Goal: Task Accomplishment & Management: Use online tool/utility

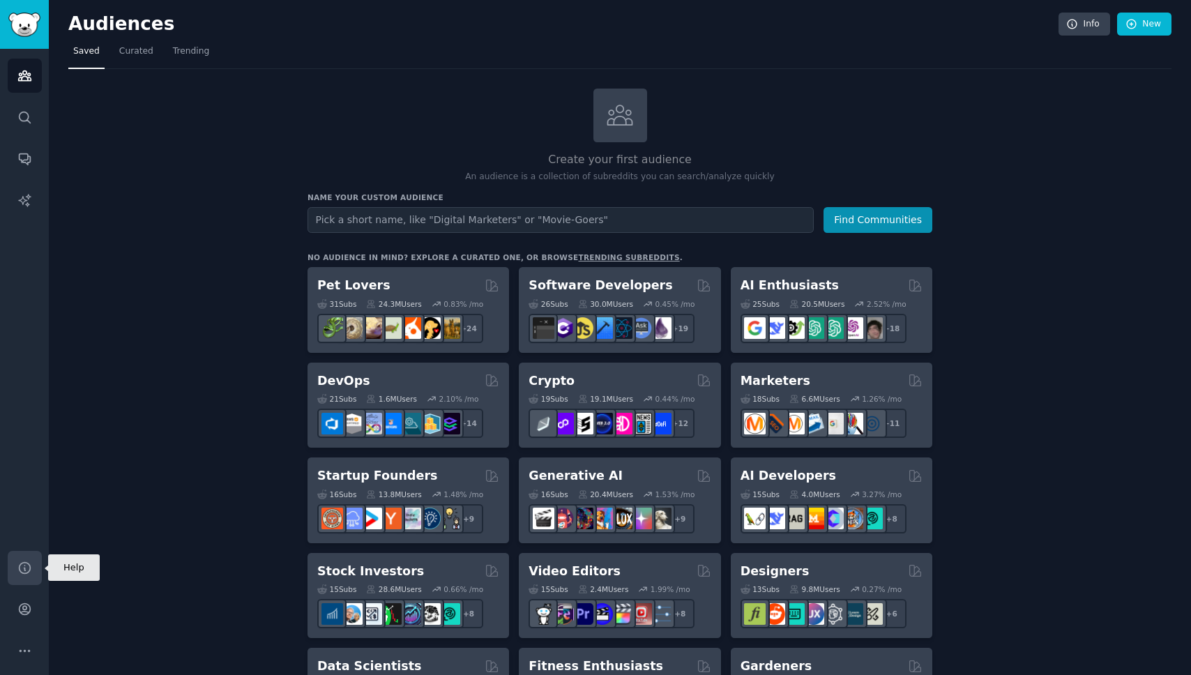
click at [31, 567] on icon "Sidebar" at bounding box center [24, 568] width 15 height 15
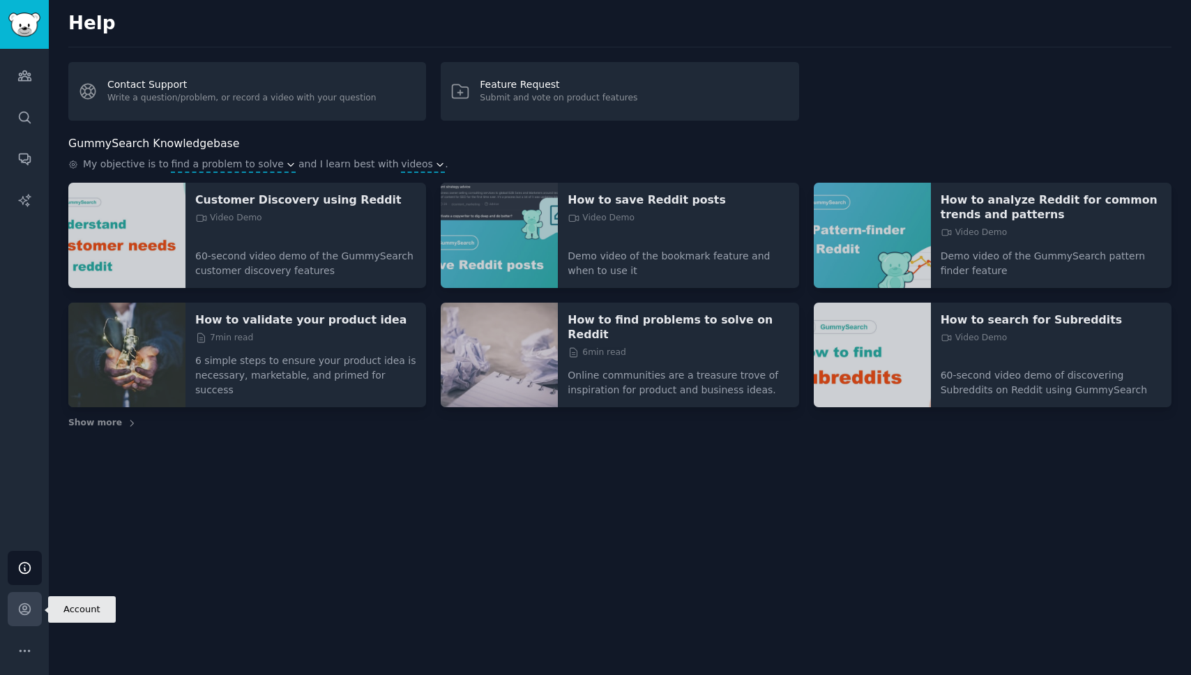
click at [25, 608] on icon "Sidebar" at bounding box center [24, 609] width 15 height 15
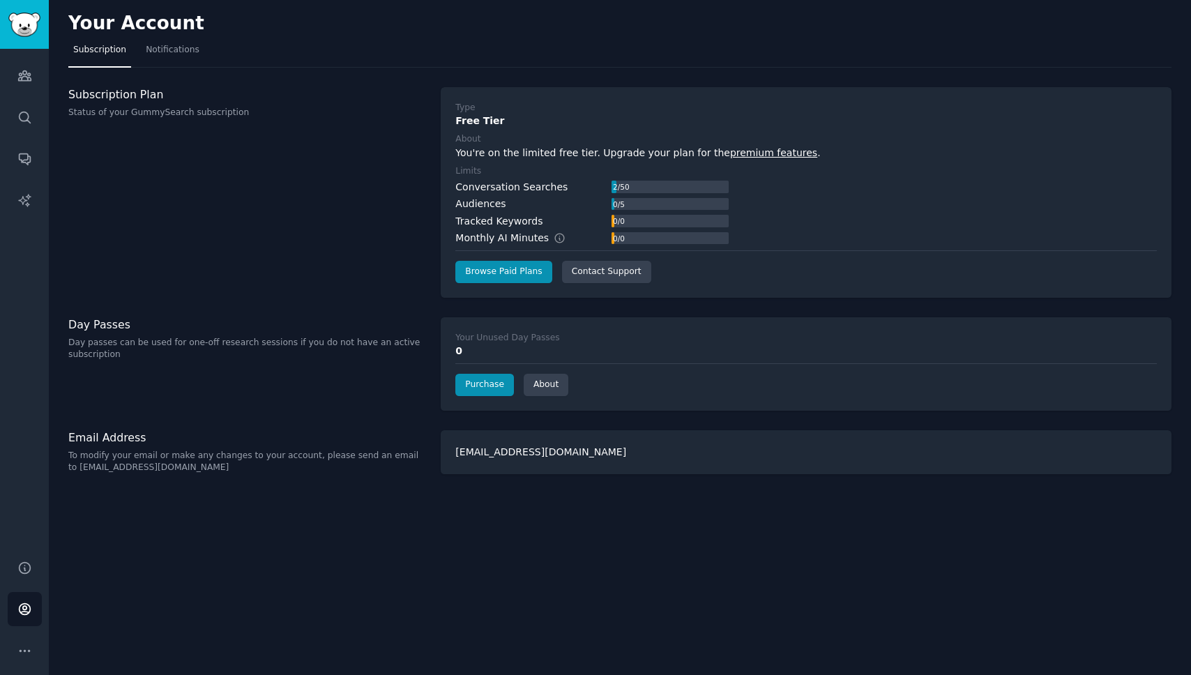
click at [752, 154] on link "premium features" at bounding box center [773, 152] width 87 height 11
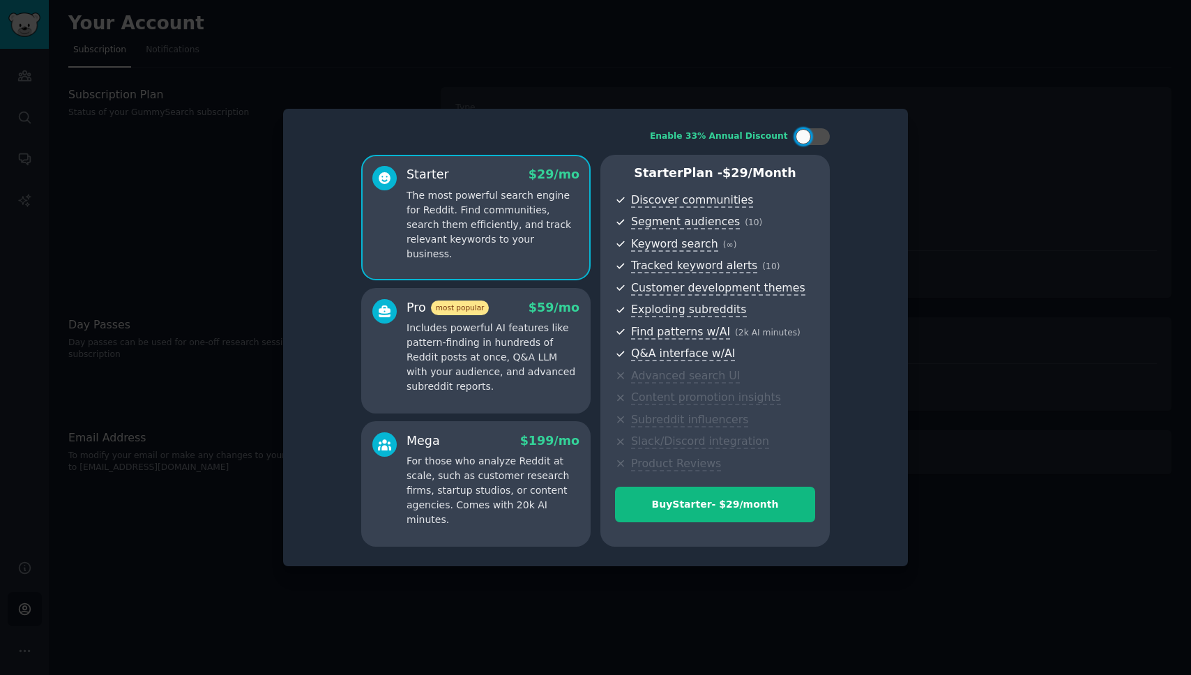
click at [977, 224] on div at bounding box center [595, 337] width 1191 height 675
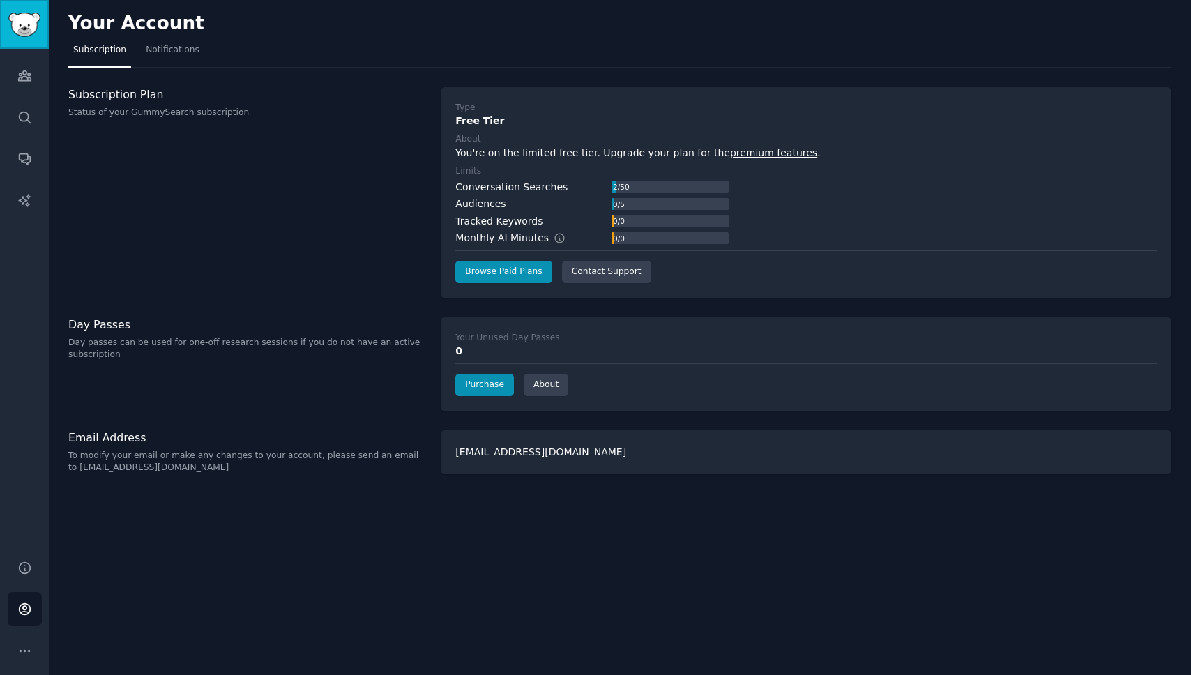
click at [14, 24] on img "Sidebar" at bounding box center [24, 25] width 32 height 24
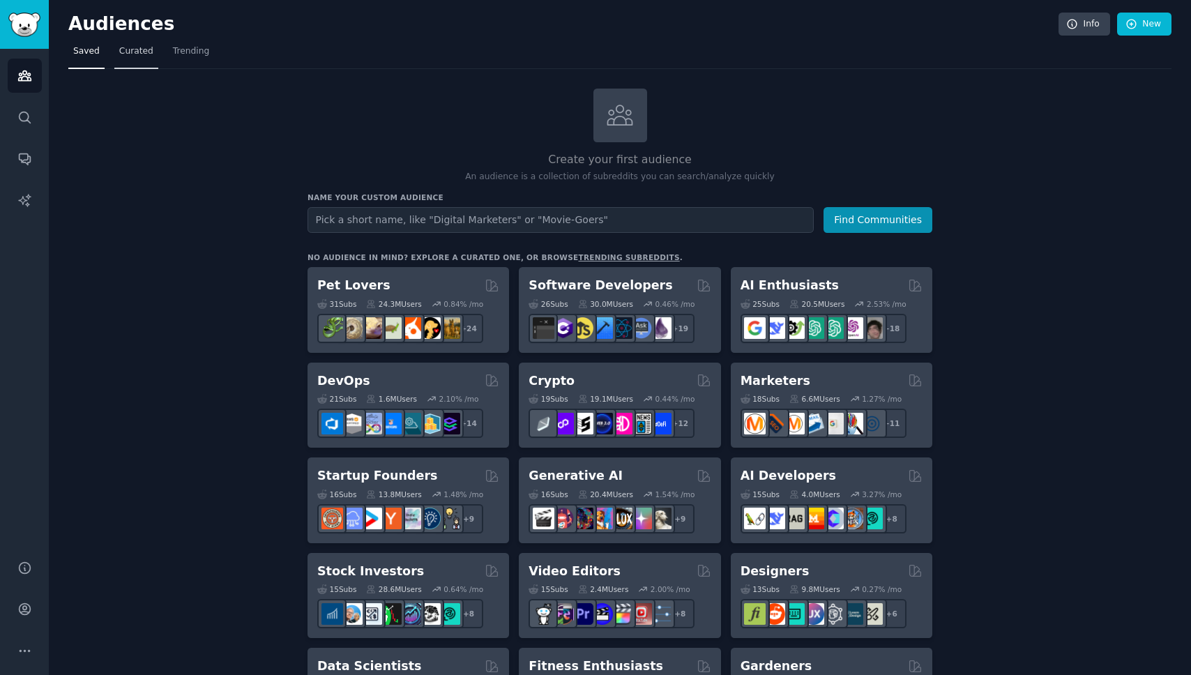
click at [147, 50] on span "Curated" at bounding box center [136, 51] width 34 height 13
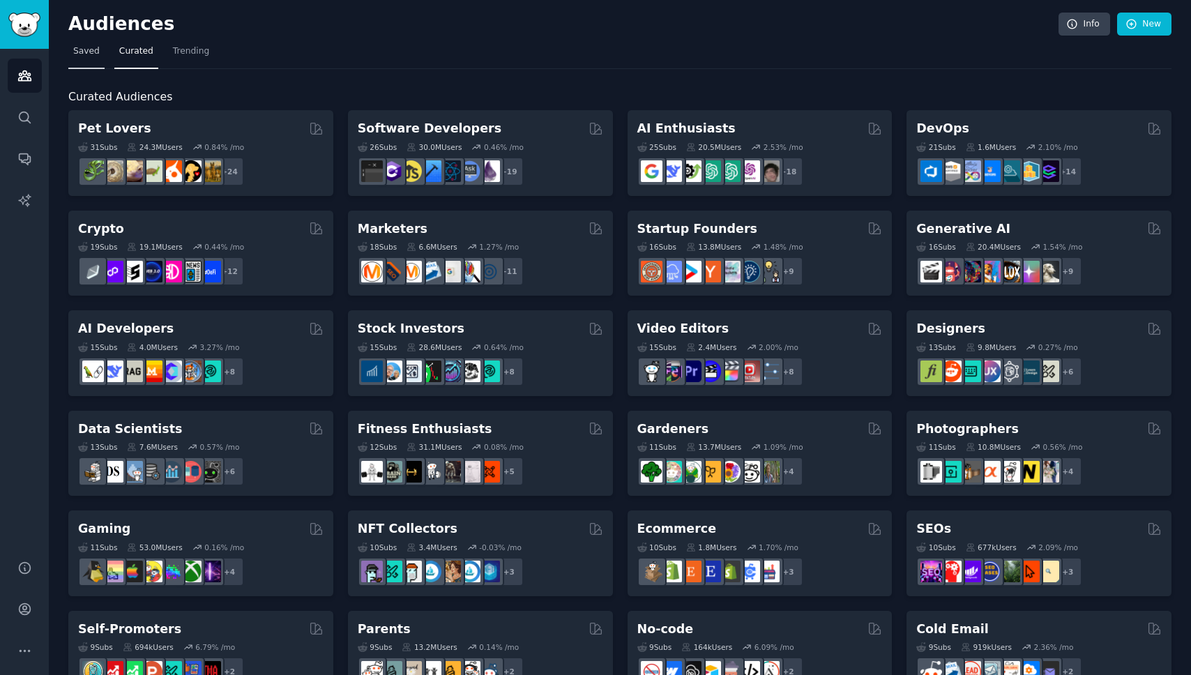
click at [93, 54] on span "Saved" at bounding box center [86, 51] width 26 height 13
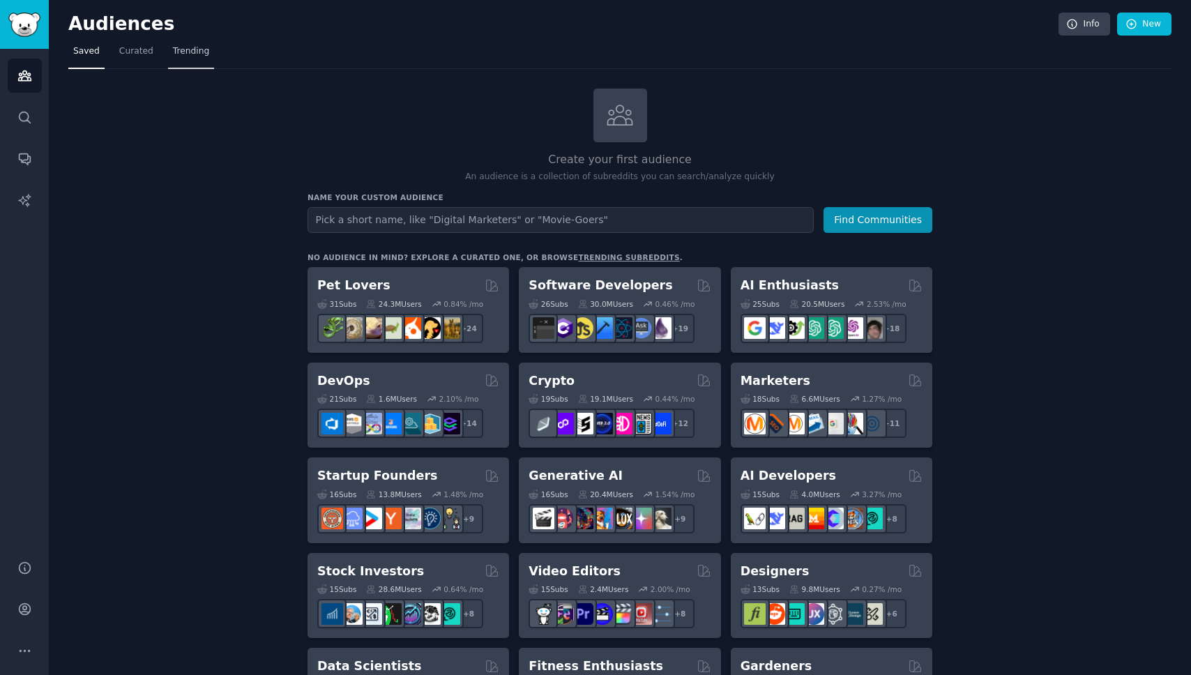
click at [192, 52] on span "Trending" at bounding box center [191, 51] width 36 height 13
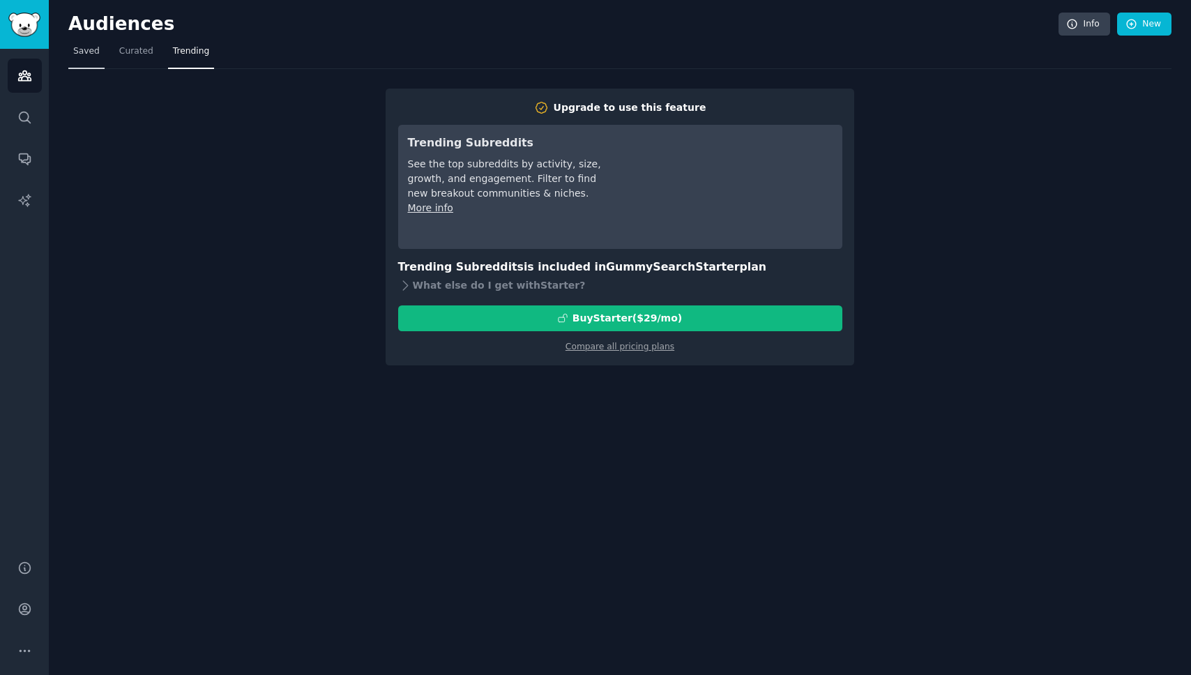
click at [79, 49] on span "Saved" at bounding box center [86, 51] width 26 height 13
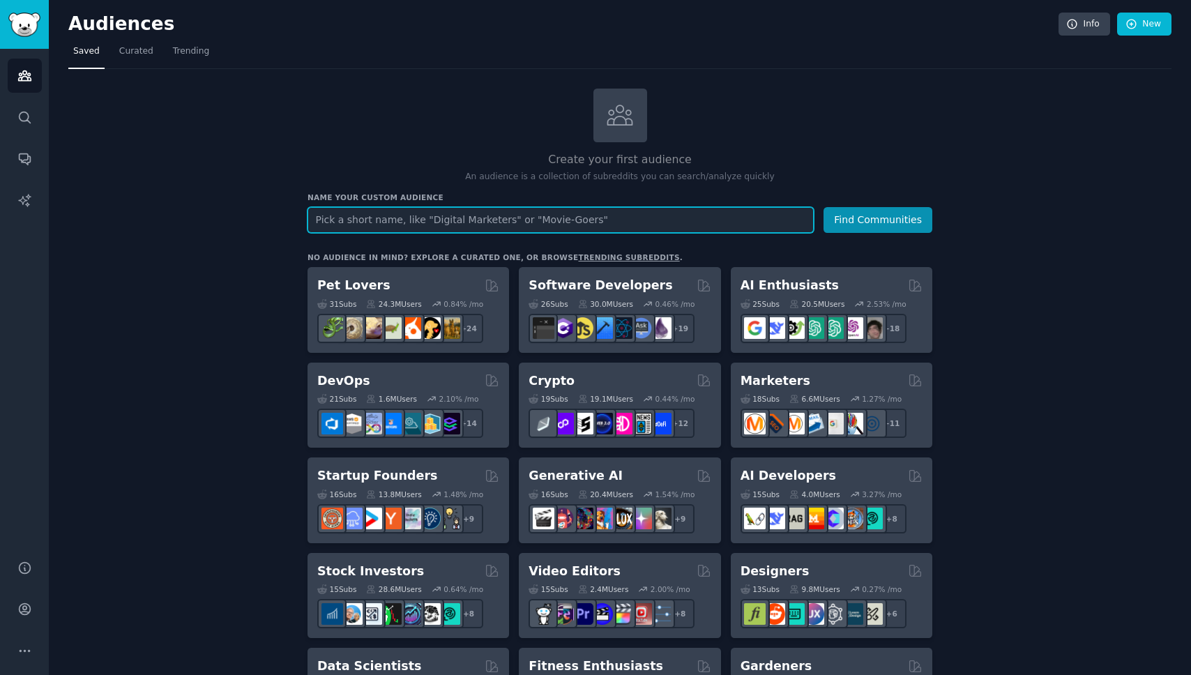
click at [418, 214] on input "text" at bounding box center [560, 220] width 506 height 26
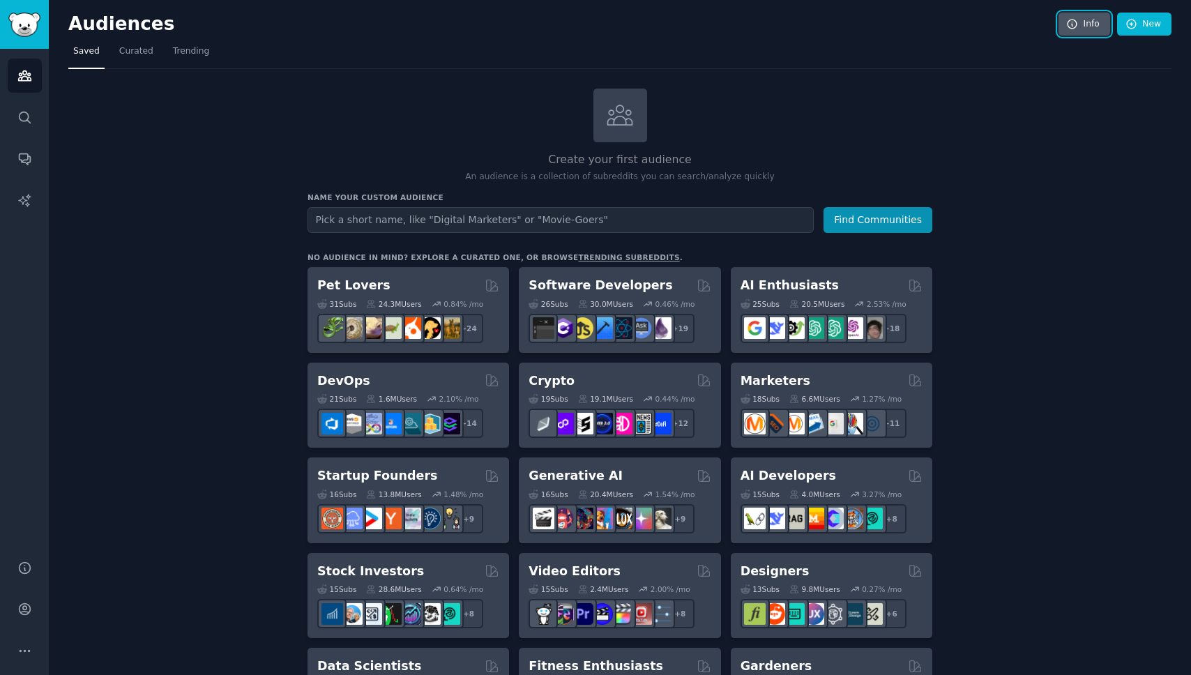
click at [1097, 33] on link "Info" at bounding box center [1084, 25] width 52 height 24
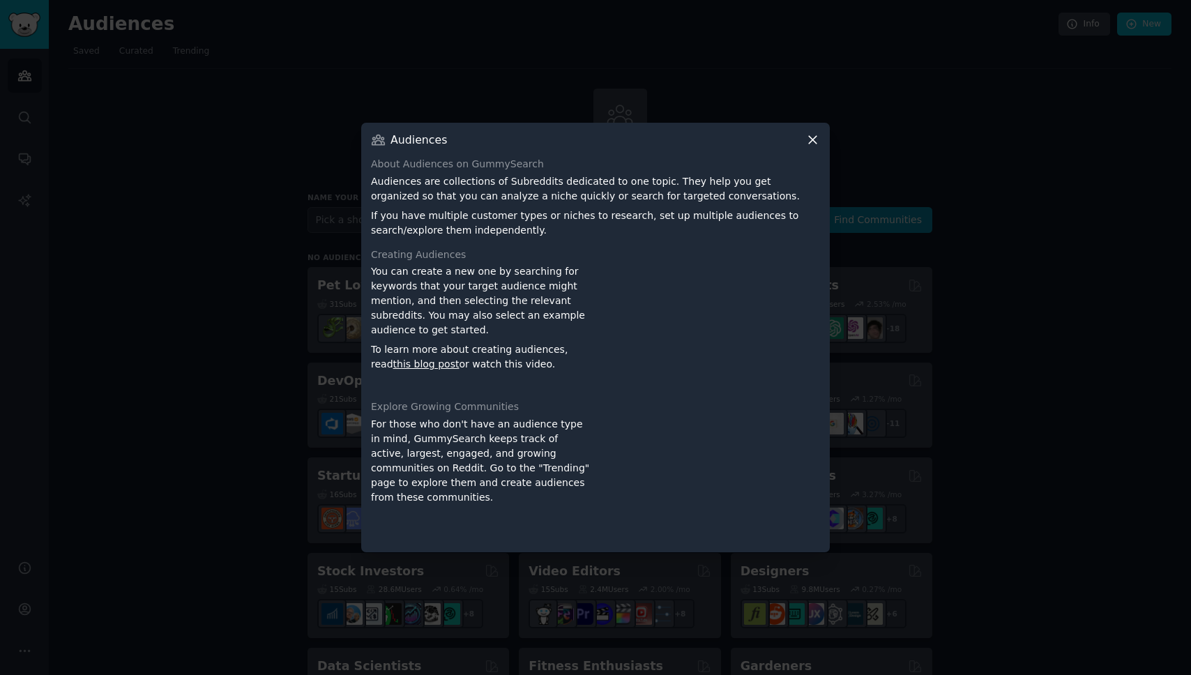
click at [806, 142] on icon at bounding box center [812, 139] width 15 height 15
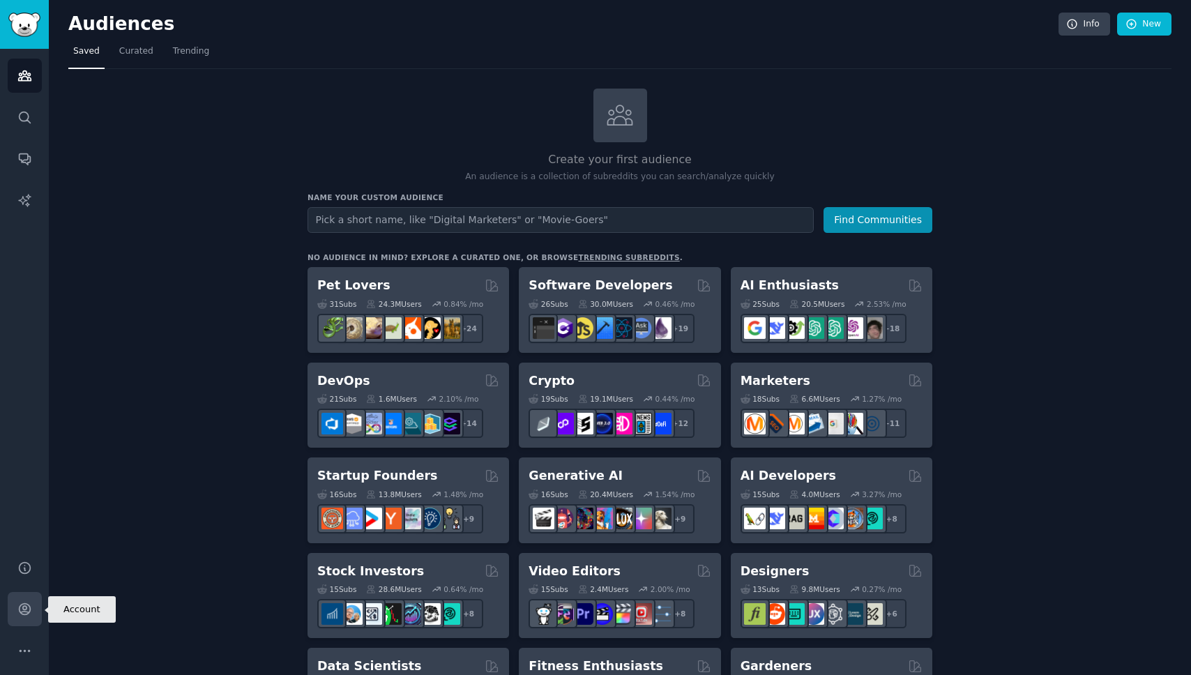
click at [22, 612] on icon "Sidebar" at bounding box center [24, 609] width 11 height 11
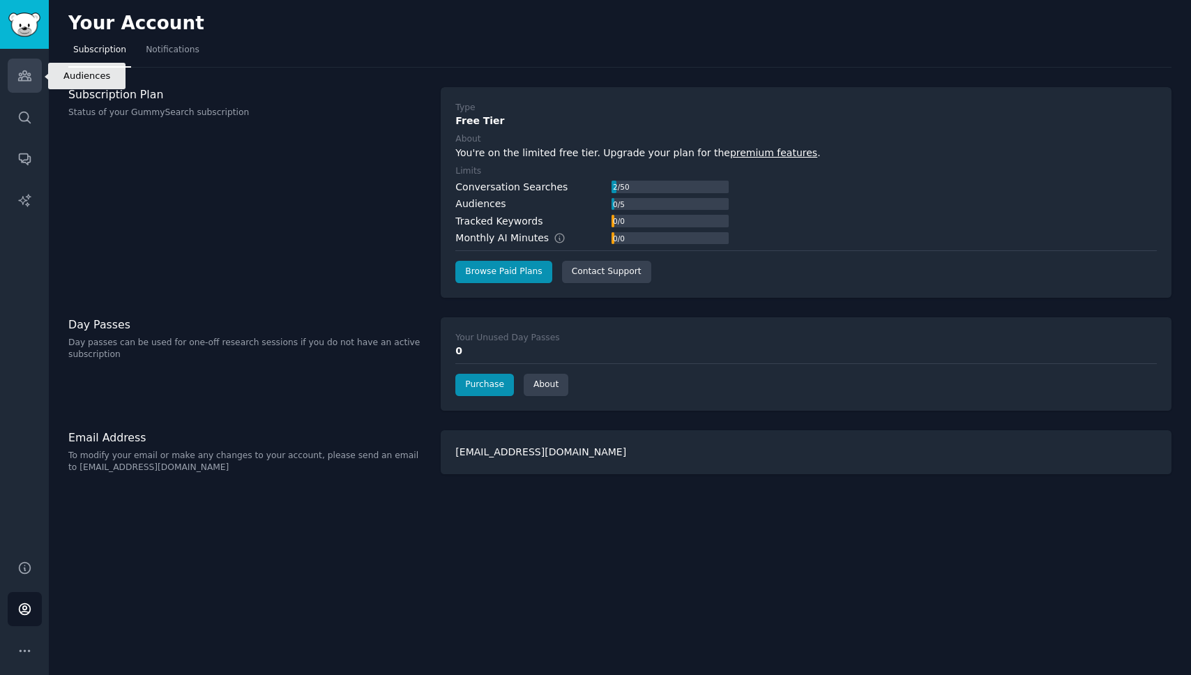
click at [31, 82] on link "Audiences" at bounding box center [25, 76] width 34 height 34
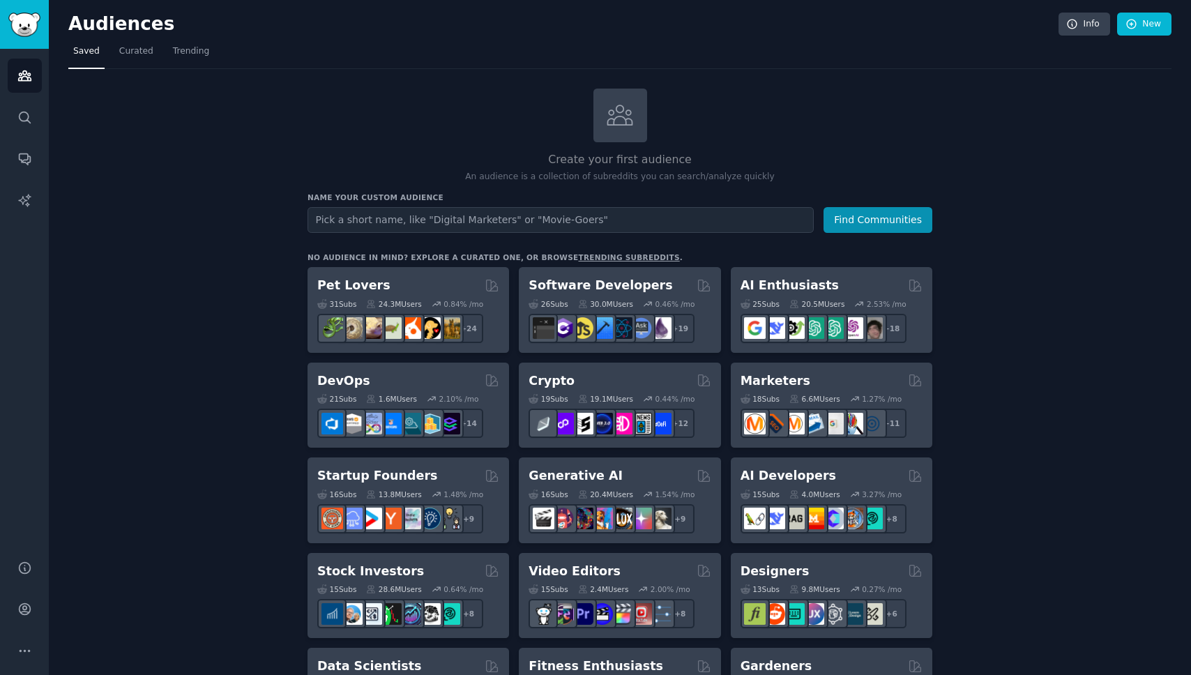
click at [421, 224] on input "text" at bounding box center [560, 220] width 506 height 26
type input "Worldbuilders"
click at [883, 227] on button "Find Communities" at bounding box center [877, 220] width 109 height 26
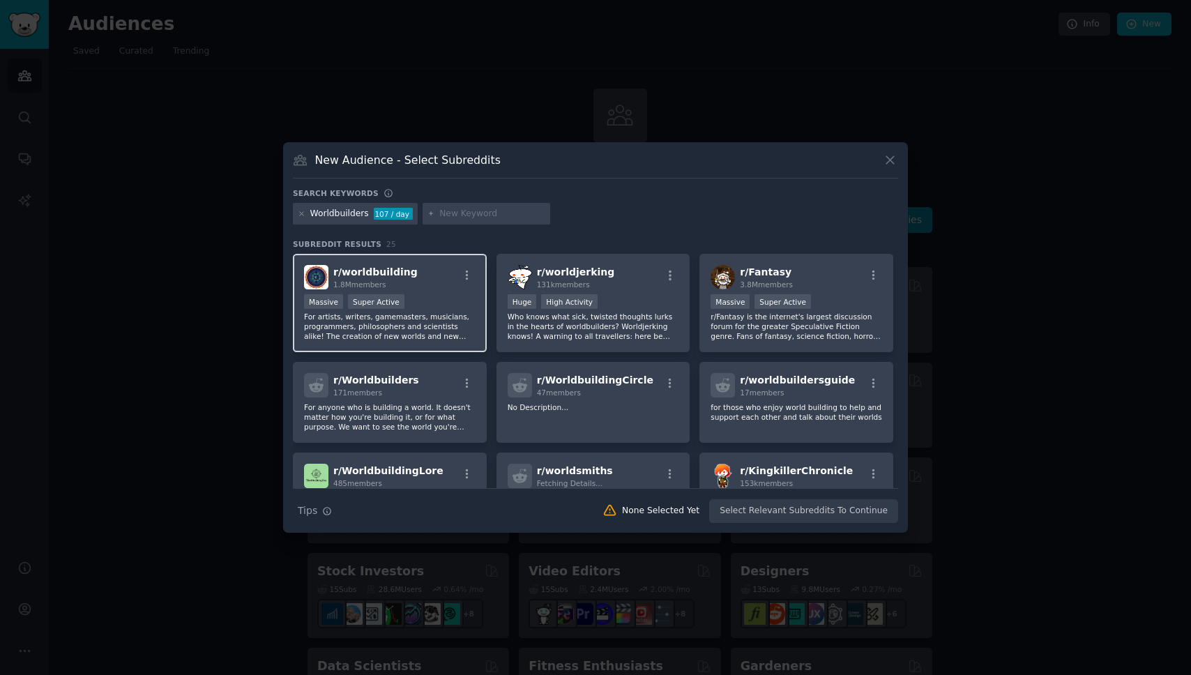
click at [451, 280] on div "r/ worldbuilding 1.8M members" at bounding box center [390, 277] width 172 height 24
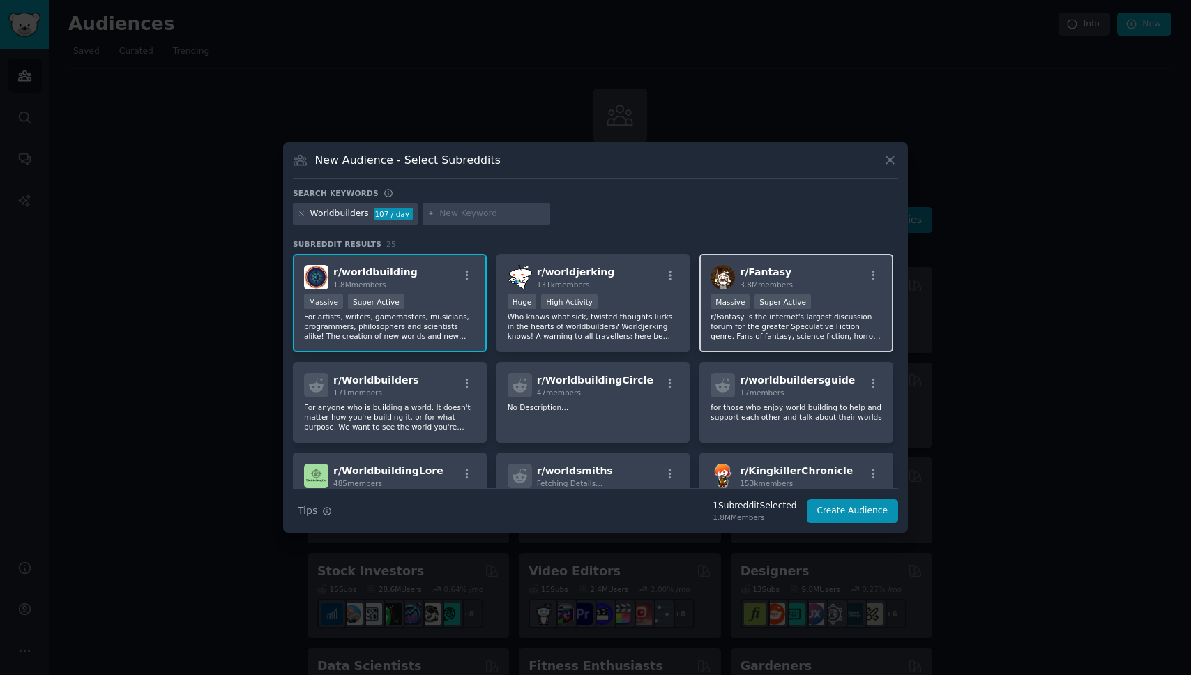
click at [823, 284] on div "r/ Fantasy 3.8M members" at bounding box center [796, 277] width 172 height 24
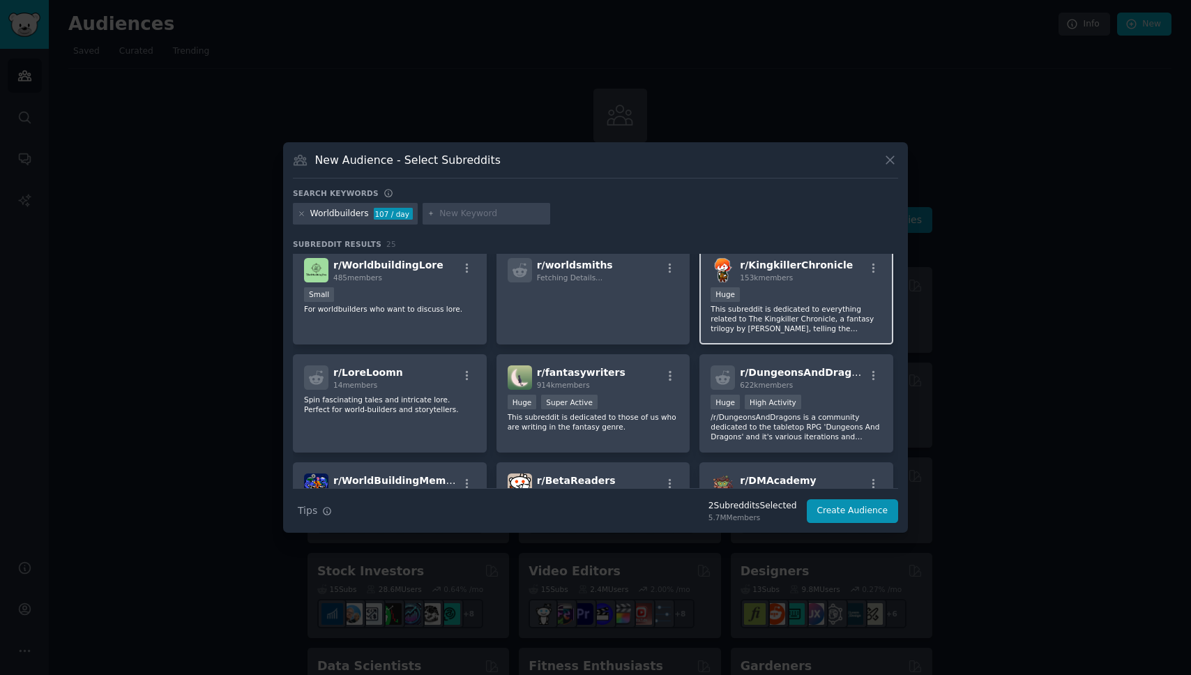
scroll to position [212, 0]
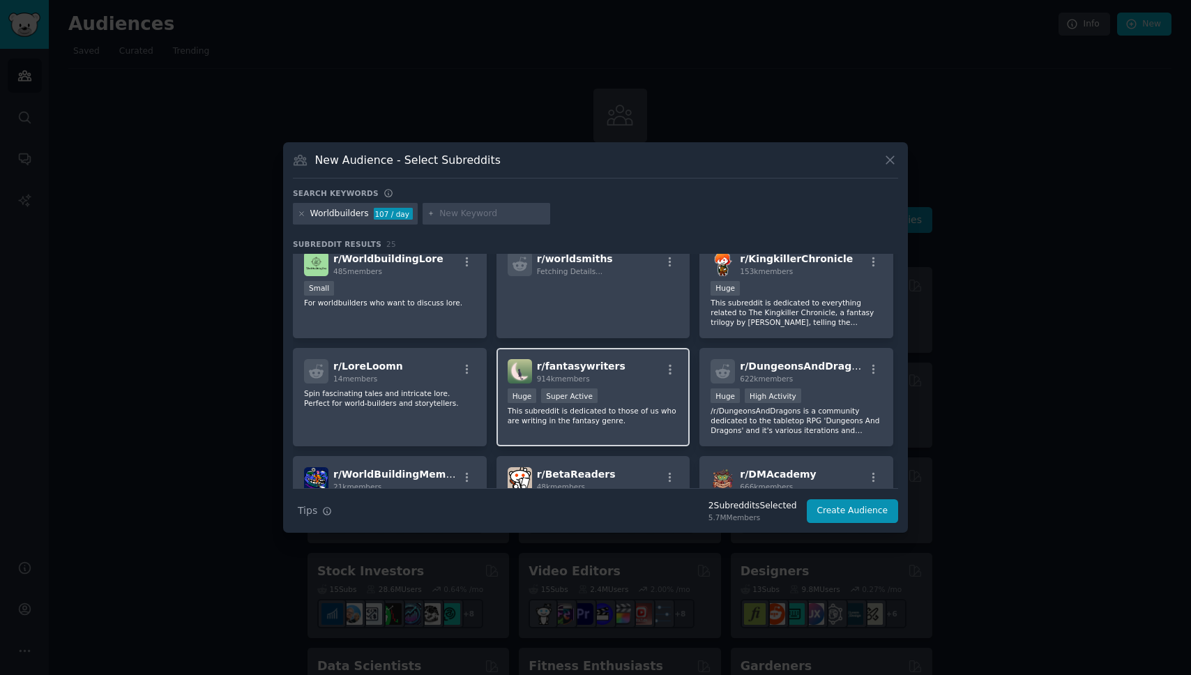
click at [630, 388] on div "Huge Super Active" at bounding box center [594, 396] width 172 height 17
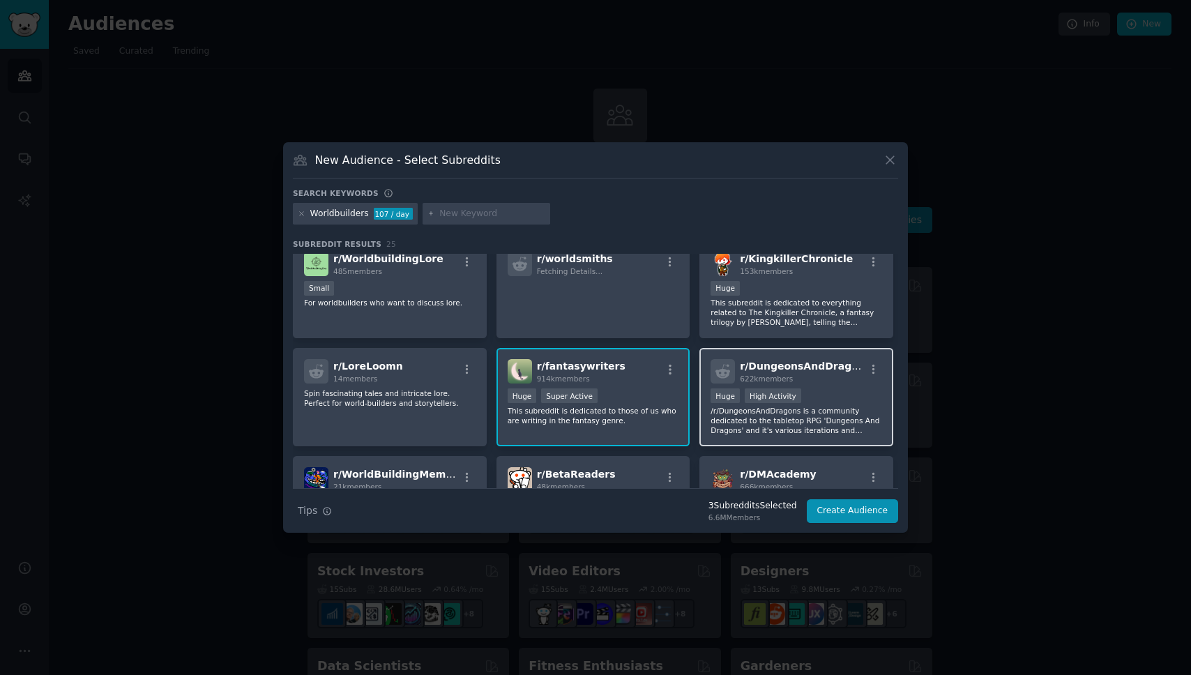
click at [839, 386] on div "r/ DungeonsAndDragons 622k members >= 80th percentile for submissions / day Hug…" at bounding box center [796, 397] width 194 height 98
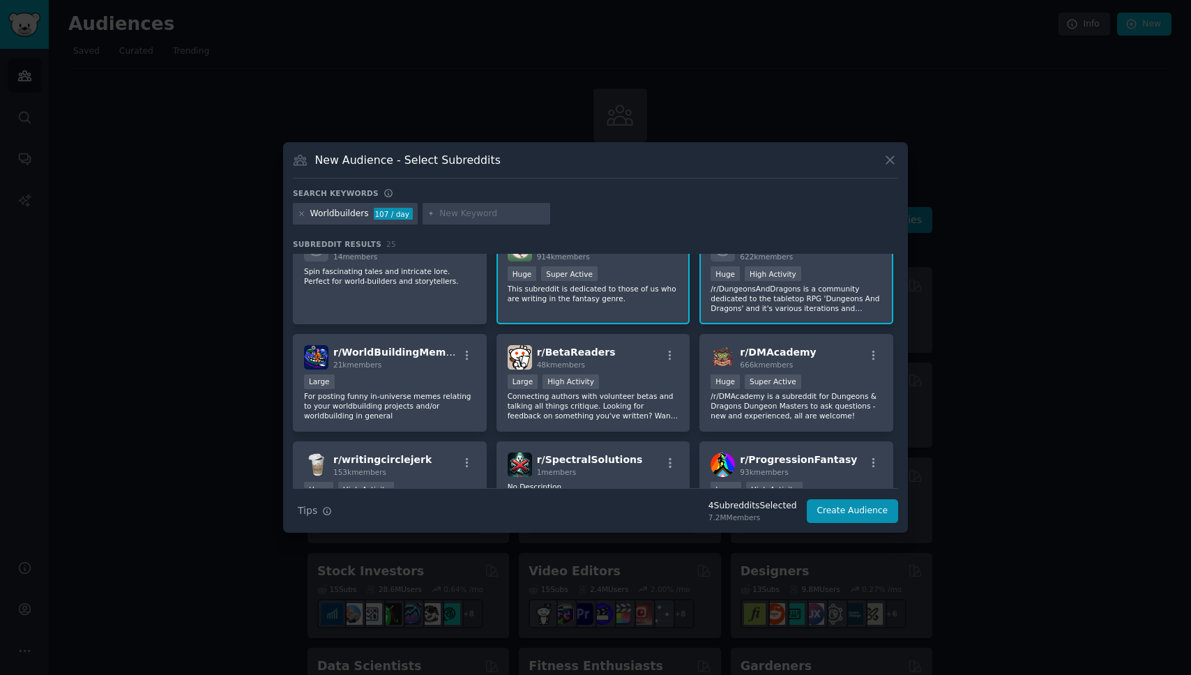
scroll to position [345, 0]
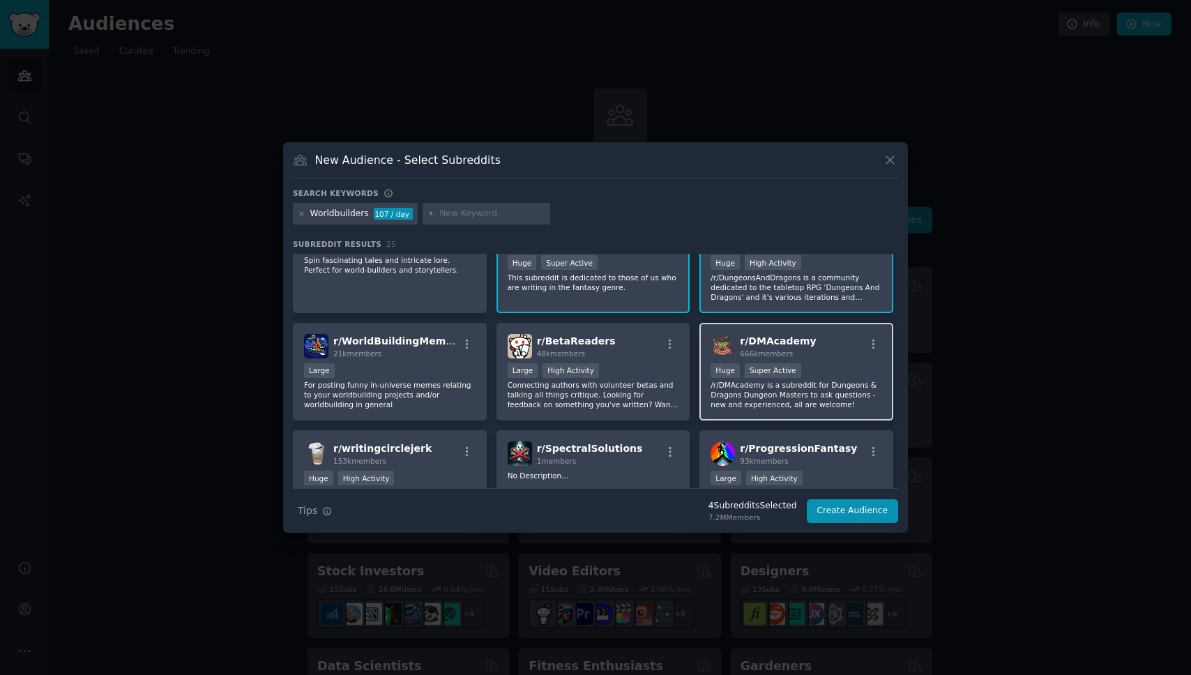
click at [838, 361] on div "r/ DMAcademy 666k members Huge Super Active /r/DMAcademy is a subreddit for Dun…" at bounding box center [796, 372] width 194 height 98
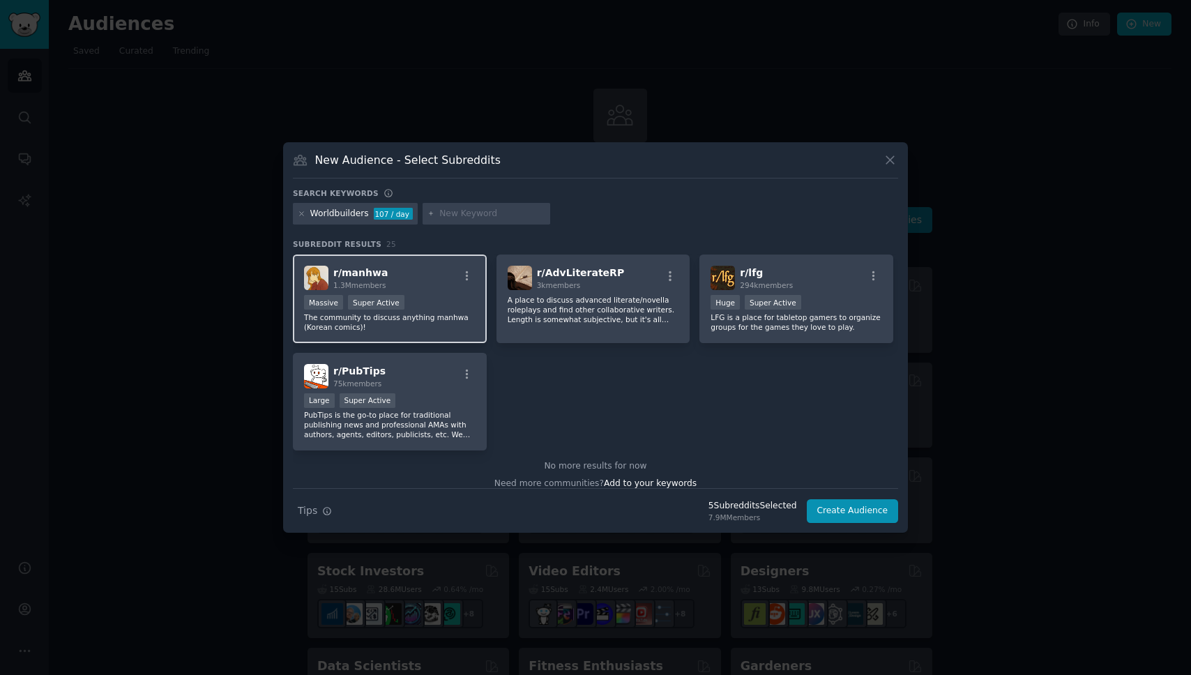
scroll to position [738, 0]
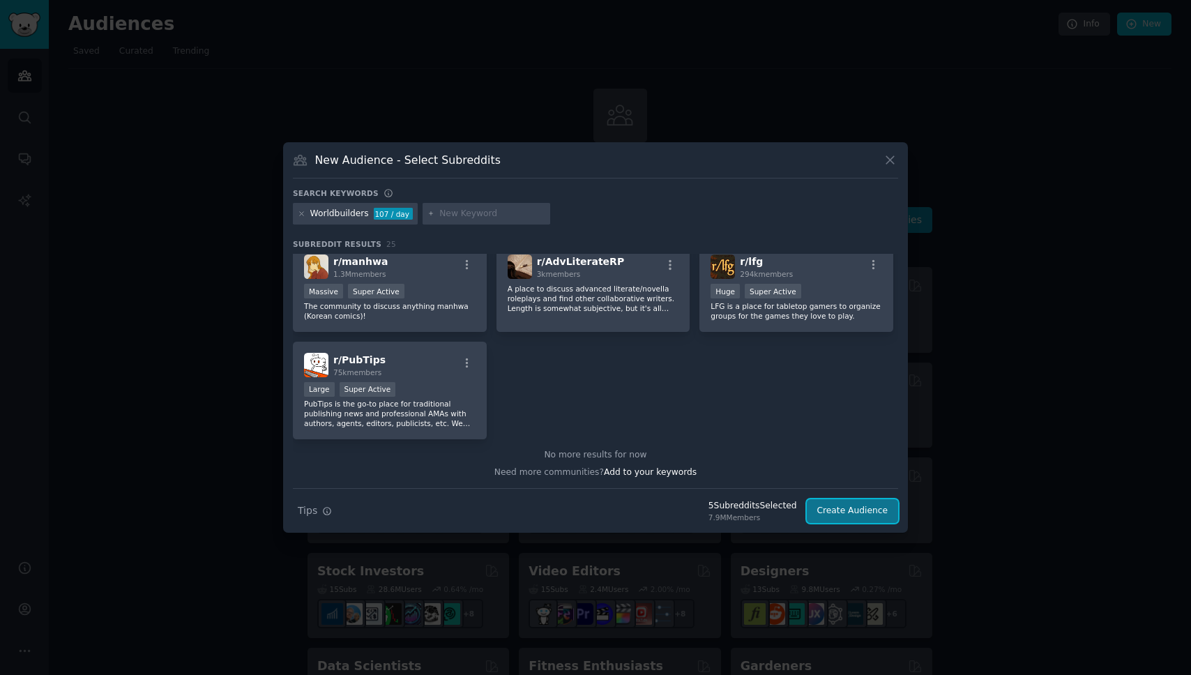
click at [828, 519] on button "Create Audience" at bounding box center [853, 511] width 92 height 24
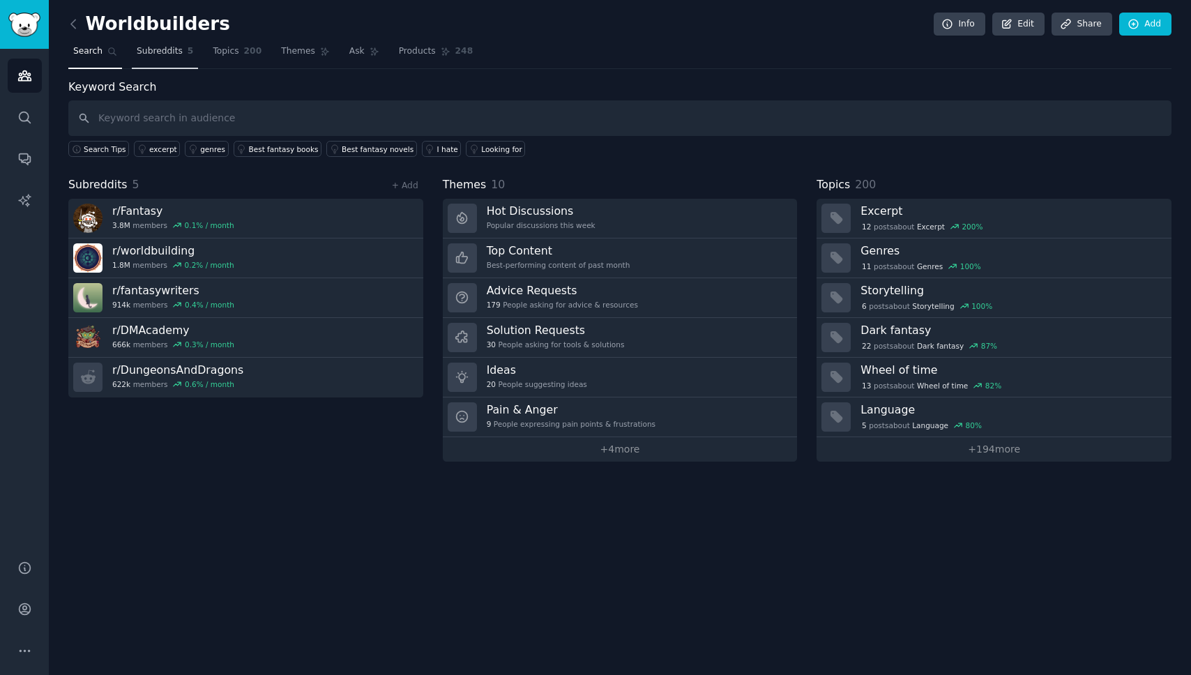
click at [167, 47] on span "Subreddits" at bounding box center [160, 51] width 46 height 13
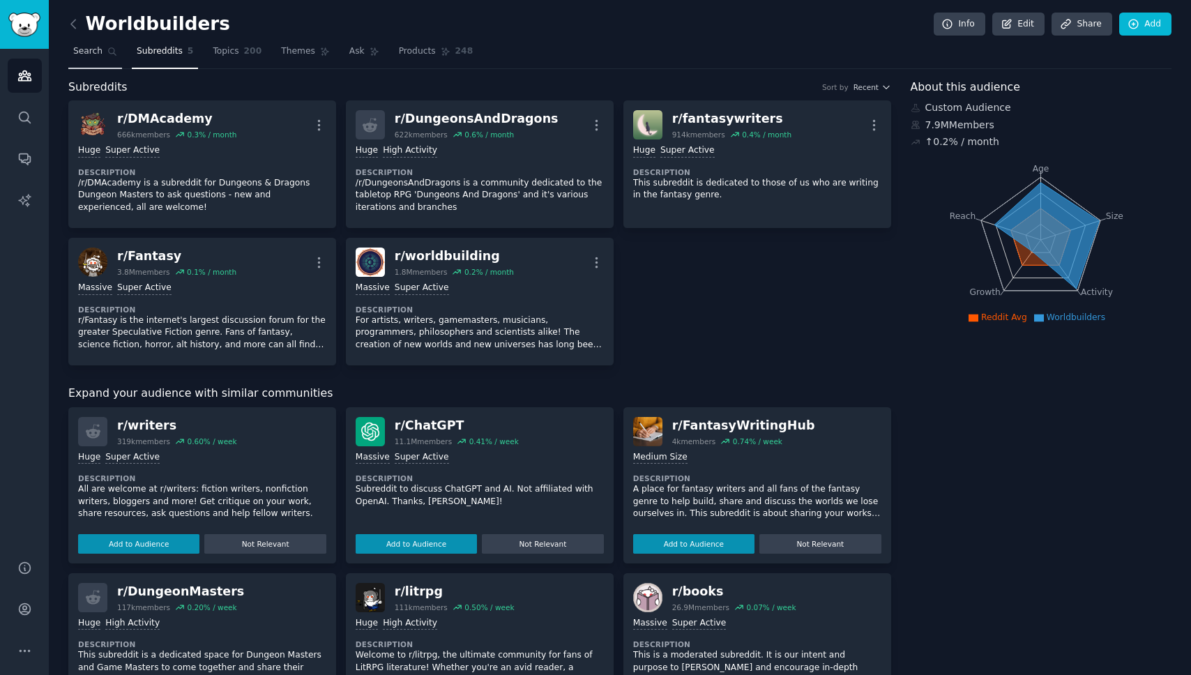
click at [96, 50] on span "Search" at bounding box center [87, 51] width 29 height 13
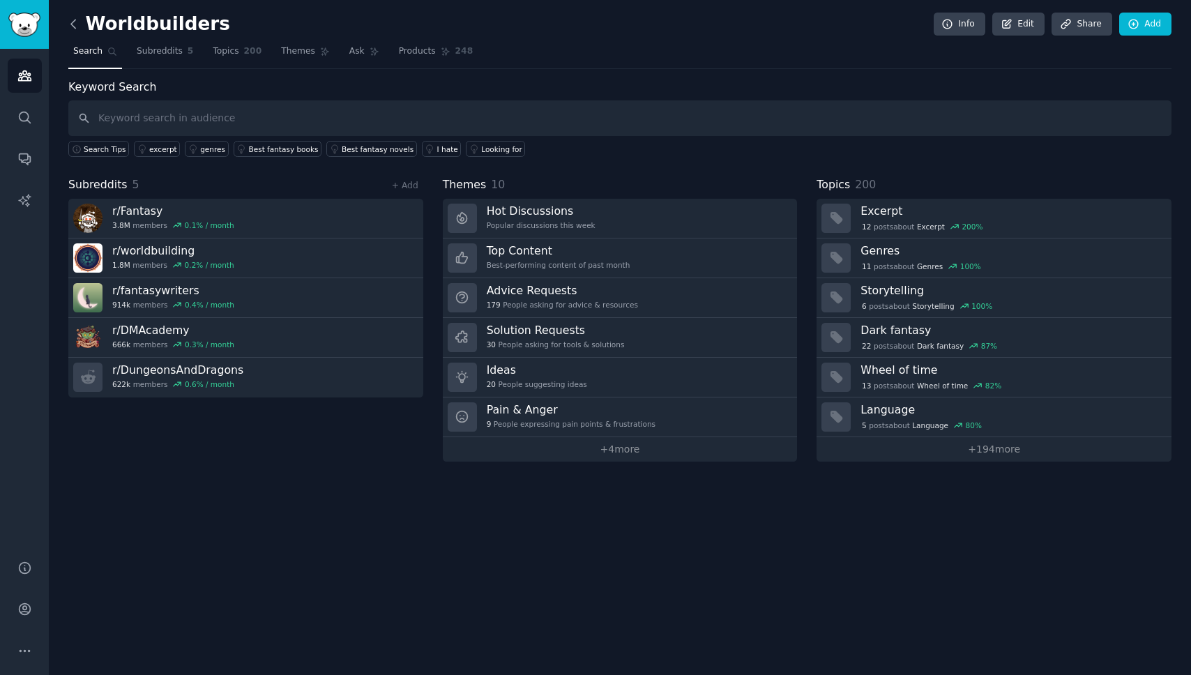
click at [68, 26] on icon at bounding box center [73, 24] width 15 height 15
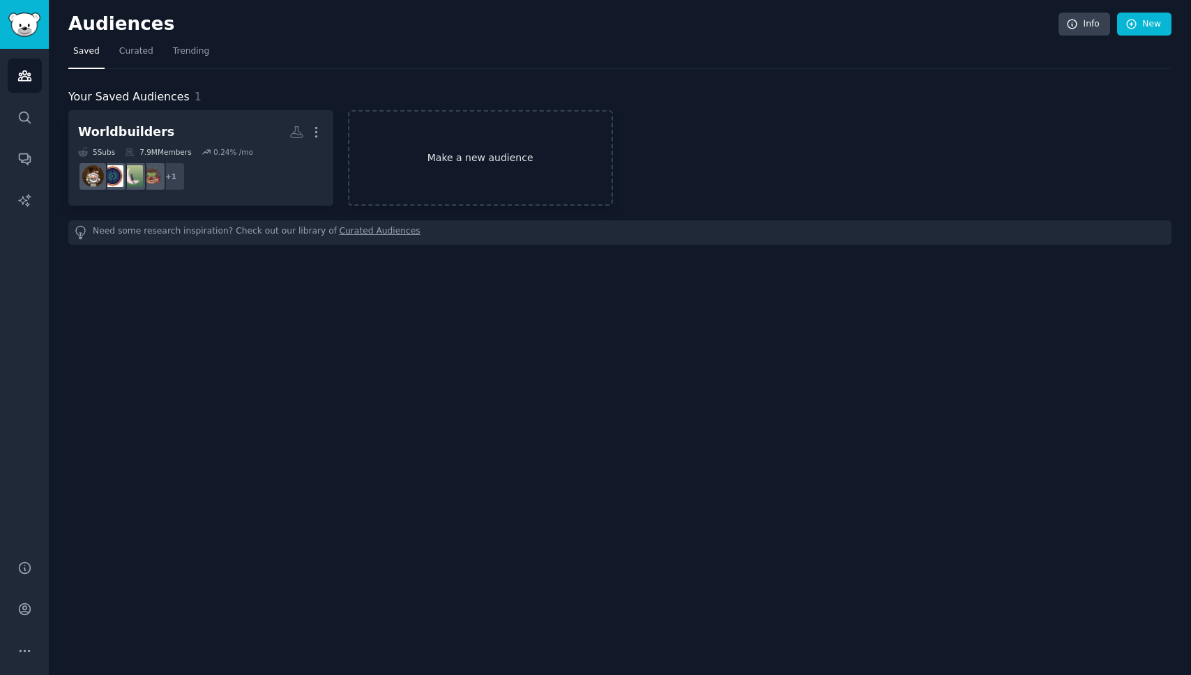
click at [462, 151] on link "Make a new audience" at bounding box center [480, 158] width 265 height 96
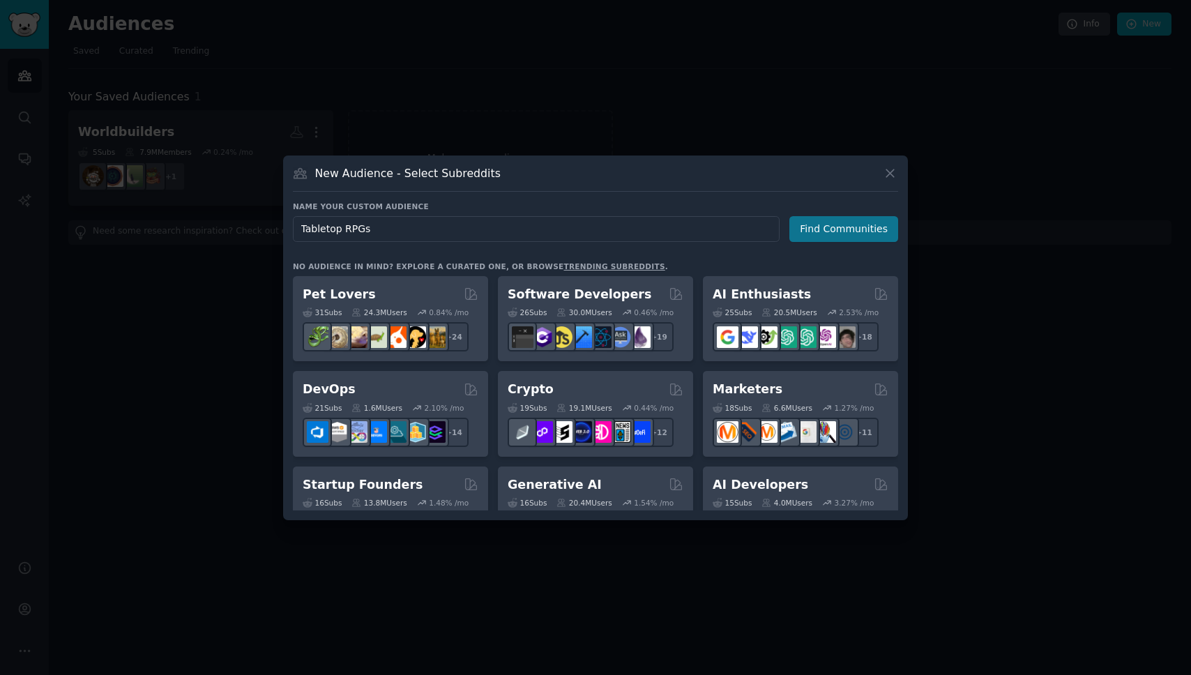
type input "Tabletop RPGs"
click at [851, 229] on button "Find Communities" at bounding box center [843, 229] width 109 height 26
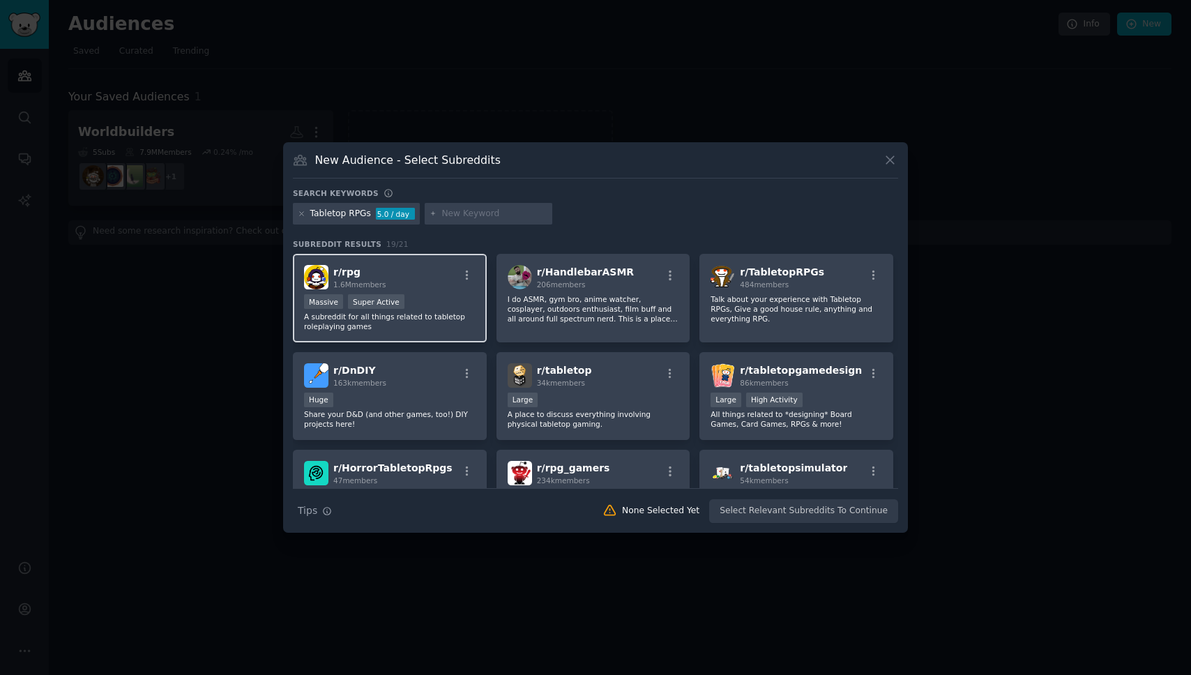
click at [431, 286] on div "r/ rpg 1.6M members" at bounding box center [390, 277] width 172 height 24
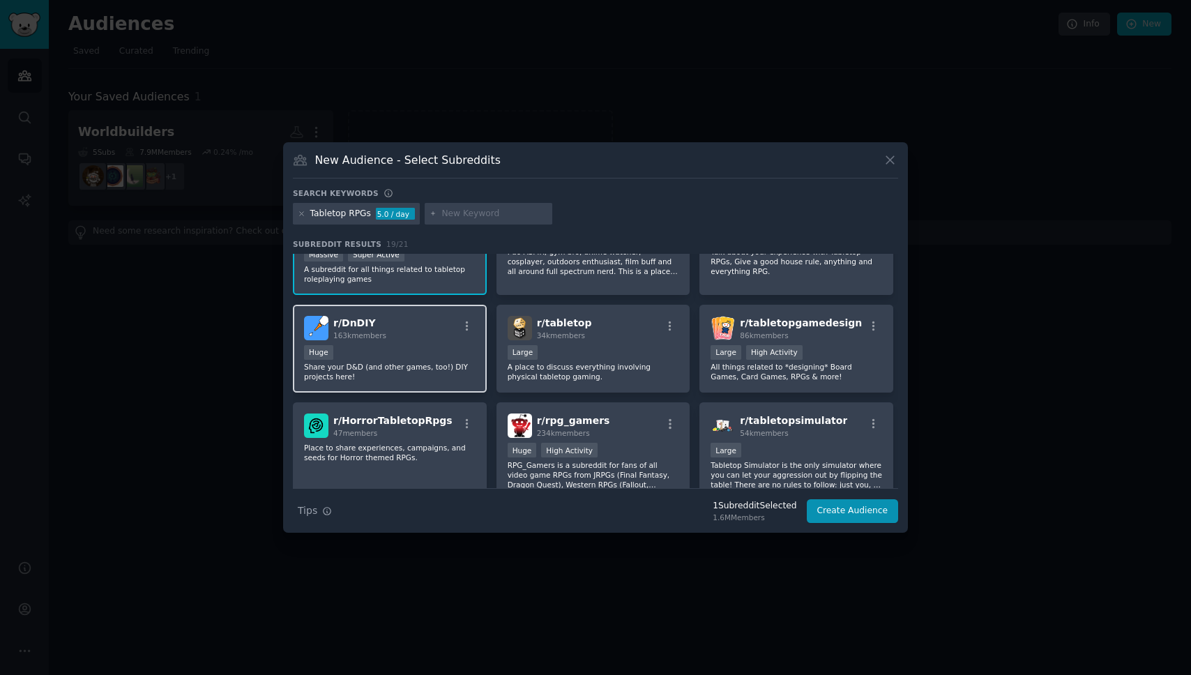
scroll to position [15, 0]
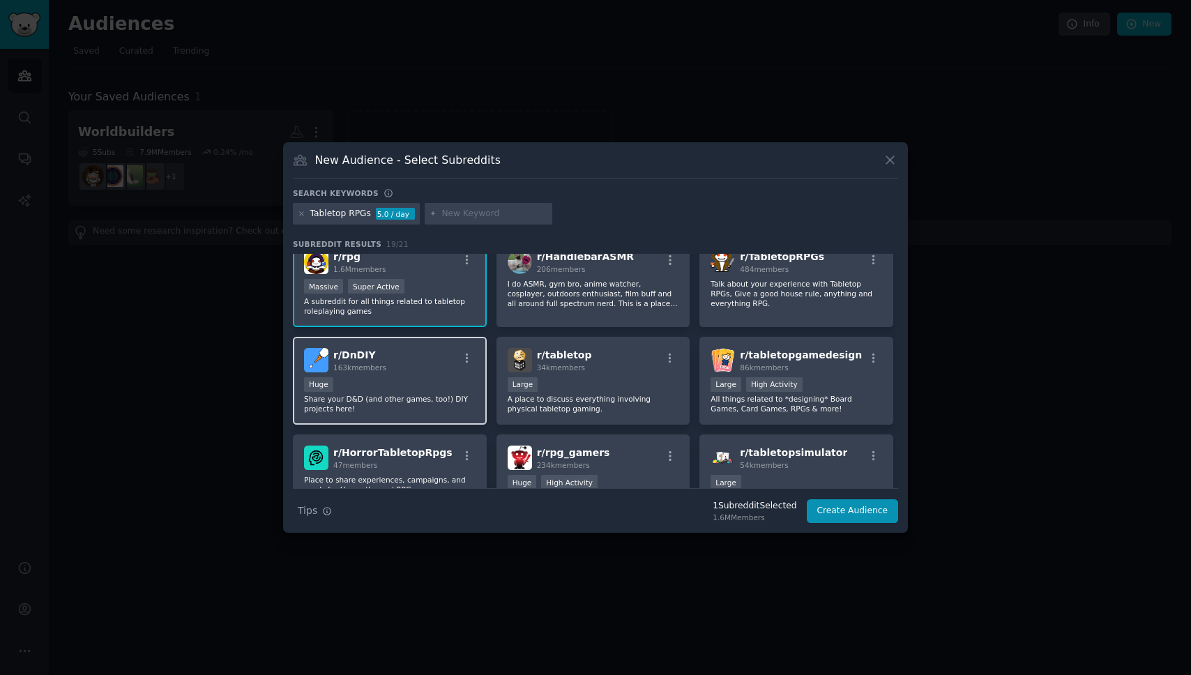
click at [430, 371] on div "r/ DnDIY 163k members" at bounding box center [390, 360] width 172 height 24
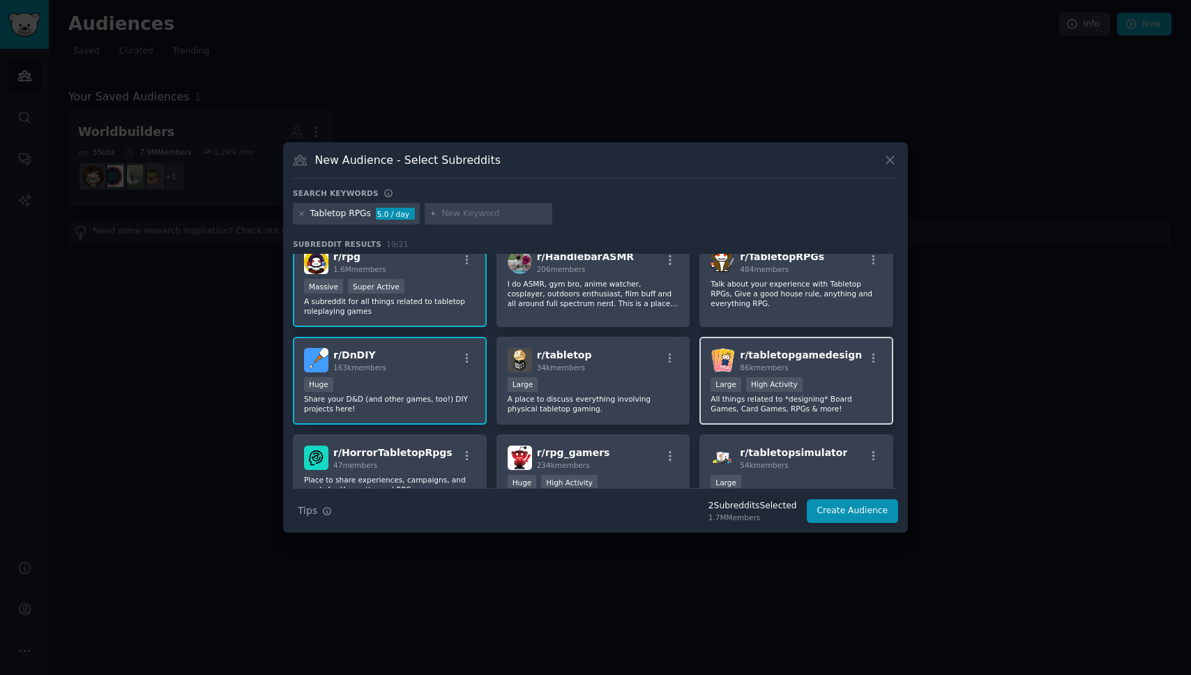
click at [832, 378] on div "Large High Activity" at bounding box center [796, 385] width 172 height 17
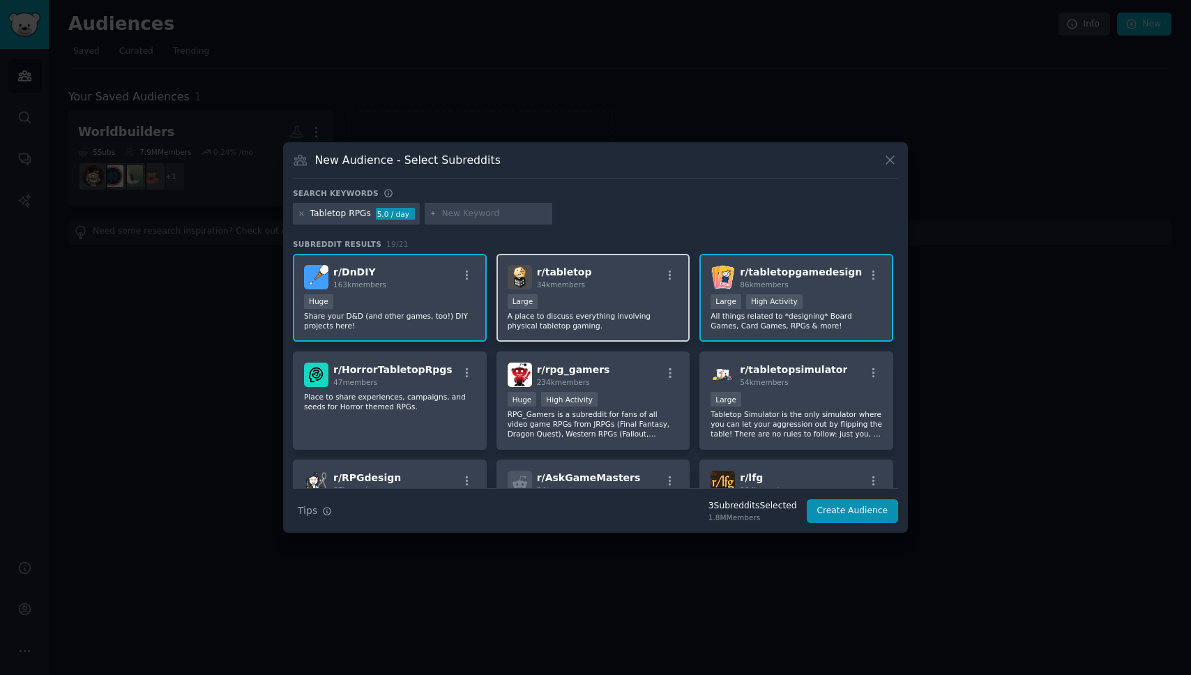
scroll to position [112, 0]
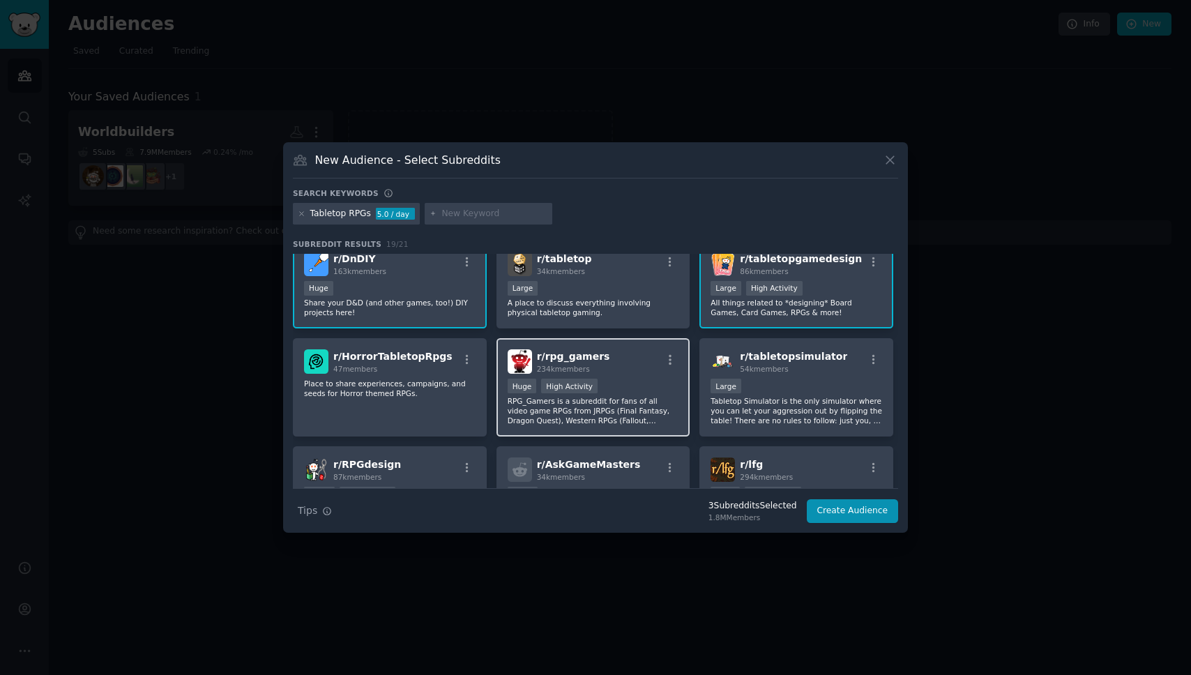
click at [632, 372] on div "r/ rpg_gamers 234k members" at bounding box center [594, 361] width 172 height 24
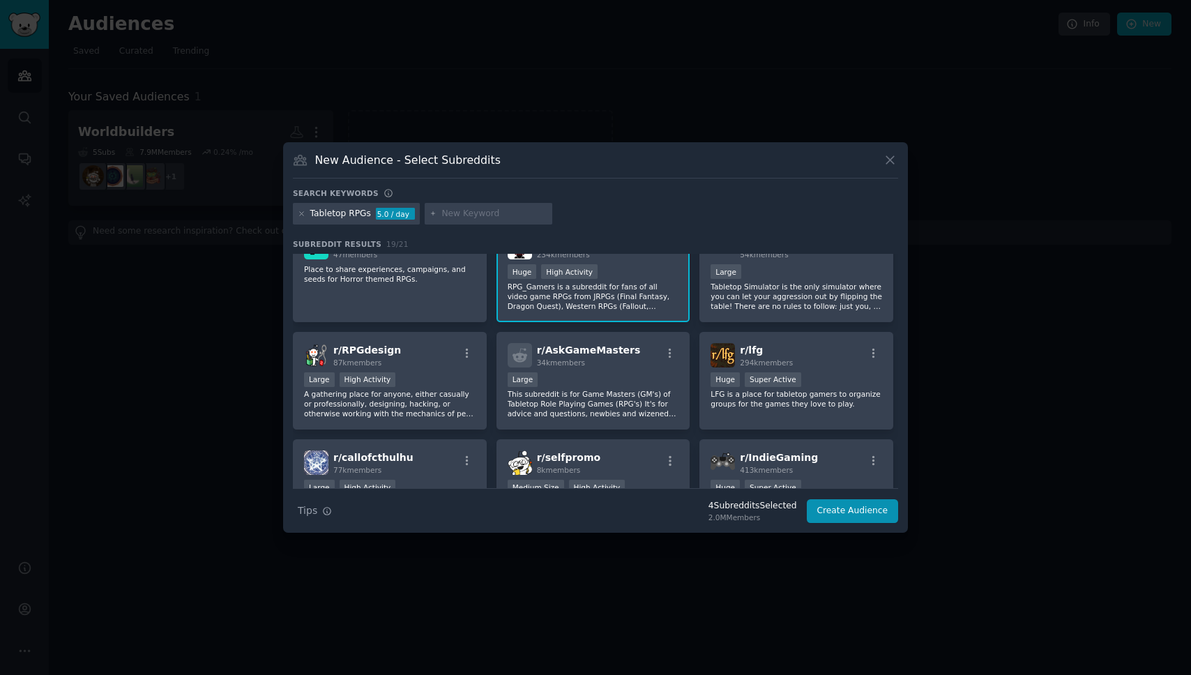
scroll to position [231, 0]
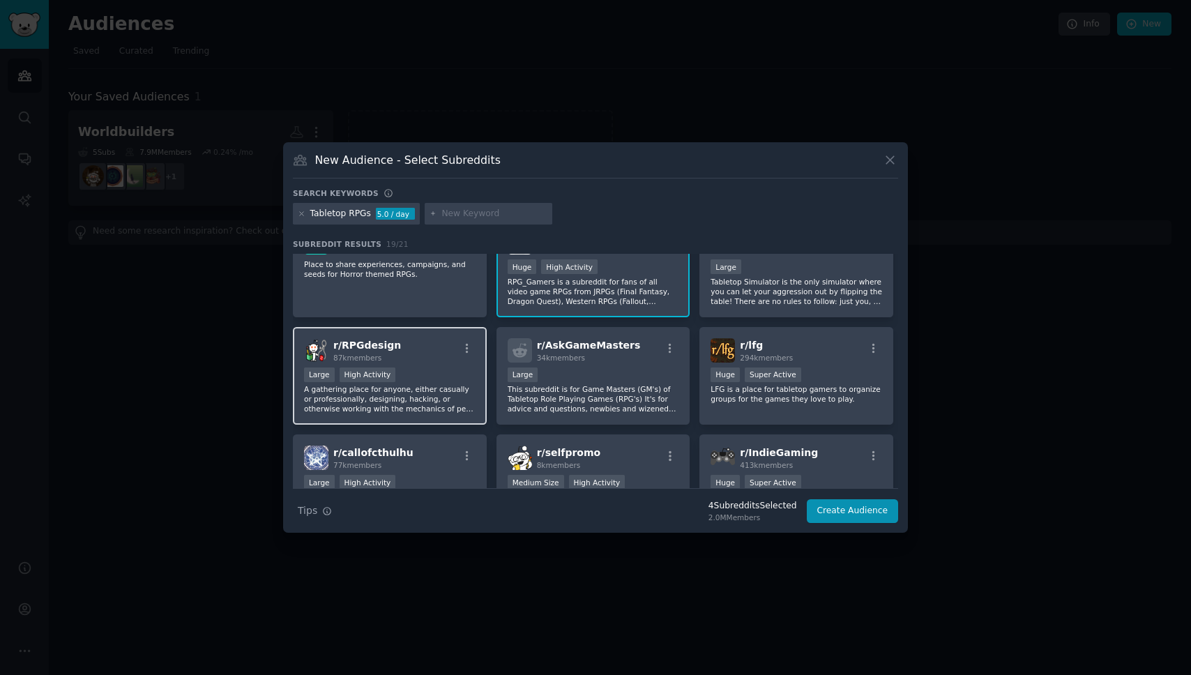
click at [436, 365] on div "r/ RPGdesign 87k members Large High Activity A gathering place for anyone, eith…" at bounding box center [390, 376] width 194 height 98
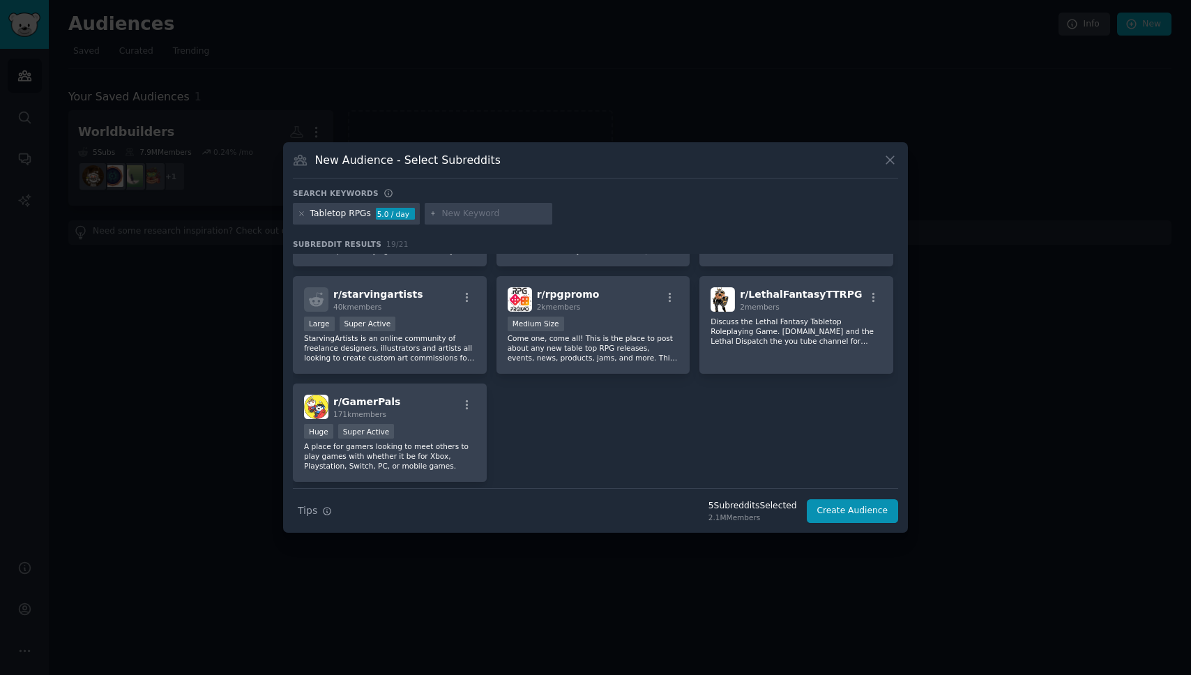
scroll to position [539, 0]
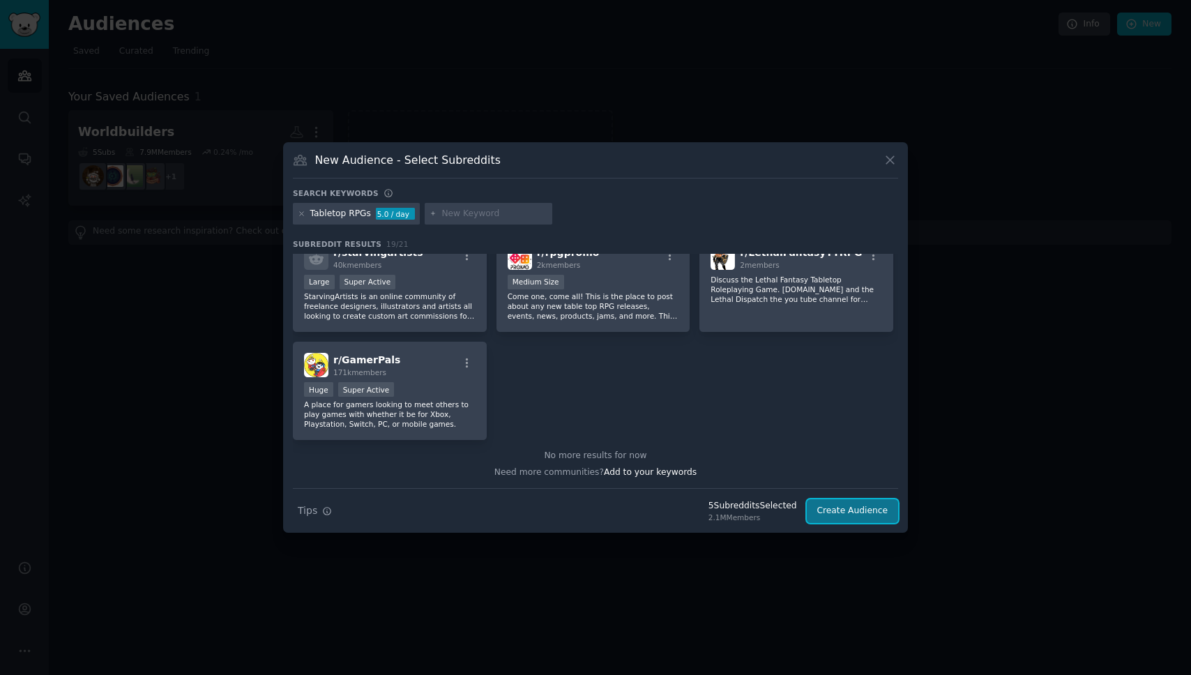
click at [823, 510] on button "Create Audience" at bounding box center [853, 511] width 92 height 24
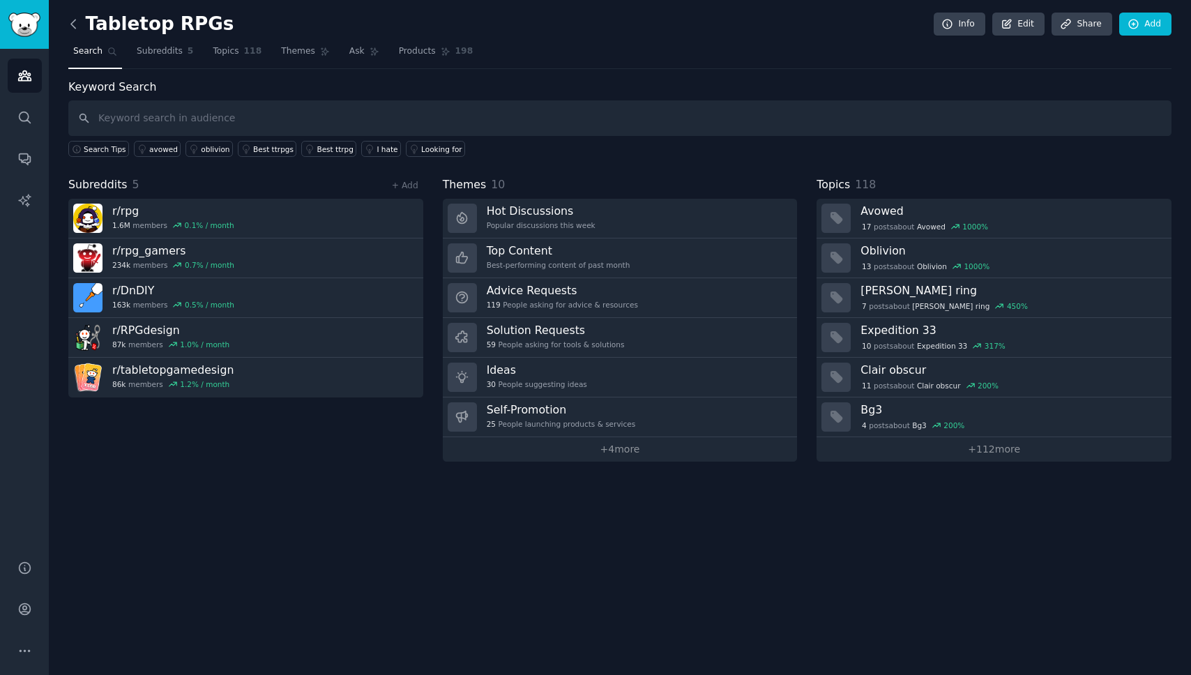
click at [71, 23] on icon at bounding box center [73, 24] width 4 height 8
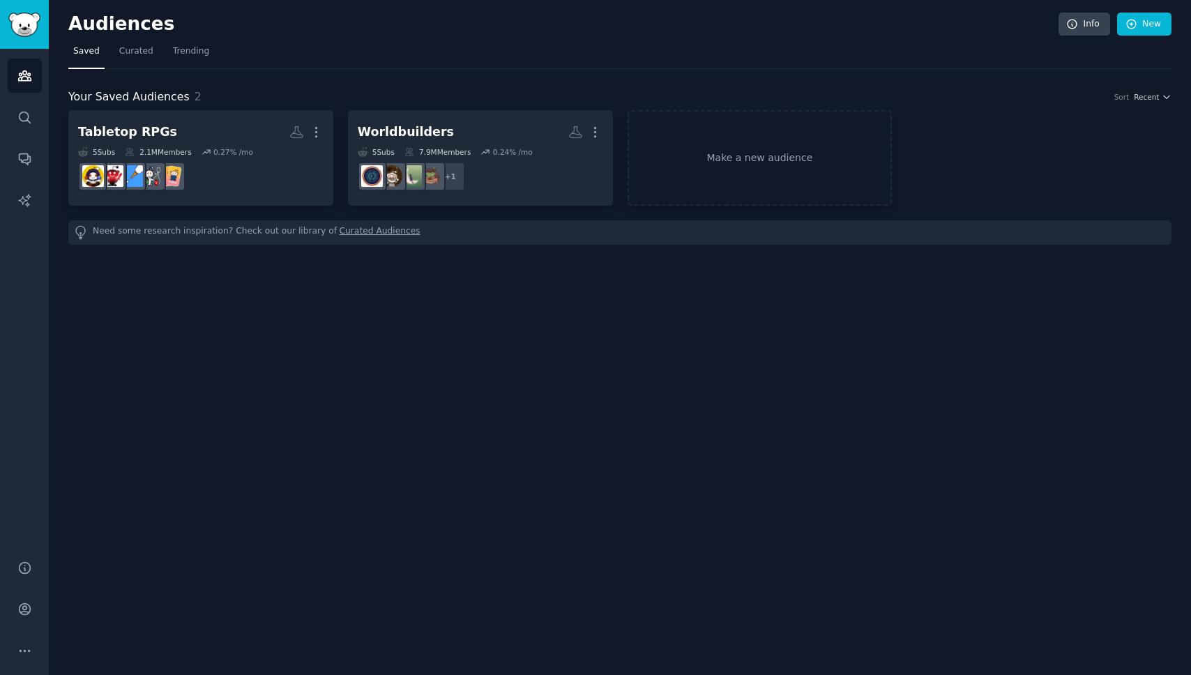
click at [370, 229] on link "Curated Audiences" at bounding box center [380, 232] width 81 height 15
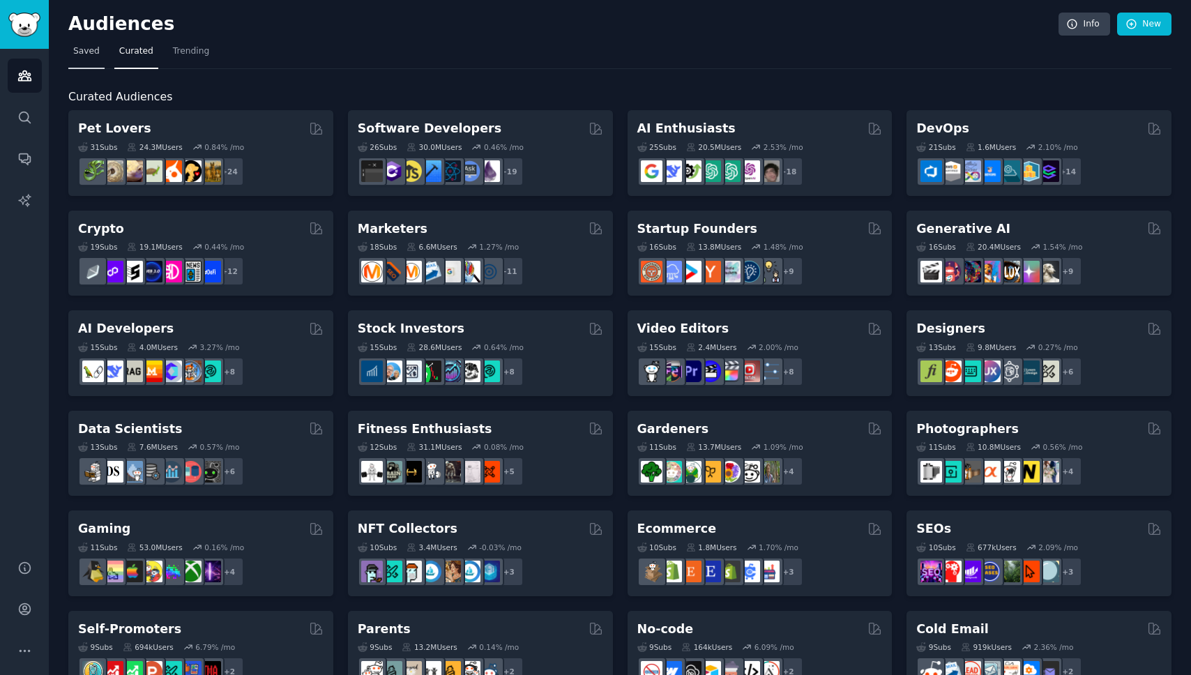
click at [85, 59] on link "Saved" at bounding box center [86, 54] width 36 height 29
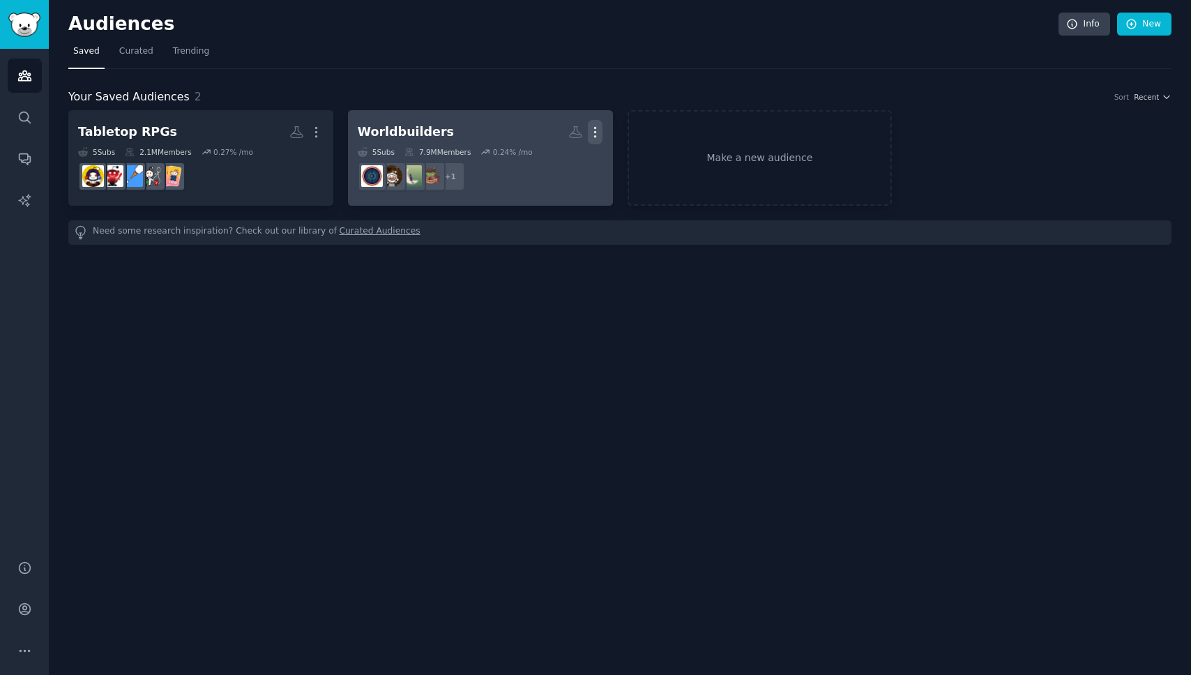
click at [593, 136] on icon "button" at bounding box center [595, 132] width 15 height 15
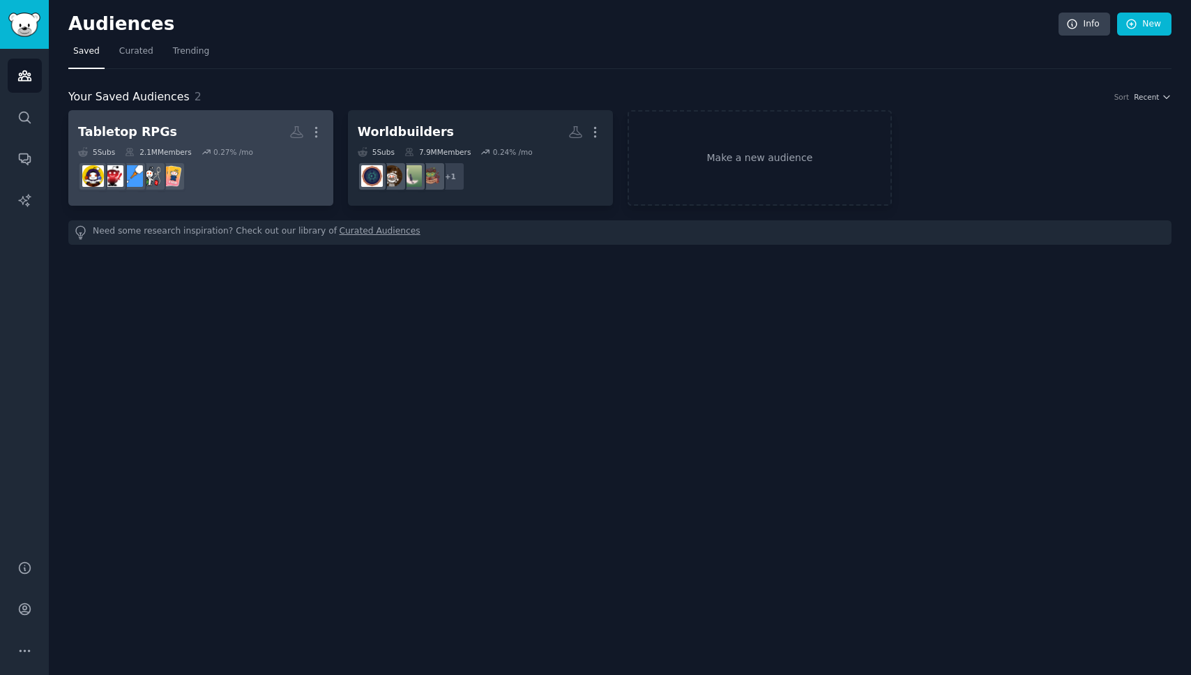
click at [251, 178] on dd "r/DnDIY" at bounding box center [200, 176] width 245 height 39
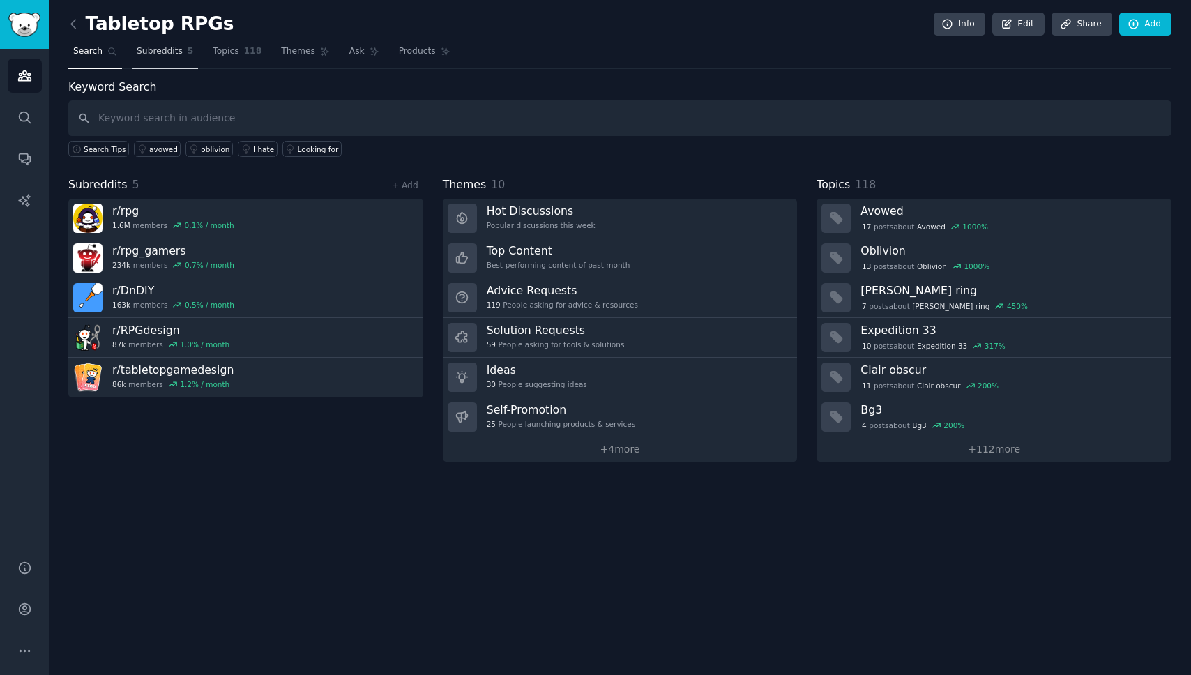
click at [152, 55] on span "Subreddits" at bounding box center [160, 51] width 46 height 13
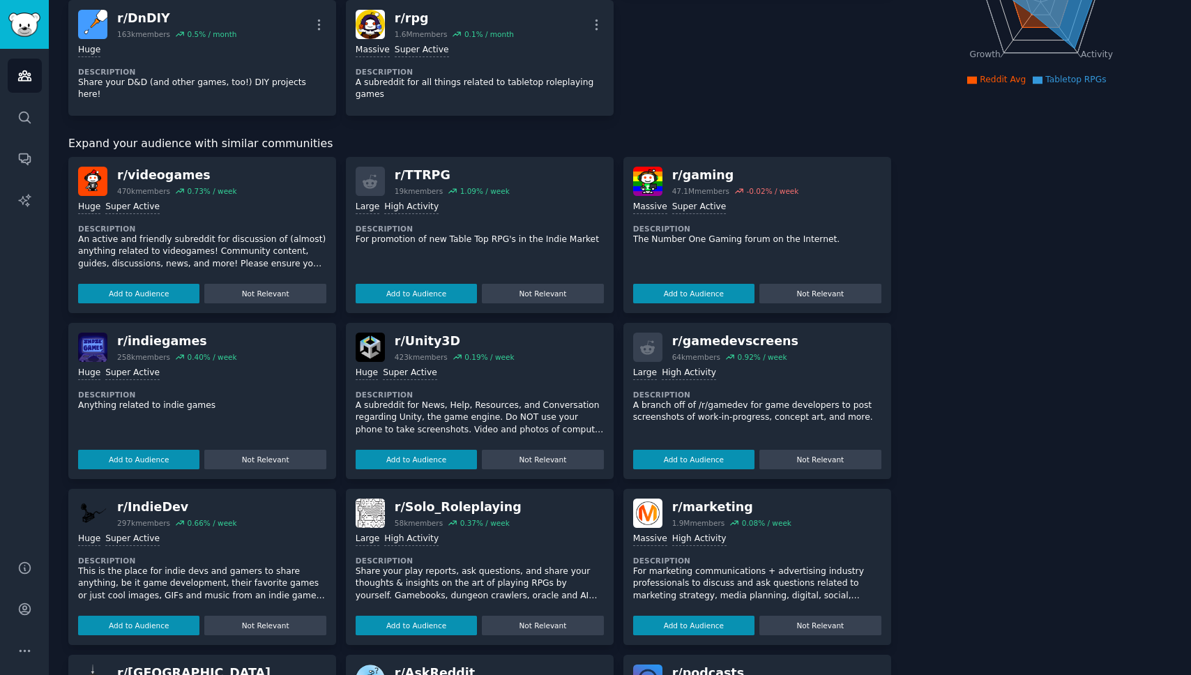
scroll to position [197, 0]
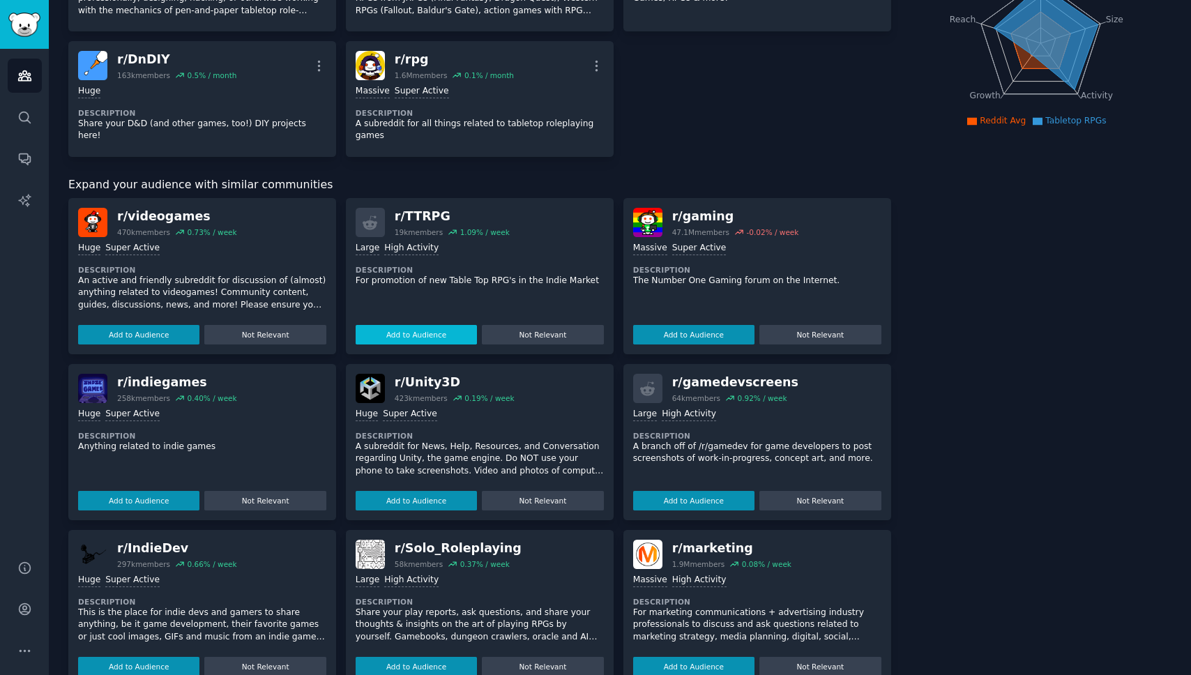
click at [433, 340] on button "Add to Audience" at bounding box center [416, 335] width 121 height 20
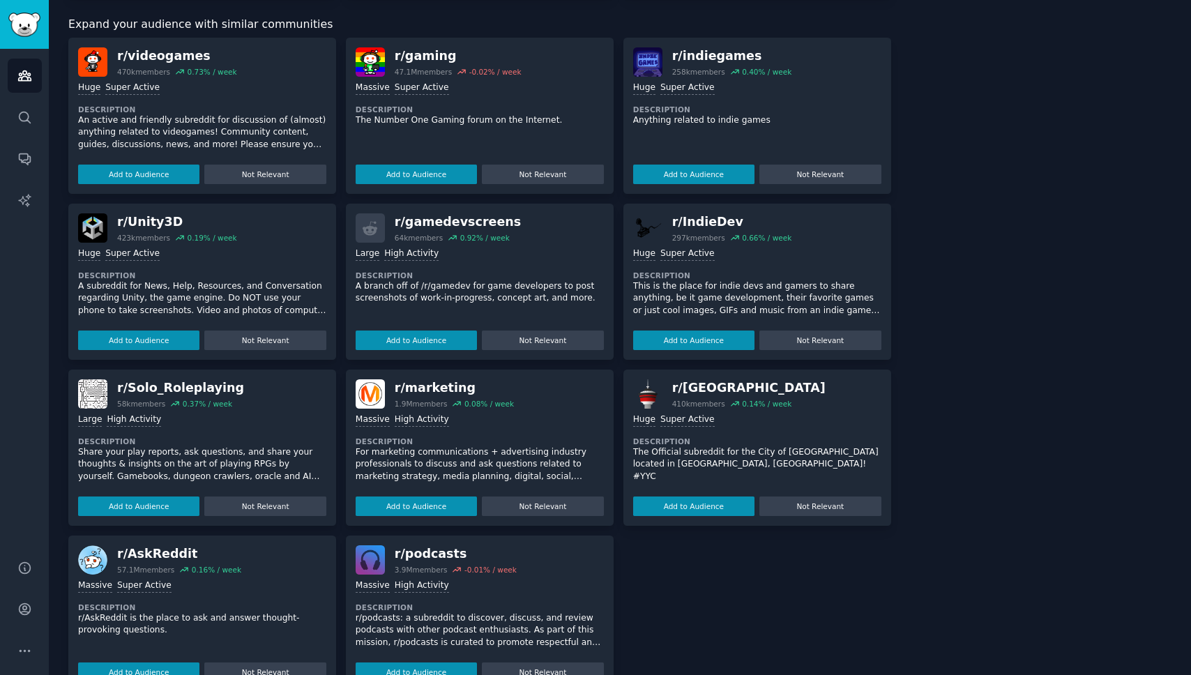
scroll to position [393, 0]
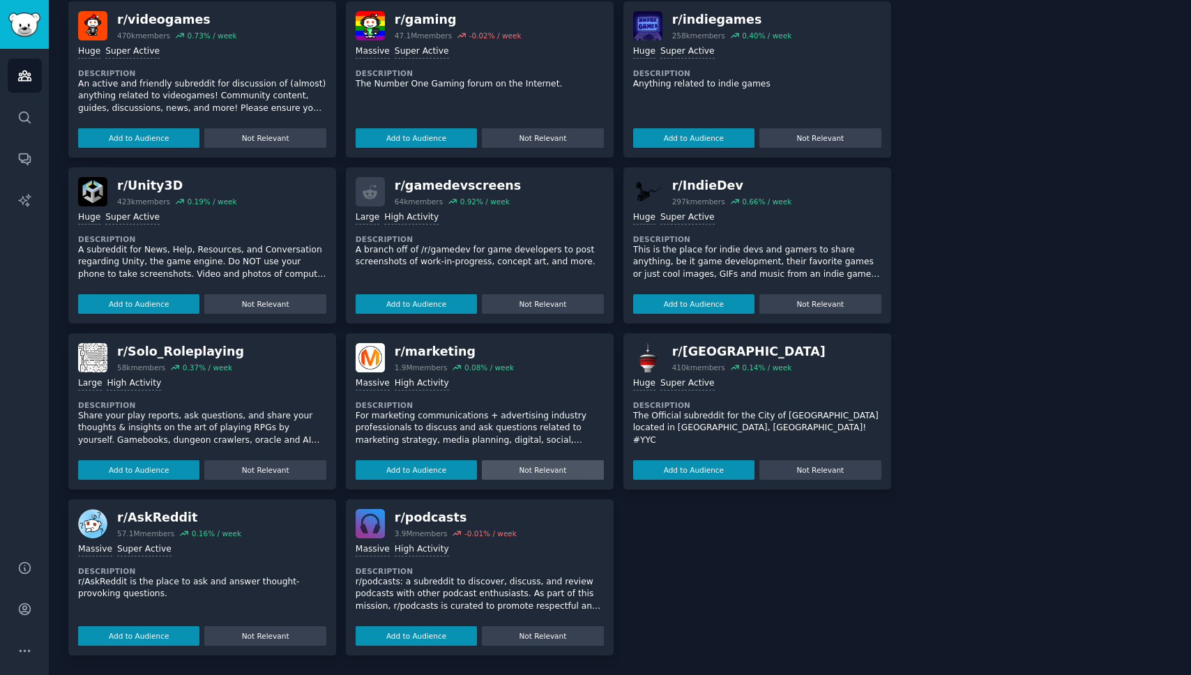
click at [513, 466] on button "Not Relevant" at bounding box center [542, 470] width 121 height 20
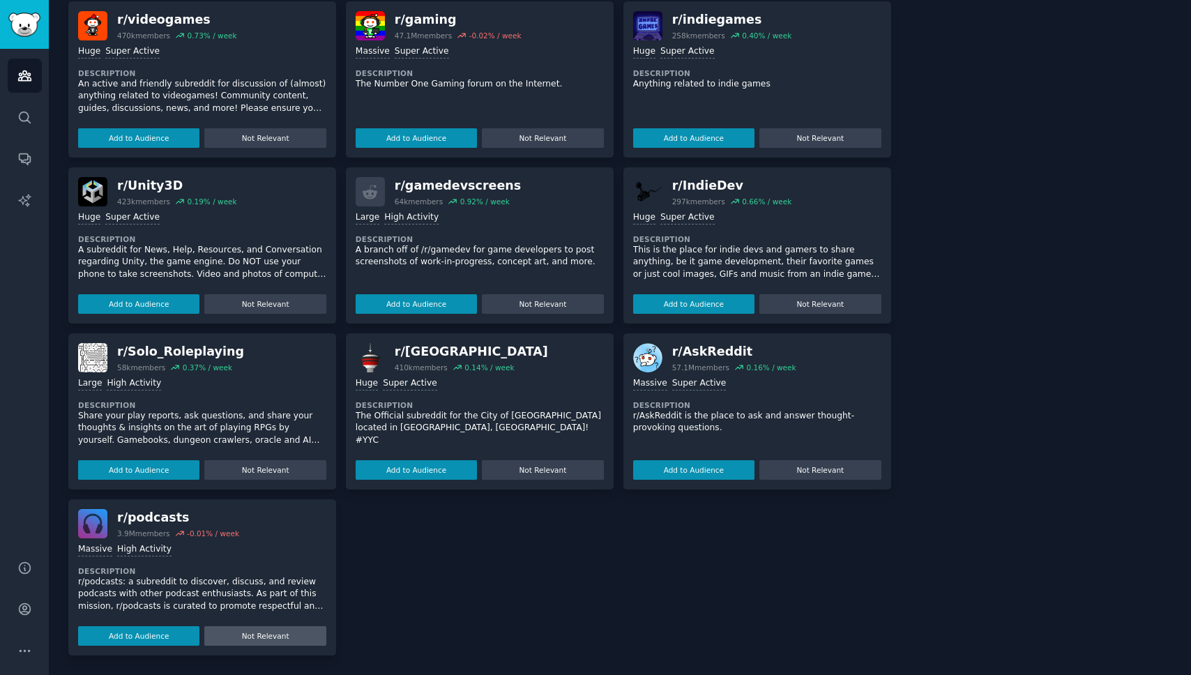
click at [280, 639] on button "Not Relevant" at bounding box center [264, 636] width 121 height 20
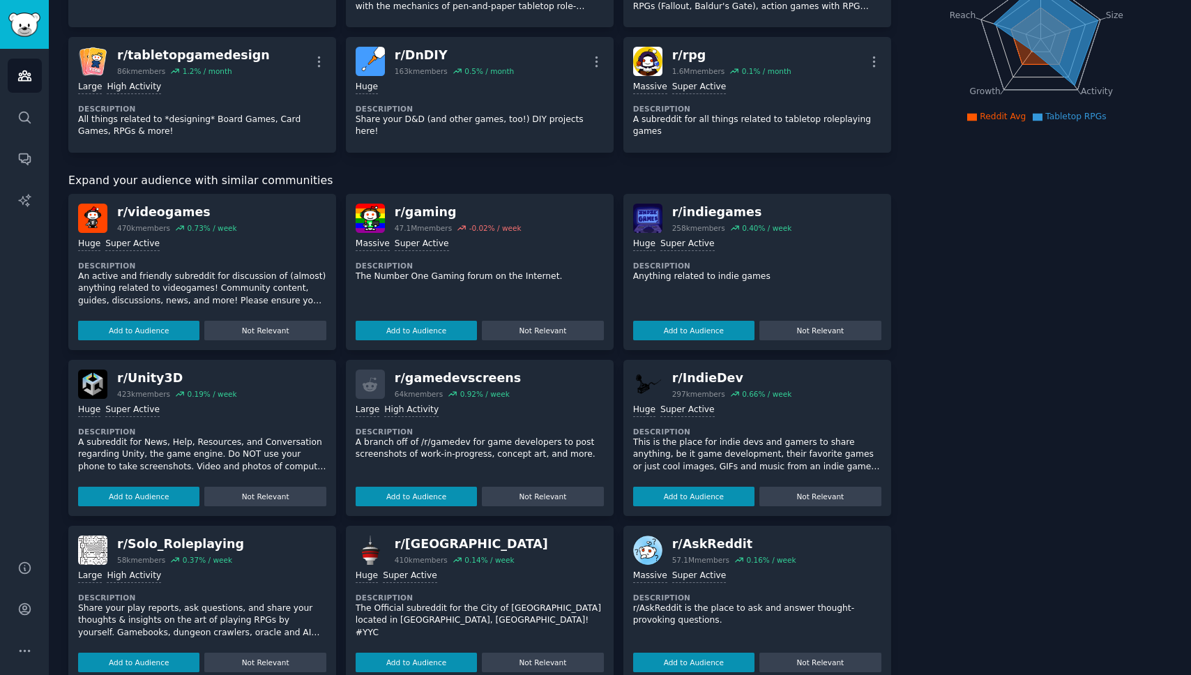
scroll to position [189, 0]
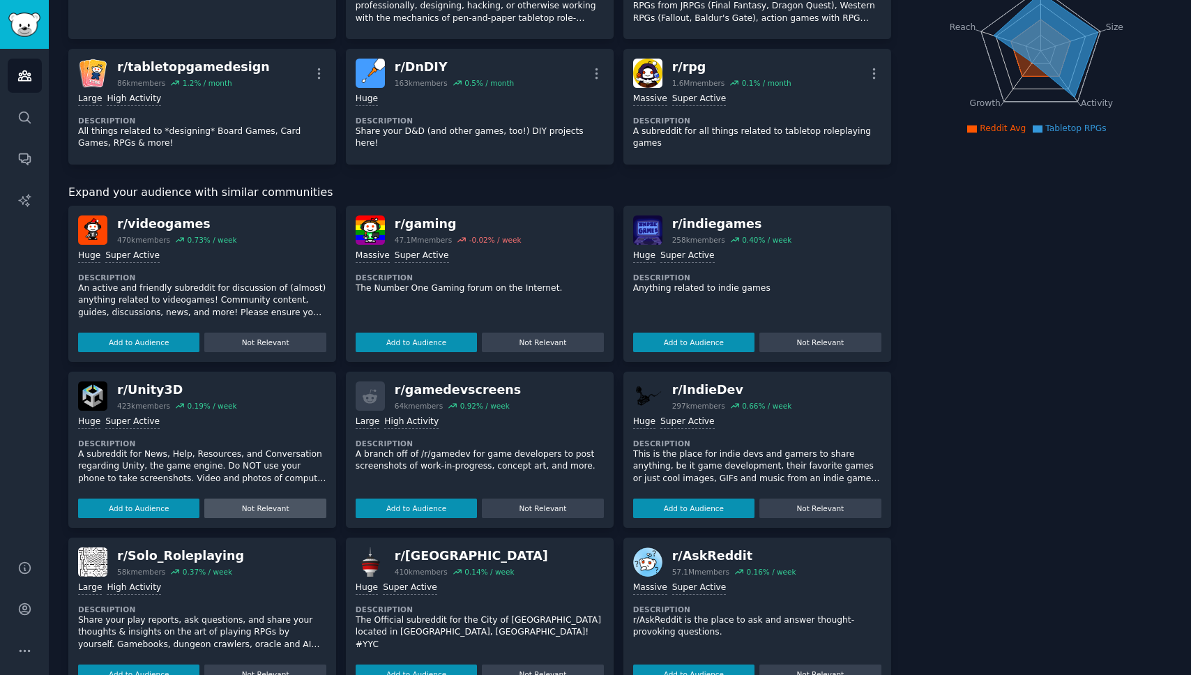
click at [275, 508] on button "Not Relevant" at bounding box center [264, 509] width 121 height 20
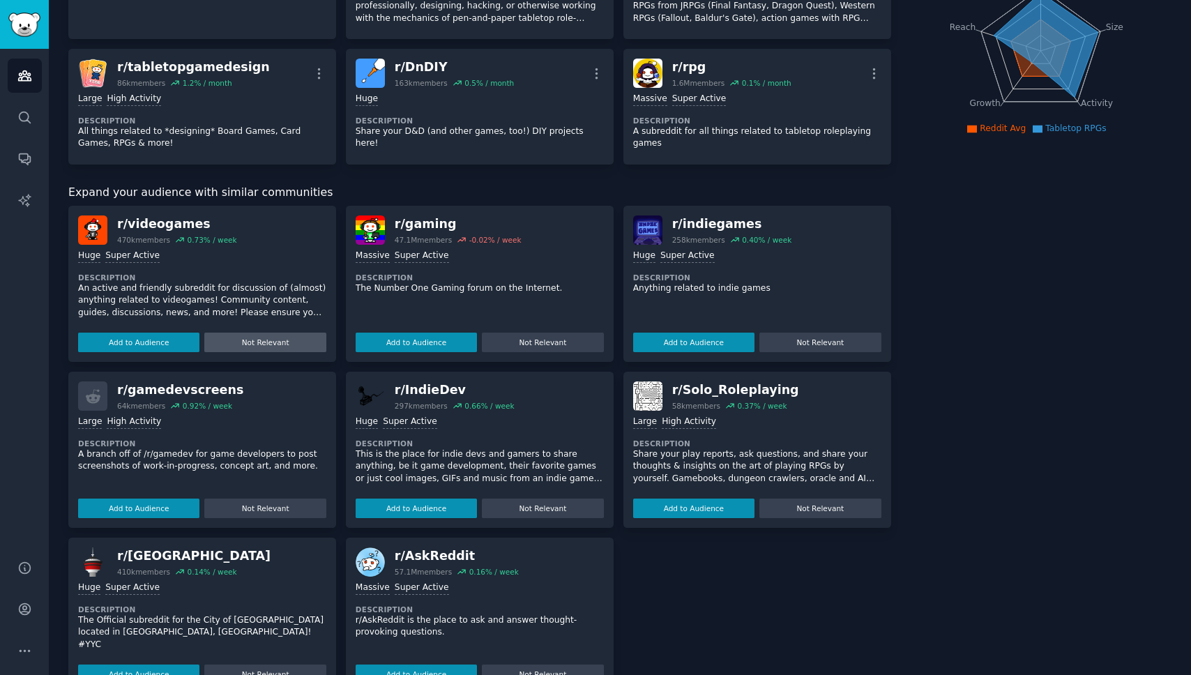
click at [289, 341] on button "Not Relevant" at bounding box center [264, 343] width 121 height 20
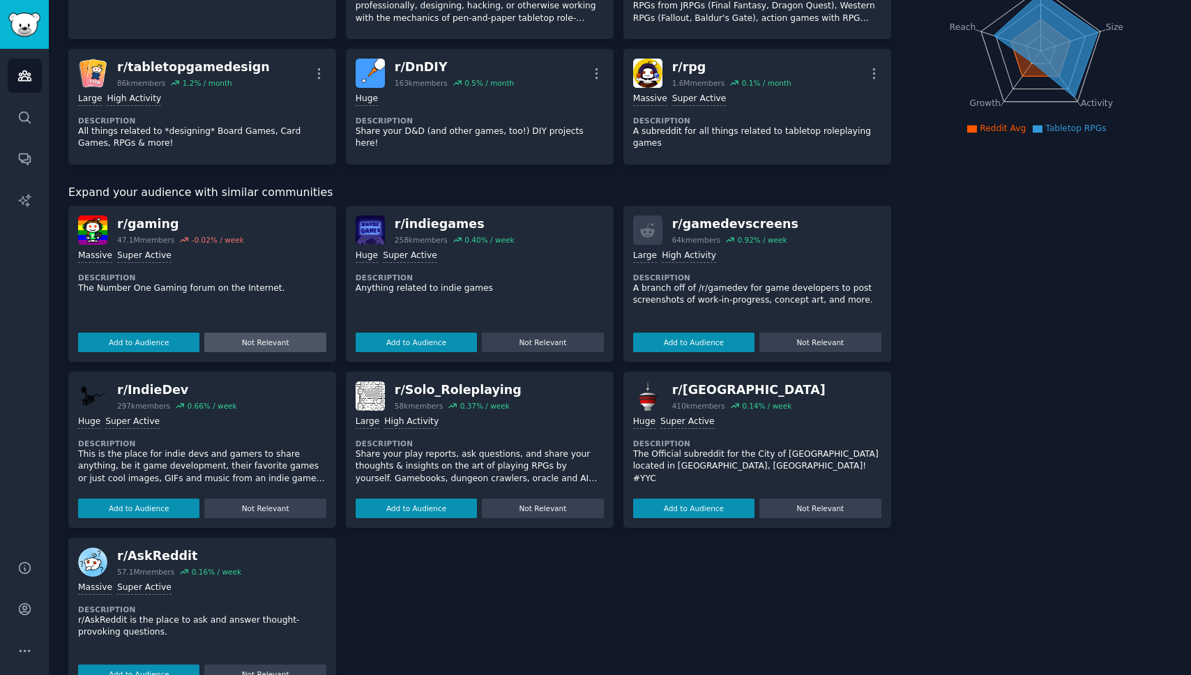
click at [284, 341] on button "Not Relevant" at bounding box center [264, 343] width 121 height 20
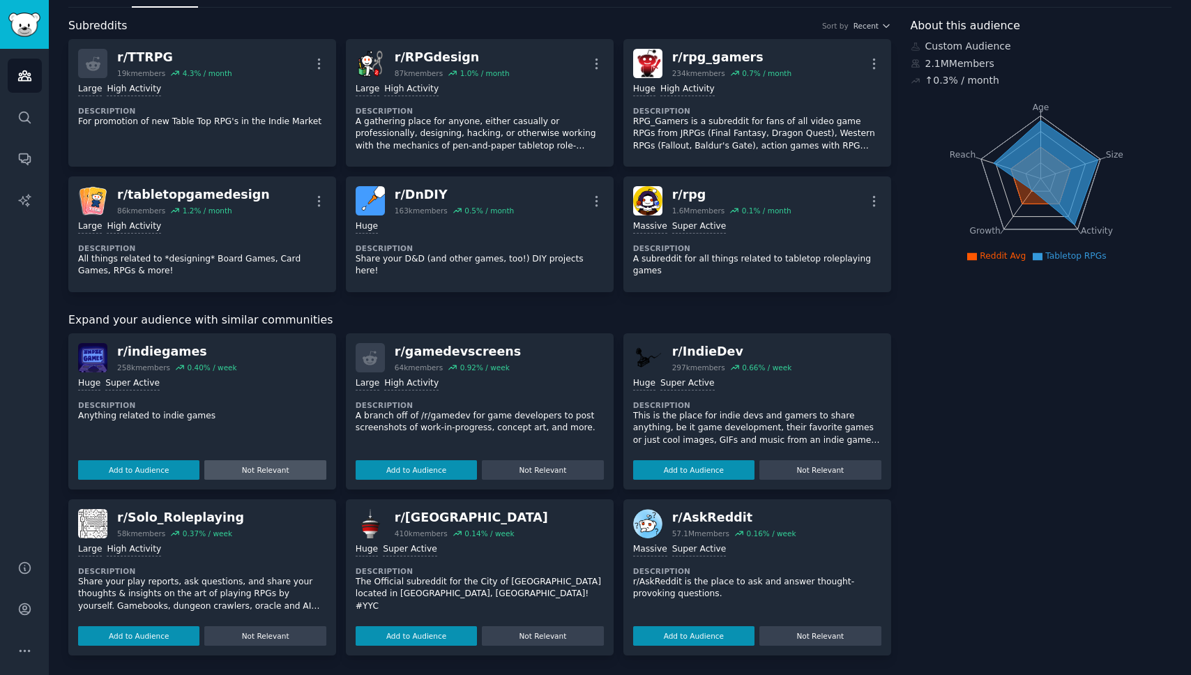
click at [286, 472] on button "Not Relevant" at bounding box center [264, 470] width 121 height 20
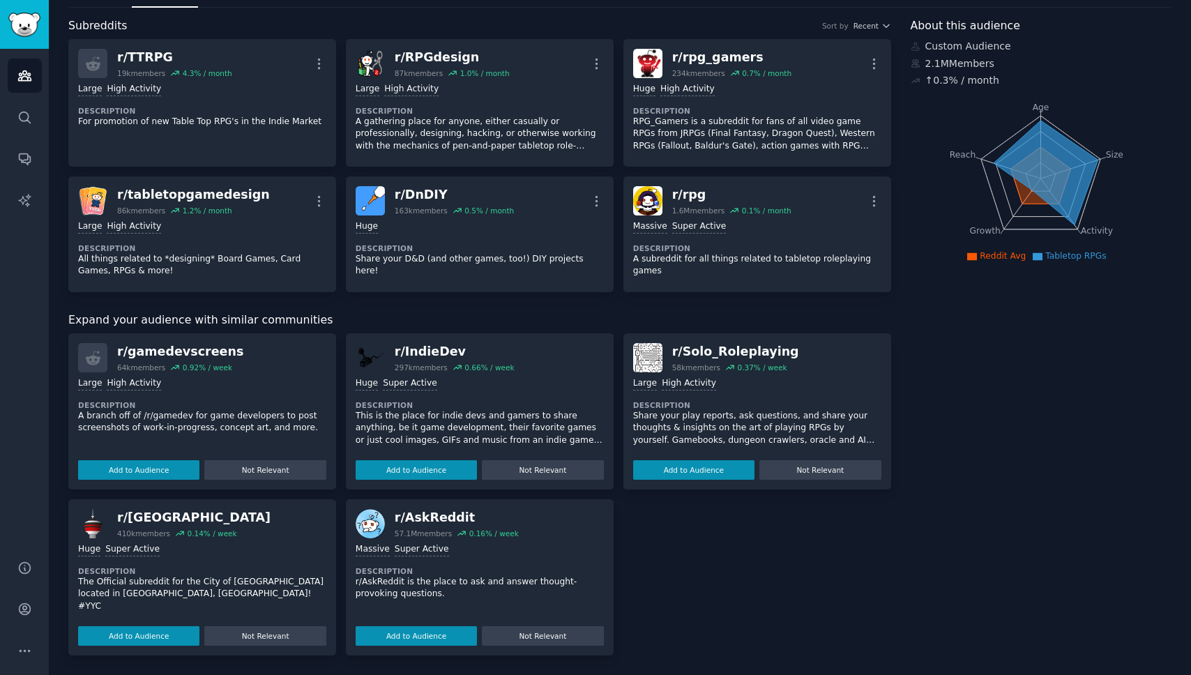
click at [286, 472] on button "Not Relevant" at bounding box center [264, 470] width 121 height 20
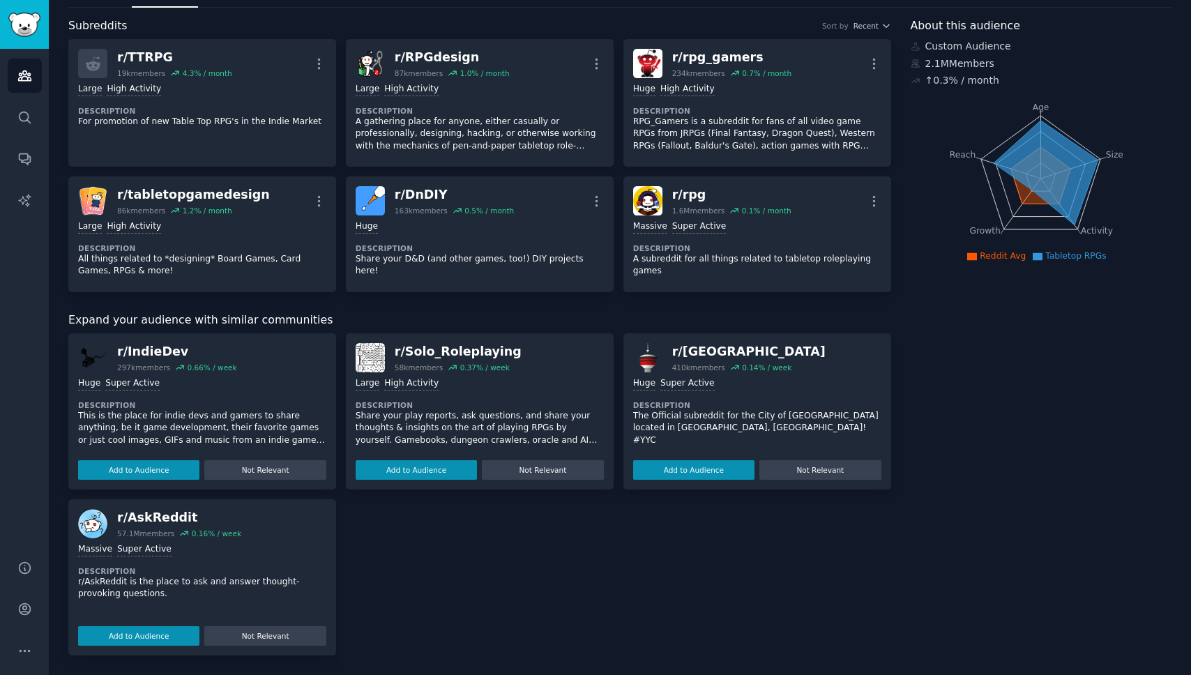
click at [286, 472] on button "Not Relevant" at bounding box center [264, 470] width 121 height 20
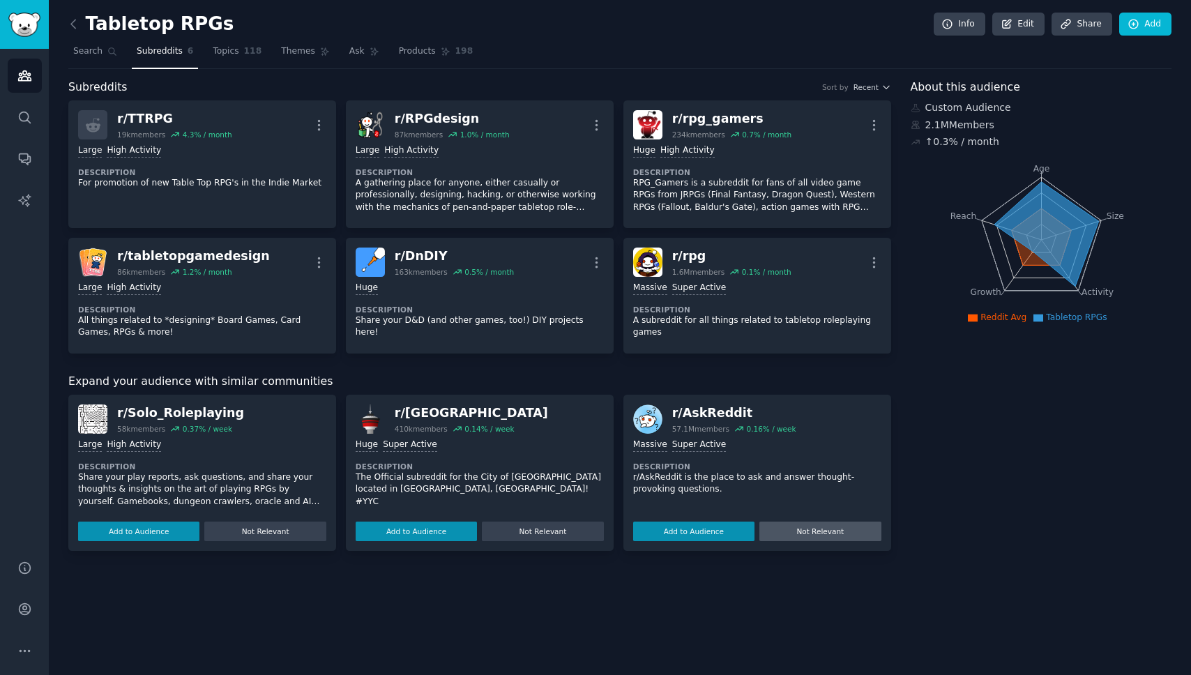
click at [793, 525] on button "Not Relevant" at bounding box center [819, 532] width 121 height 20
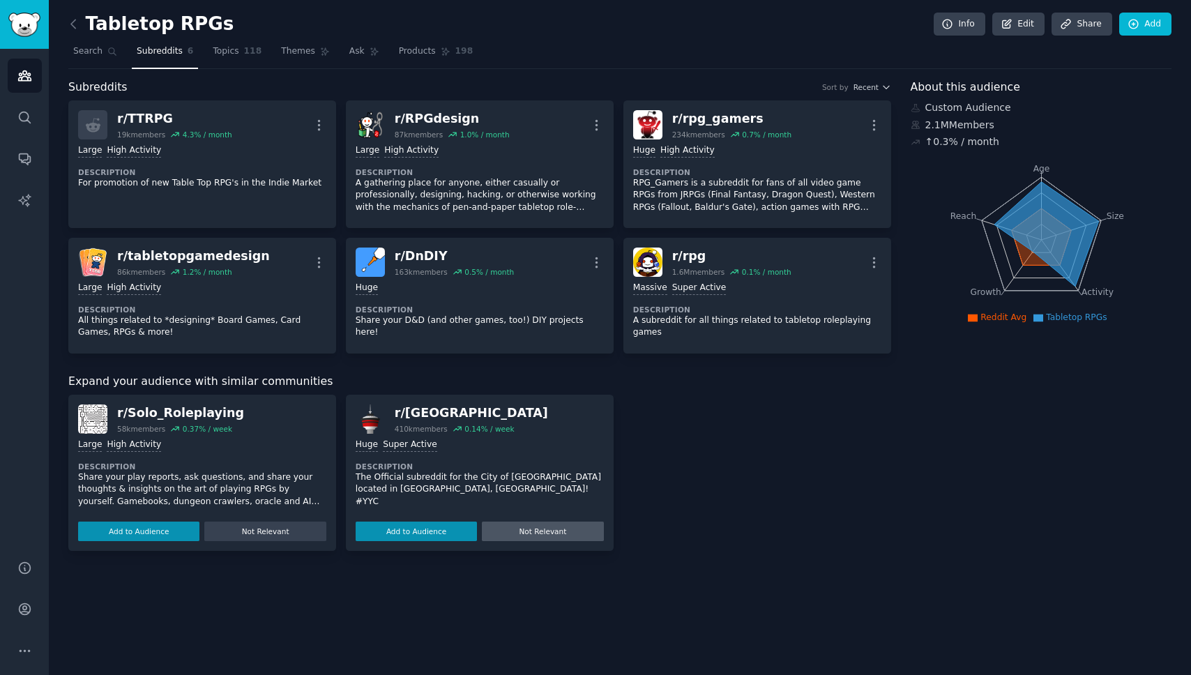
click at [541, 532] on button "Not Relevant" at bounding box center [542, 532] width 121 height 20
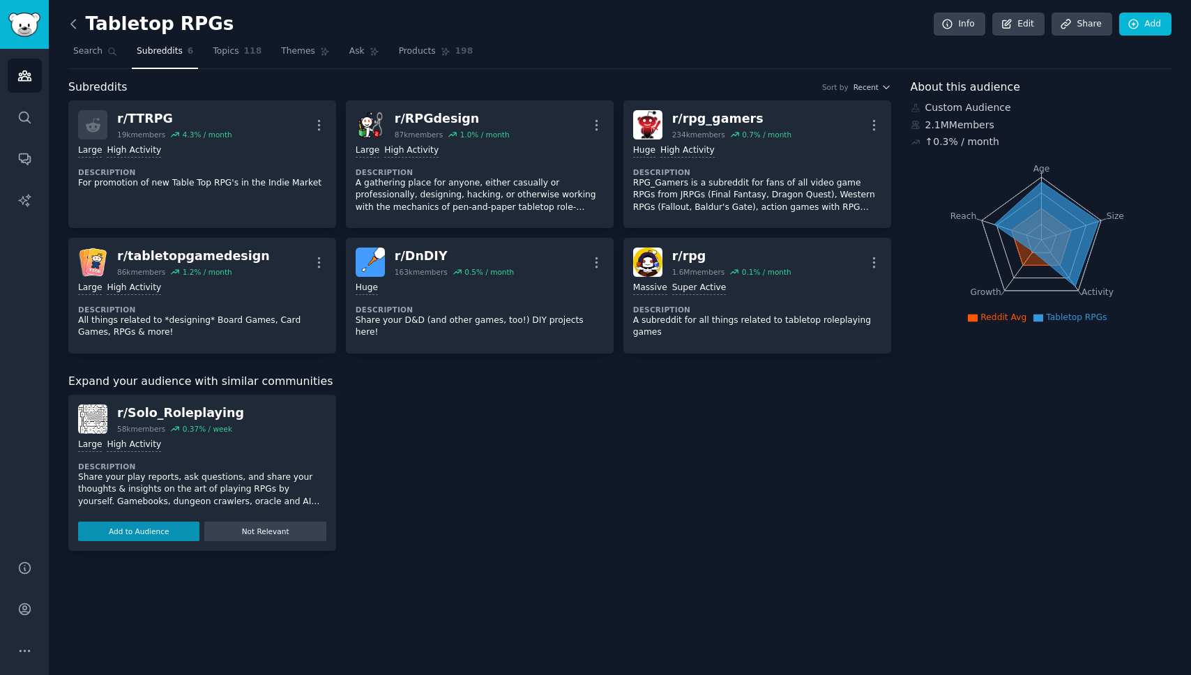
click at [76, 22] on icon at bounding box center [73, 24] width 15 height 15
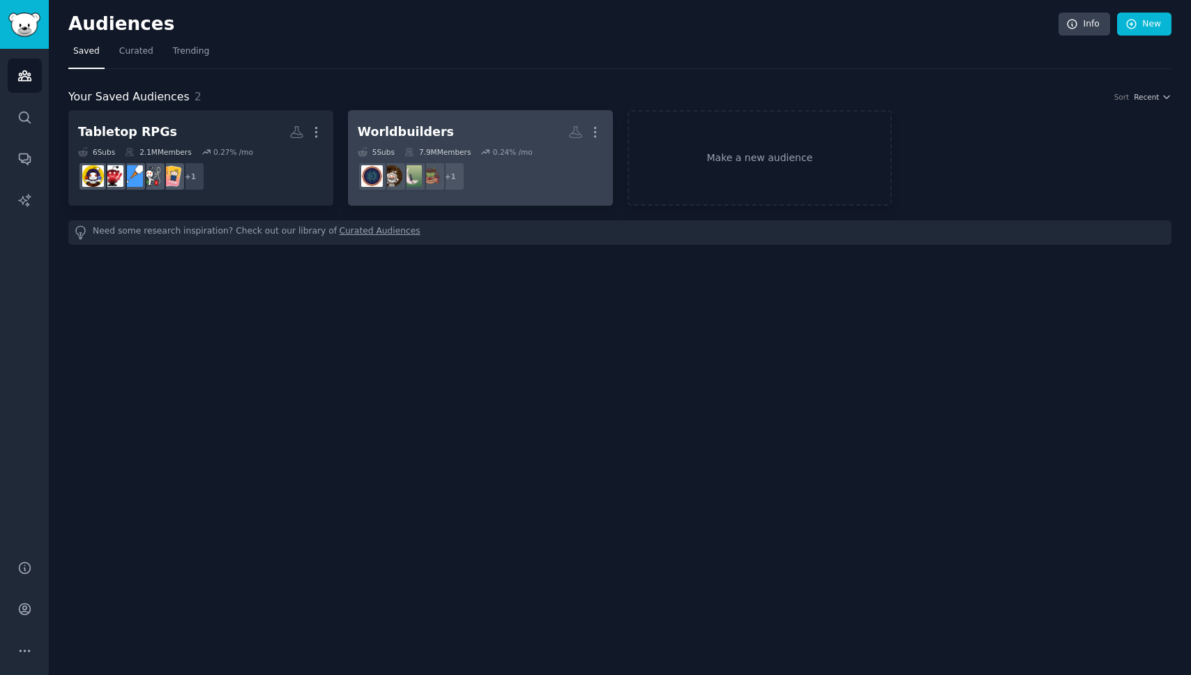
click at [510, 122] on h2 "Worldbuilders More" at bounding box center [480, 132] width 245 height 24
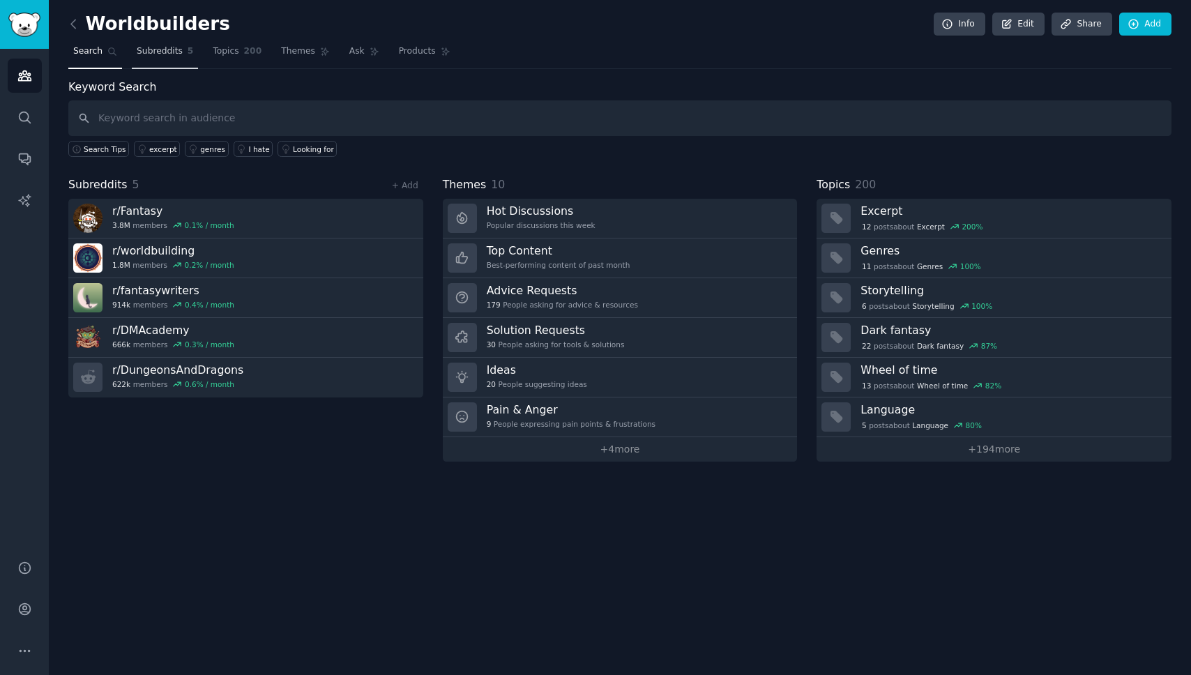
click at [166, 55] on span "Subreddits" at bounding box center [160, 51] width 46 height 13
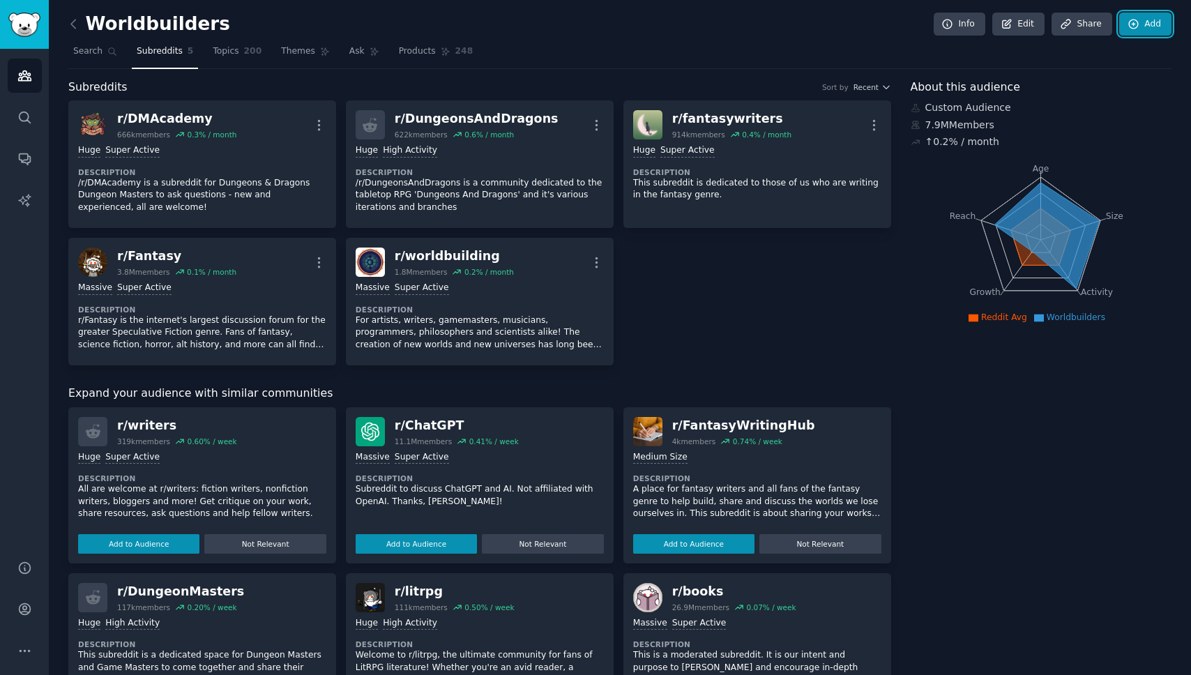
click at [1140, 28] on link "Add" at bounding box center [1145, 25] width 52 height 24
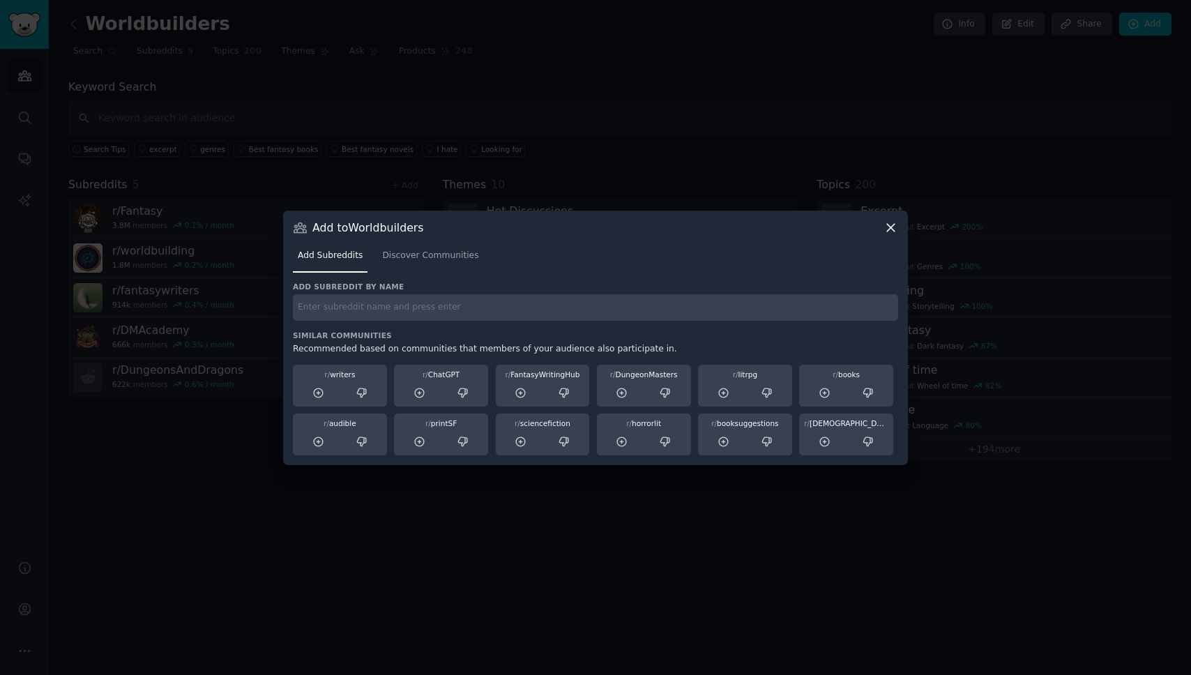
click at [435, 313] on input "text" at bounding box center [595, 307] width 605 height 27
click at [888, 218] on div "Add to Worldbuilders Add Subreddits Discover Communities Add subreddit by name …" at bounding box center [595, 338] width 625 height 254
click at [890, 226] on icon at bounding box center [891, 228] width 8 height 8
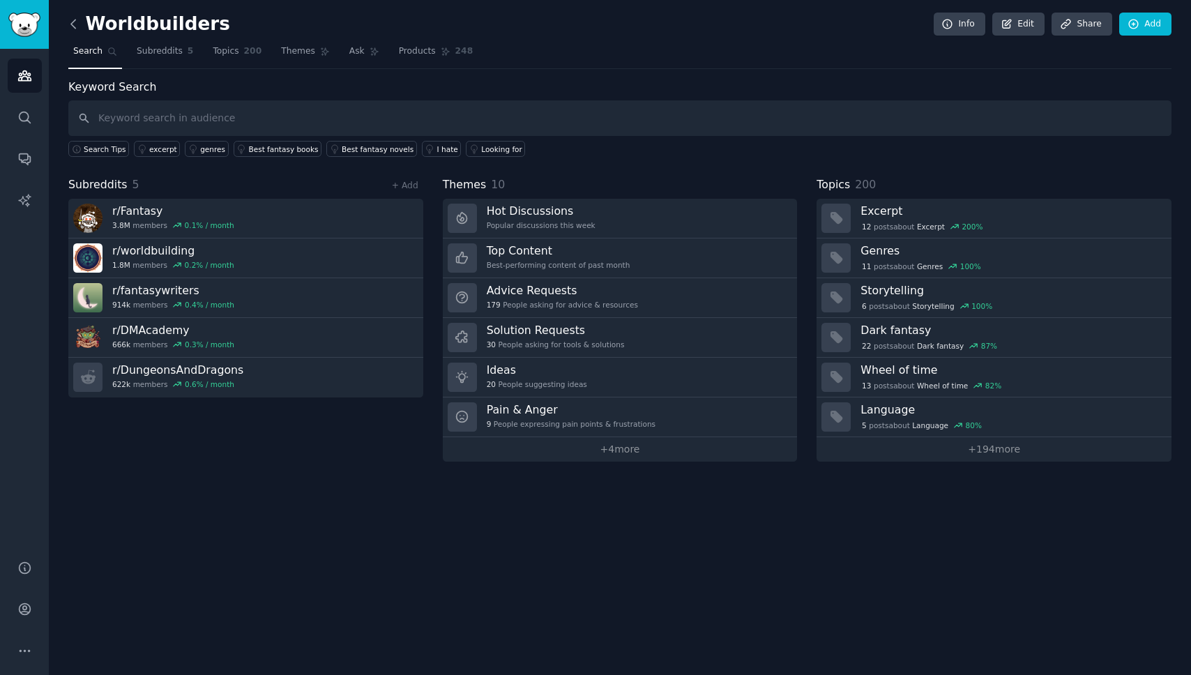
click at [73, 28] on icon at bounding box center [73, 24] width 15 height 15
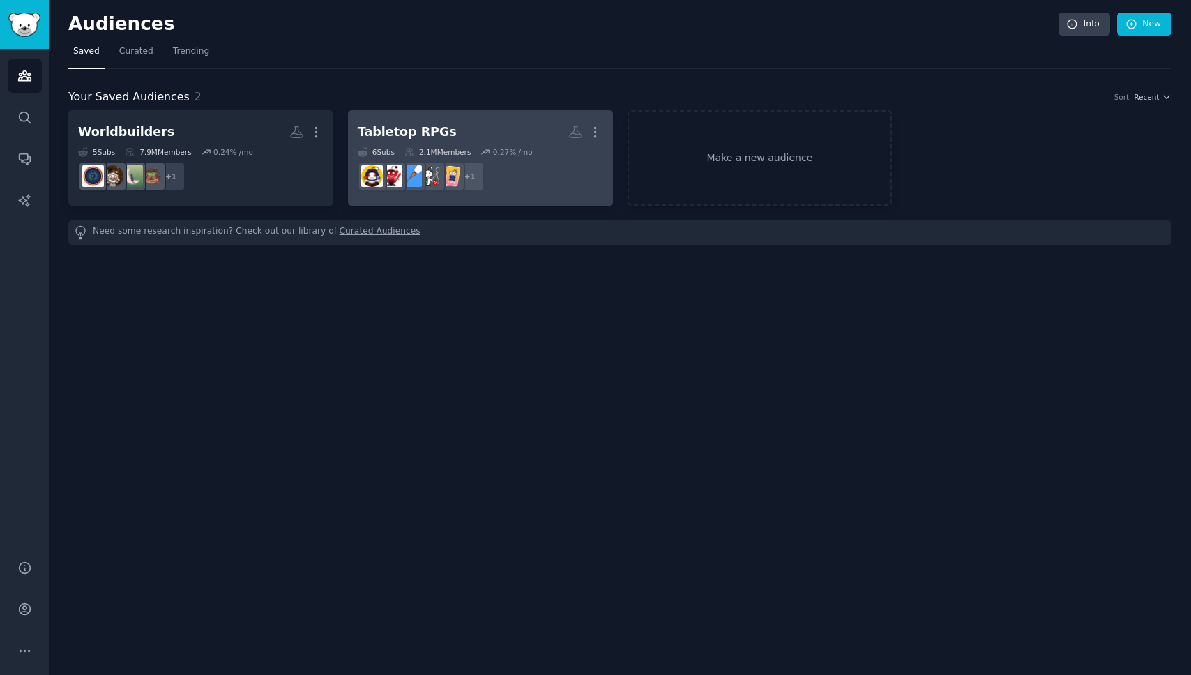
click at [455, 130] on h2 "Tabletop RPGs More" at bounding box center [480, 132] width 245 height 24
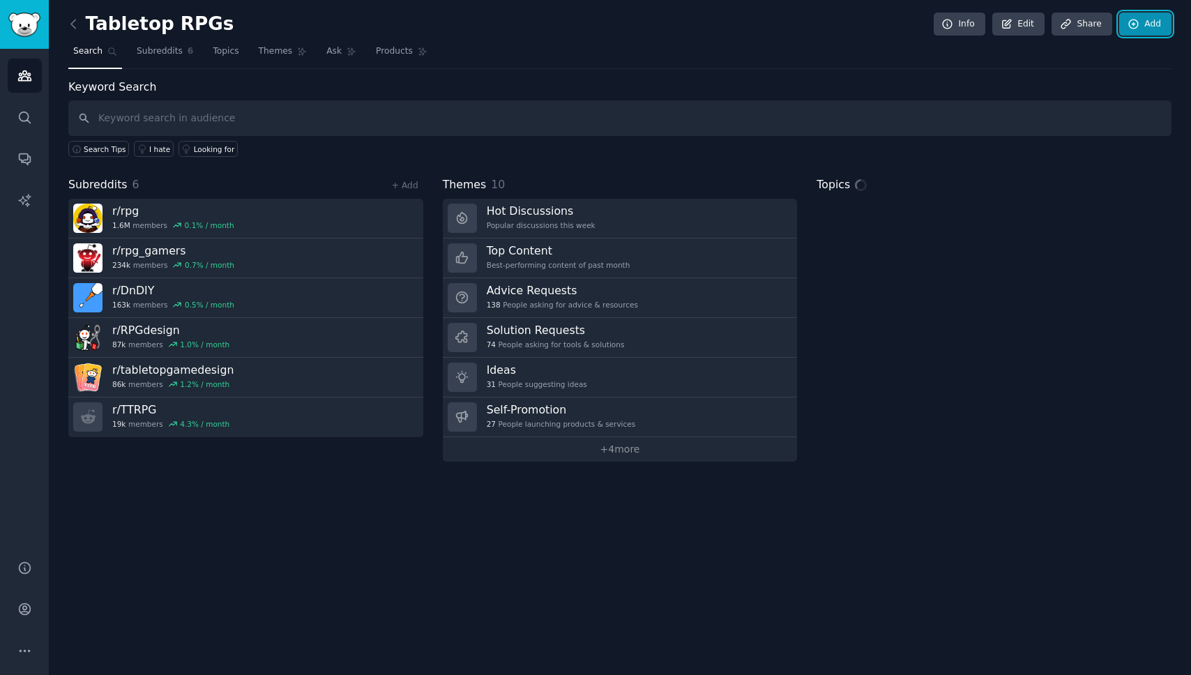
click at [1152, 26] on link "Add" at bounding box center [1145, 25] width 52 height 24
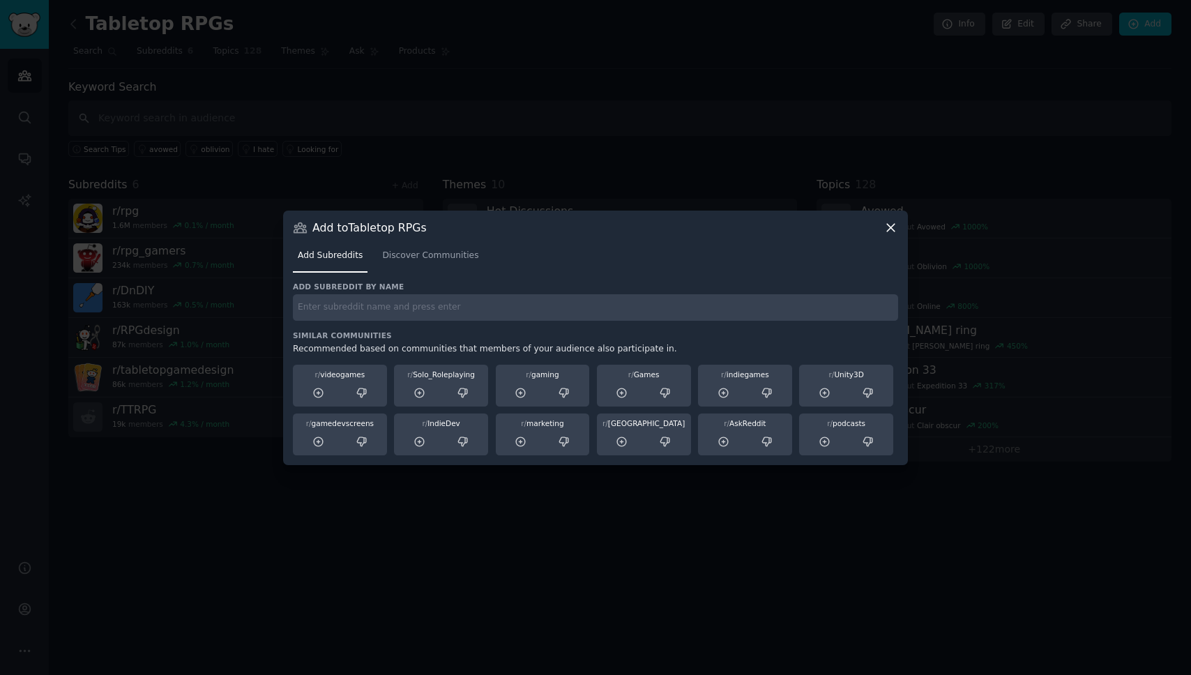
click at [502, 315] on input "text" at bounding box center [595, 307] width 605 height 27
type input "dungeons"
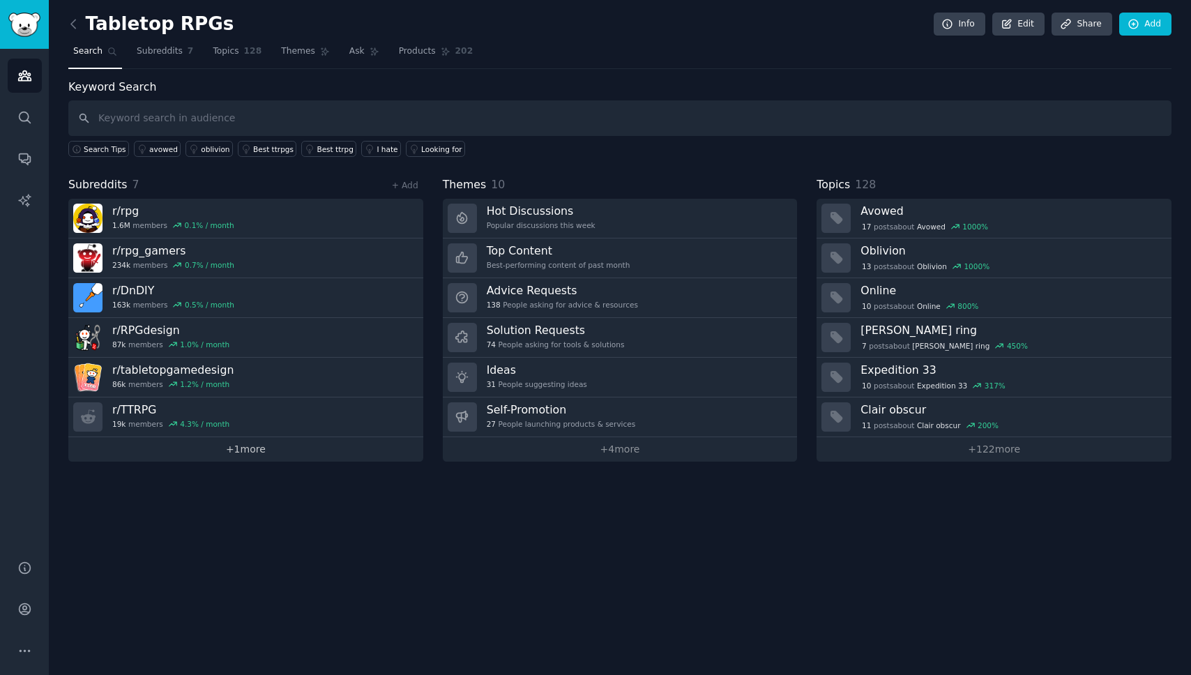
click at [254, 455] on link "+ 1 more" at bounding box center [245, 449] width 355 height 24
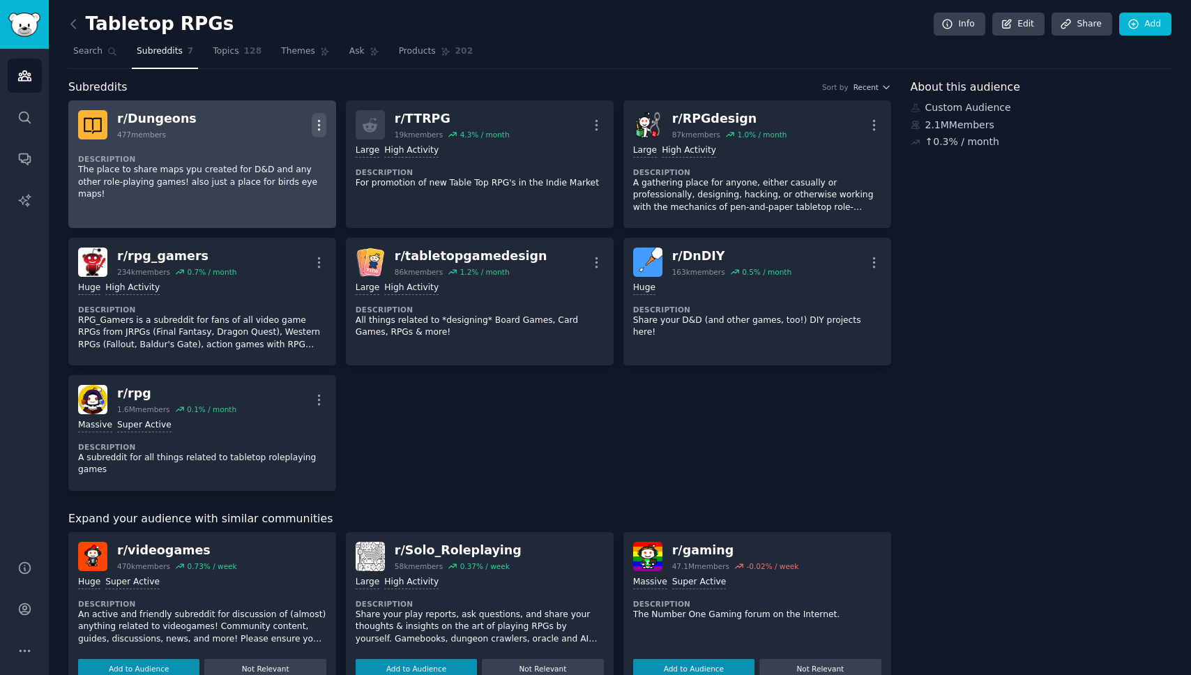
click at [313, 123] on icon "button" at bounding box center [319, 125] width 15 height 15
click at [261, 153] on p "Delete" at bounding box center [264, 154] width 32 height 15
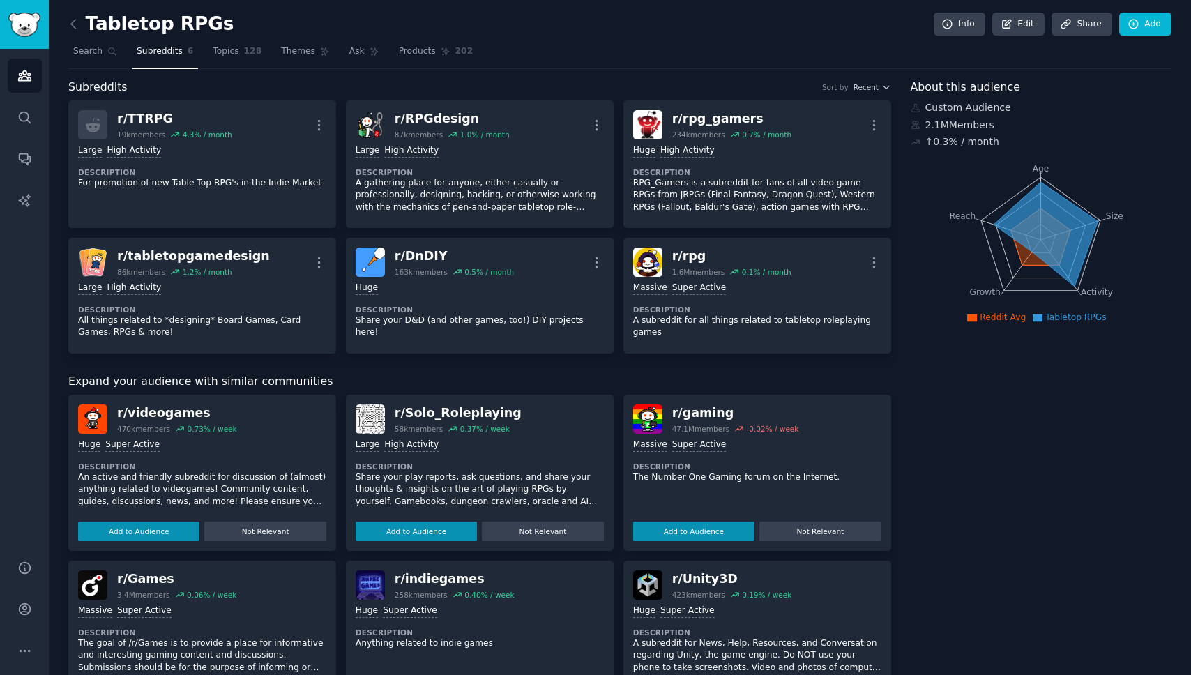
click at [61, 24] on div "Tabletop RPGs Info Edit Share Add Search Subreddits 6 Topics 128 Themes Ask Pro…" at bounding box center [620, 534] width 1142 height 1068
click at [74, 26] on icon at bounding box center [73, 24] width 4 height 8
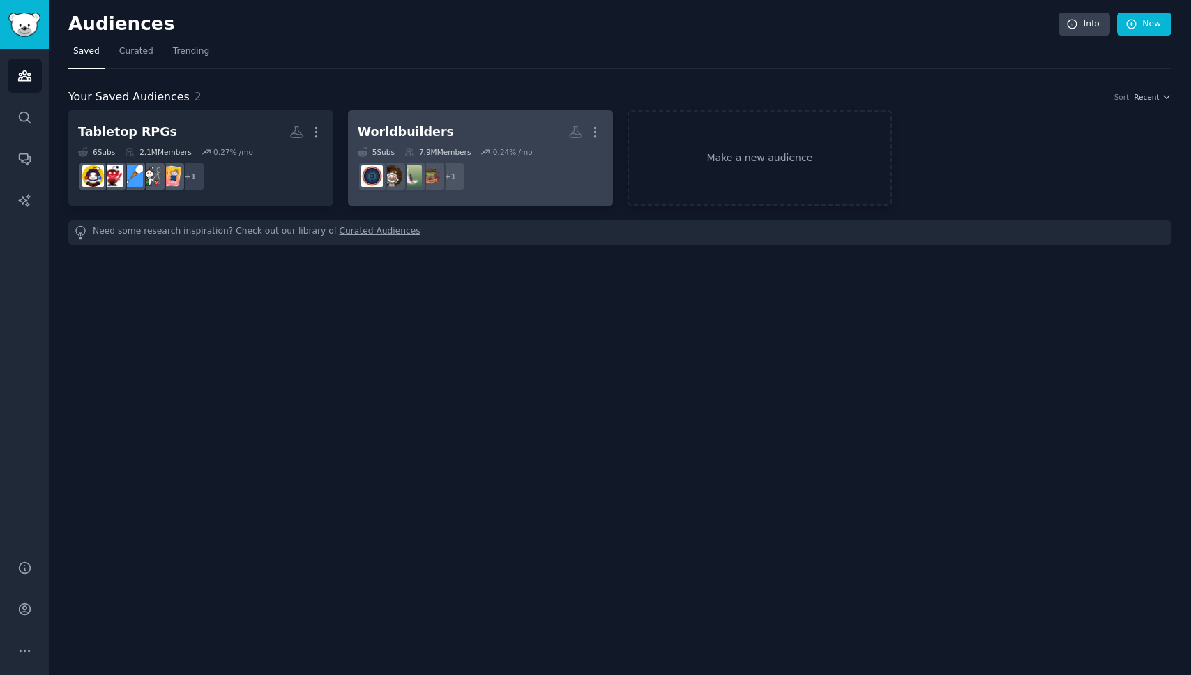
click at [478, 130] on h2 "Worldbuilders More" at bounding box center [480, 132] width 245 height 24
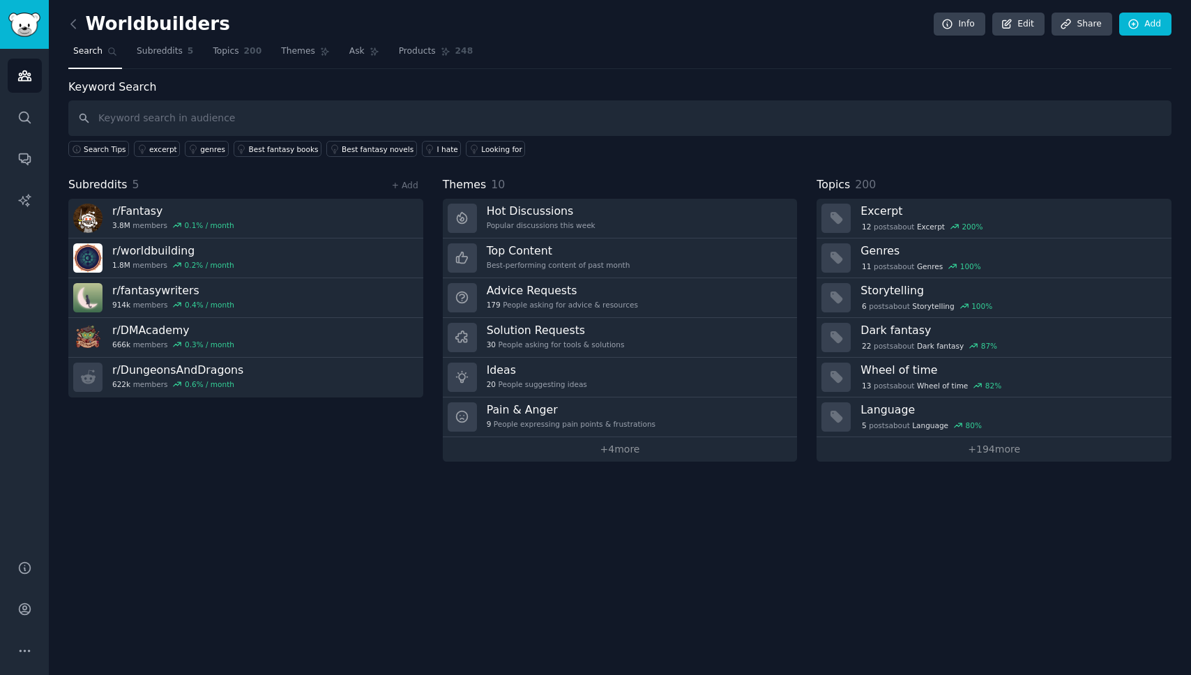
click at [63, 18] on div "Worldbuilders Info Edit Share Add Search Subreddits 5 Topics 200 Themes Ask Pro…" at bounding box center [620, 337] width 1142 height 675
click at [73, 22] on icon at bounding box center [73, 24] width 15 height 15
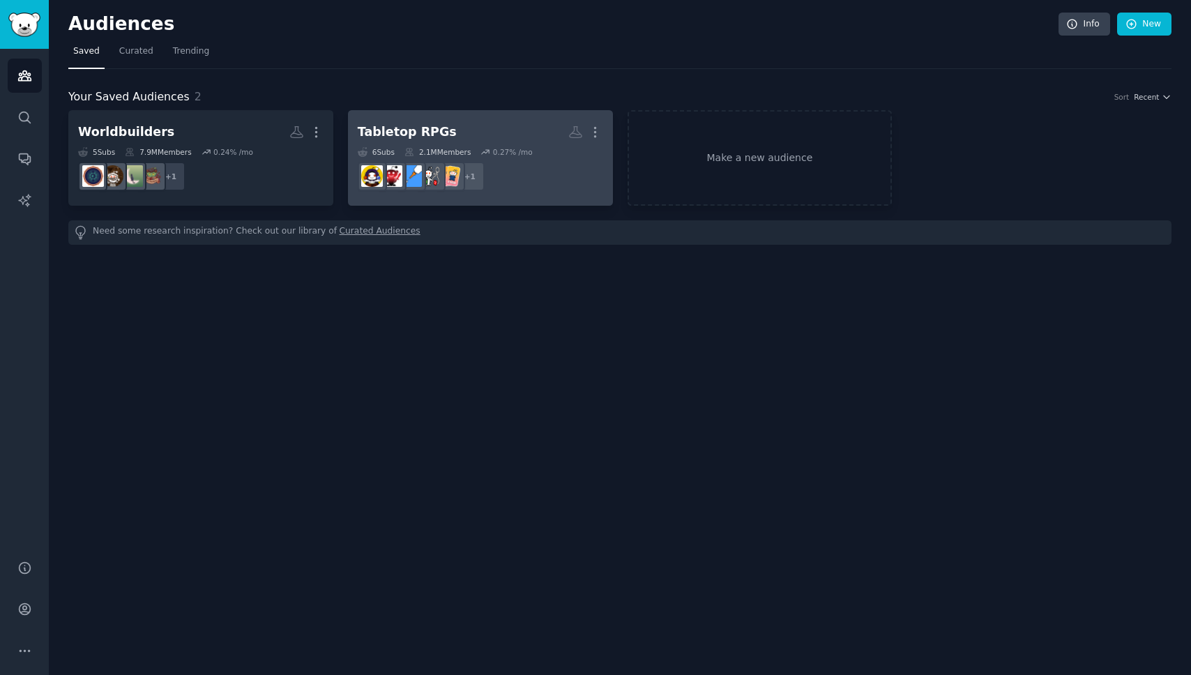
click at [558, 188] on dd "r/tabletopgamedesign + 1" at bounding box center [480, 176] width 245 height 39
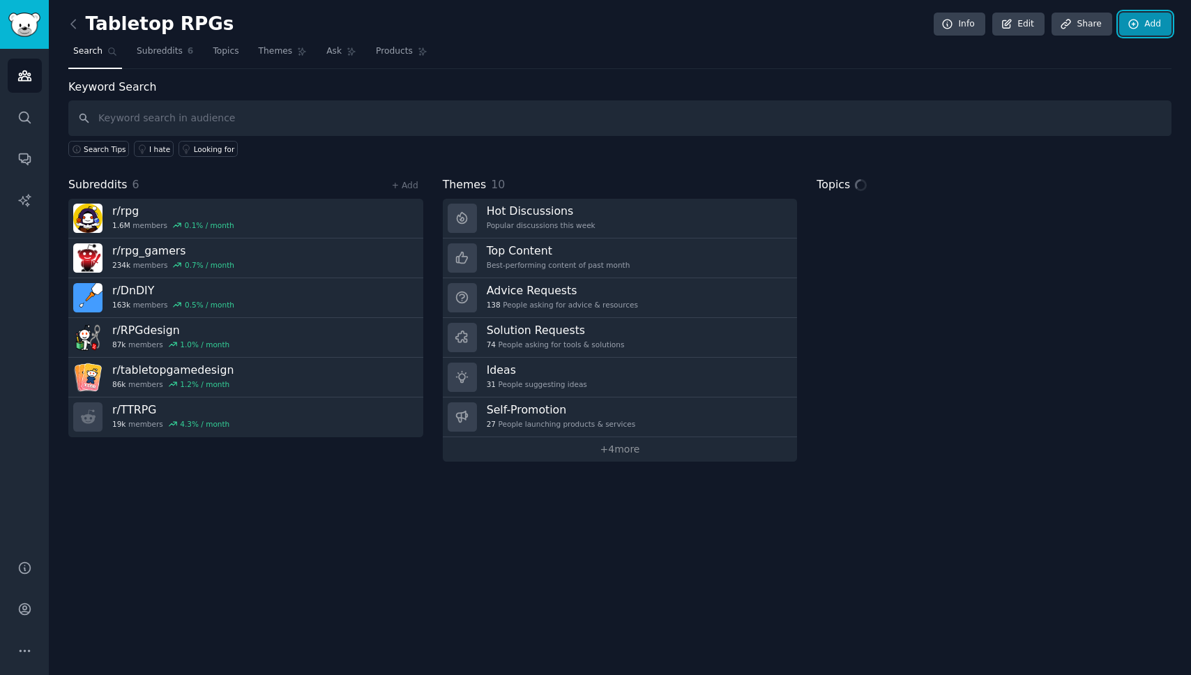
click at [1148, 22] on link "Add" at bounding box center [1145, 25] width 52 height 24
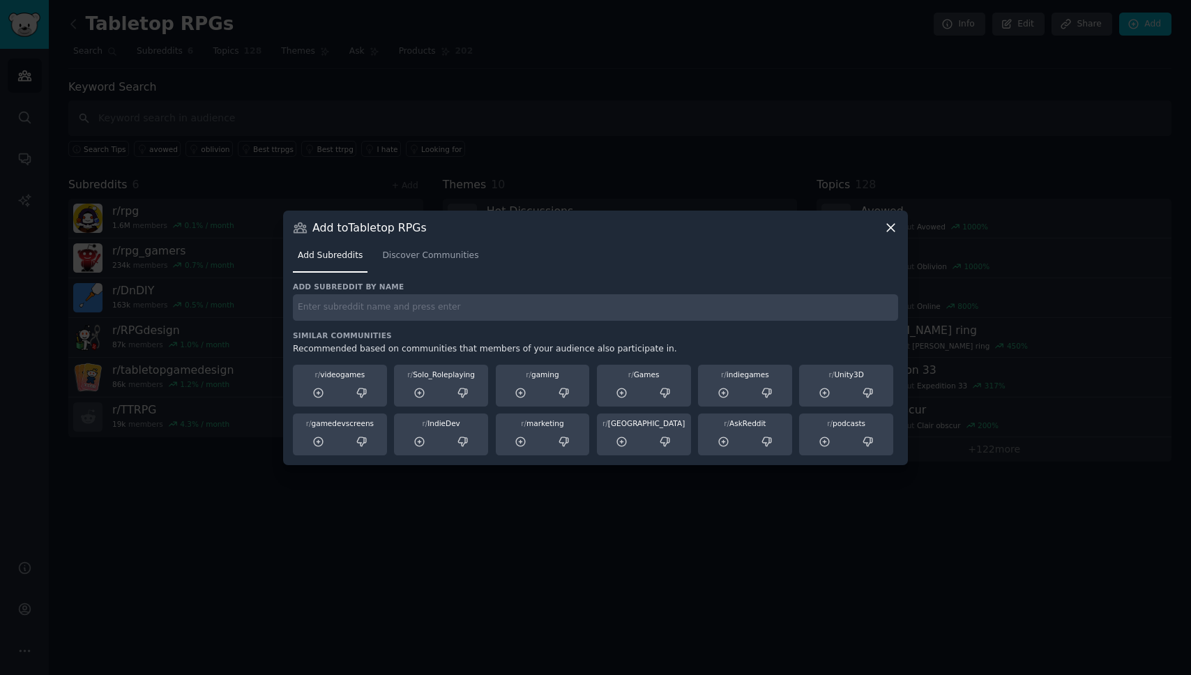
click at [457, 314] on input "text" at bounding box center [595, 307] width 605 height 27
type input "DungeonsAndDragons"
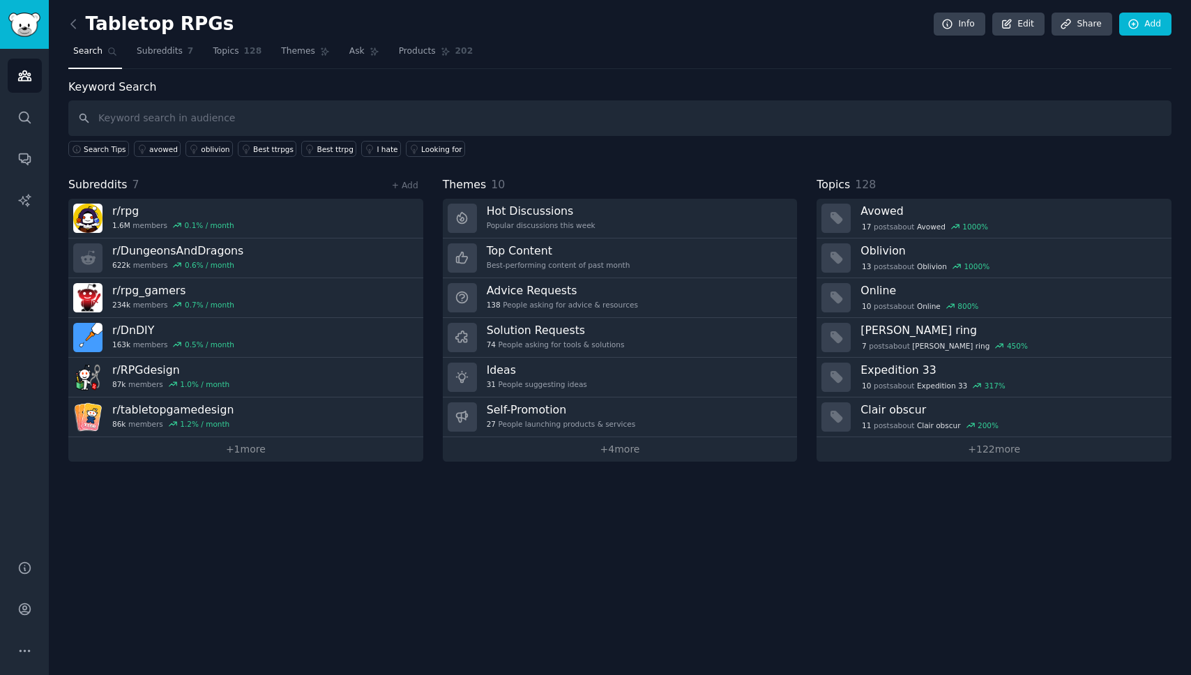
click at [272, 596] on div "Tabletop RPGs Info Edit Share Add Search Subreddits 7 Topics 128 Themes Ask Pro…" at bounding box center [620, 337] width 1142 height 675
click at [178, 50] on span "Subreddits" at bounding box center [160, 51] width 46 height 13
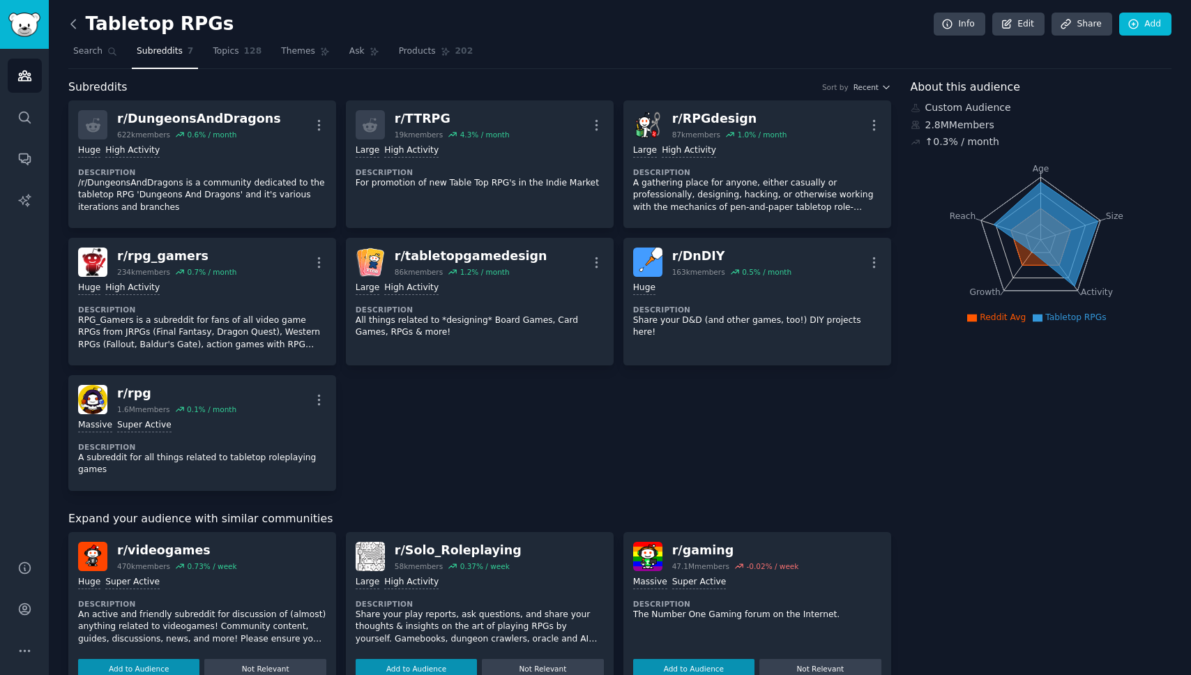
click at [72, 24] on icon at bounding box center [73, 24] width 4 height 8
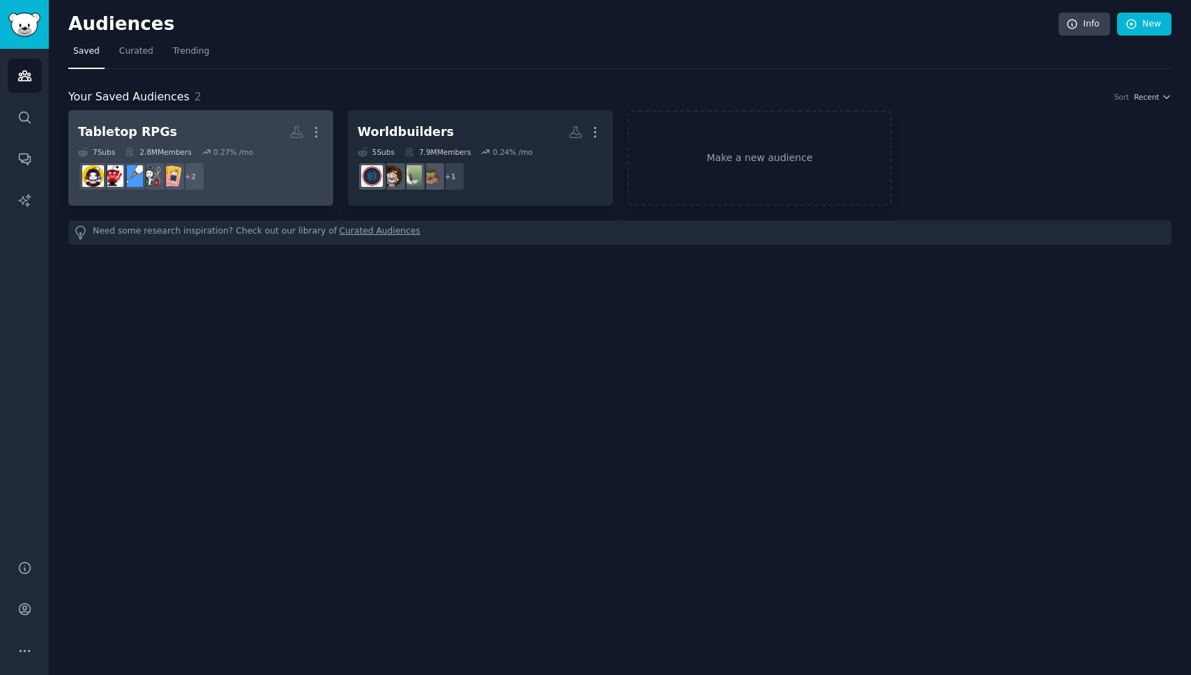
click at [218, 129] on h2 "Tabletop RPGs More" at bounding box center [200, 132] width 245 height 24
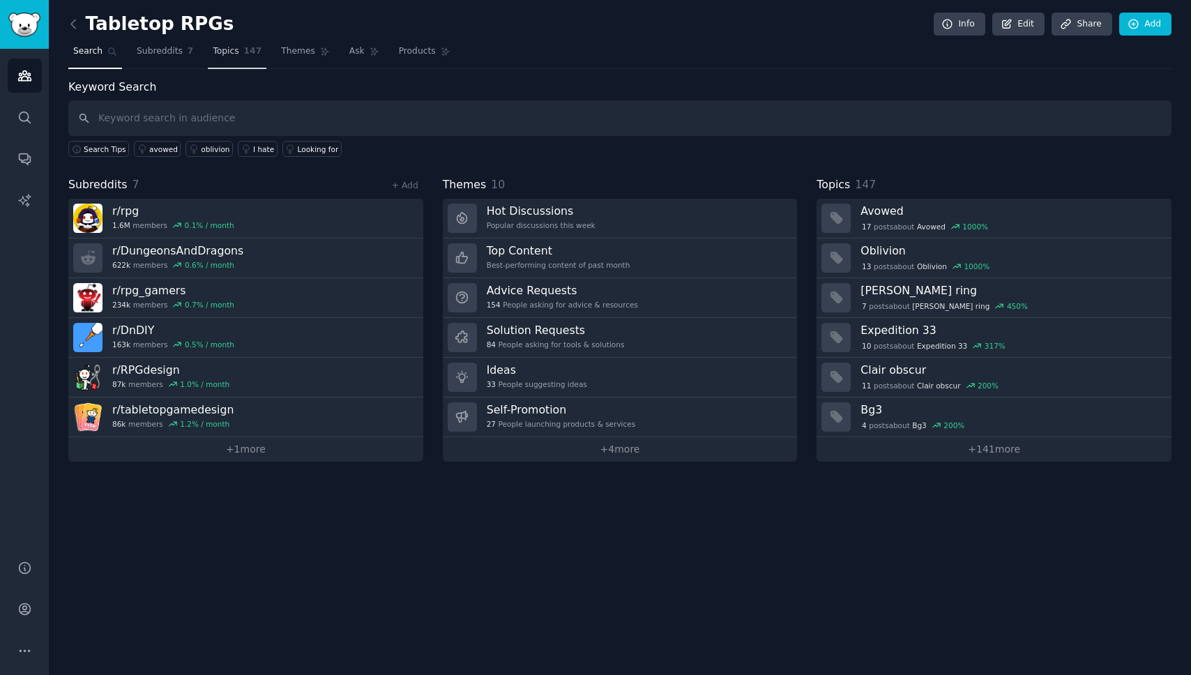
click at [229, 51] on span "Topics" at bounding box center [226, 51] width 26 height 13
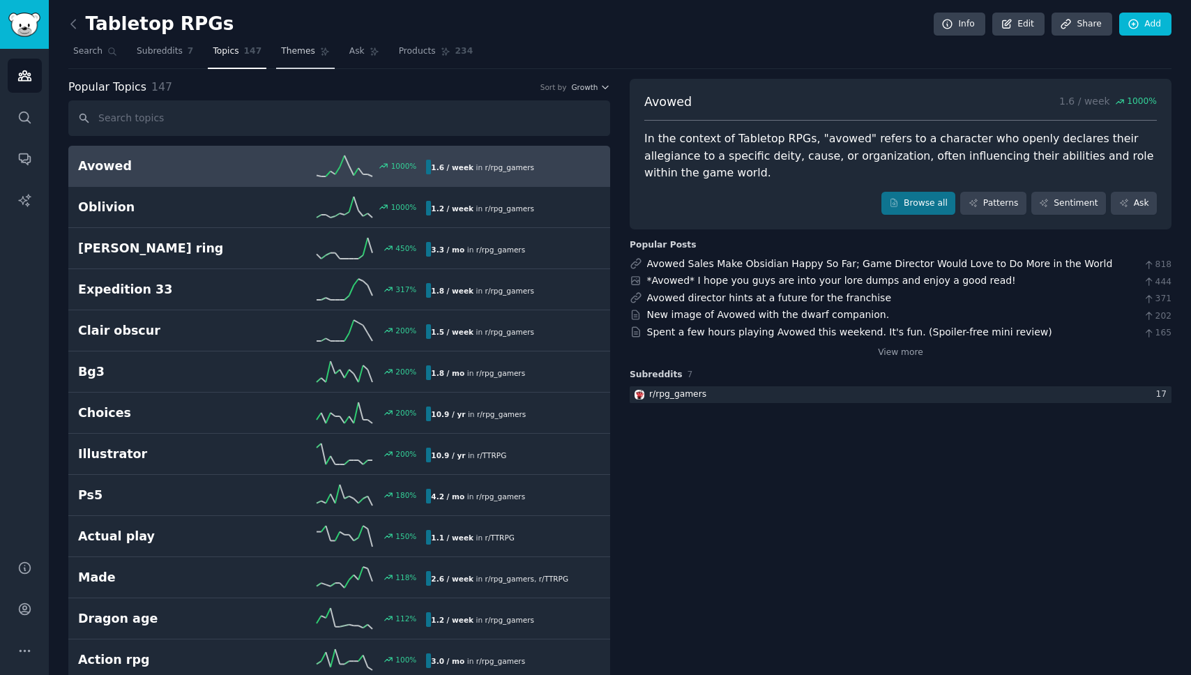
click at [302, 61] on link "Themes" at bounding box center [305, 54] width 59 height 29
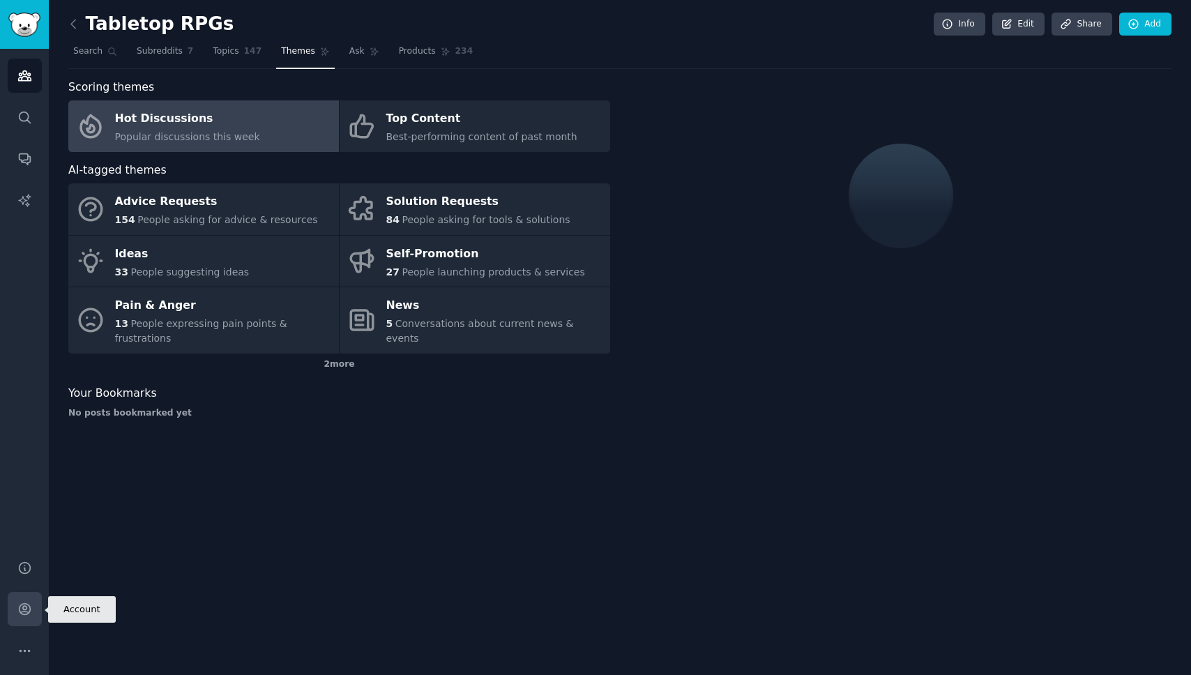
click at [29, 595] on link "Account" at bounding box center [25, 609] width 34 height 34
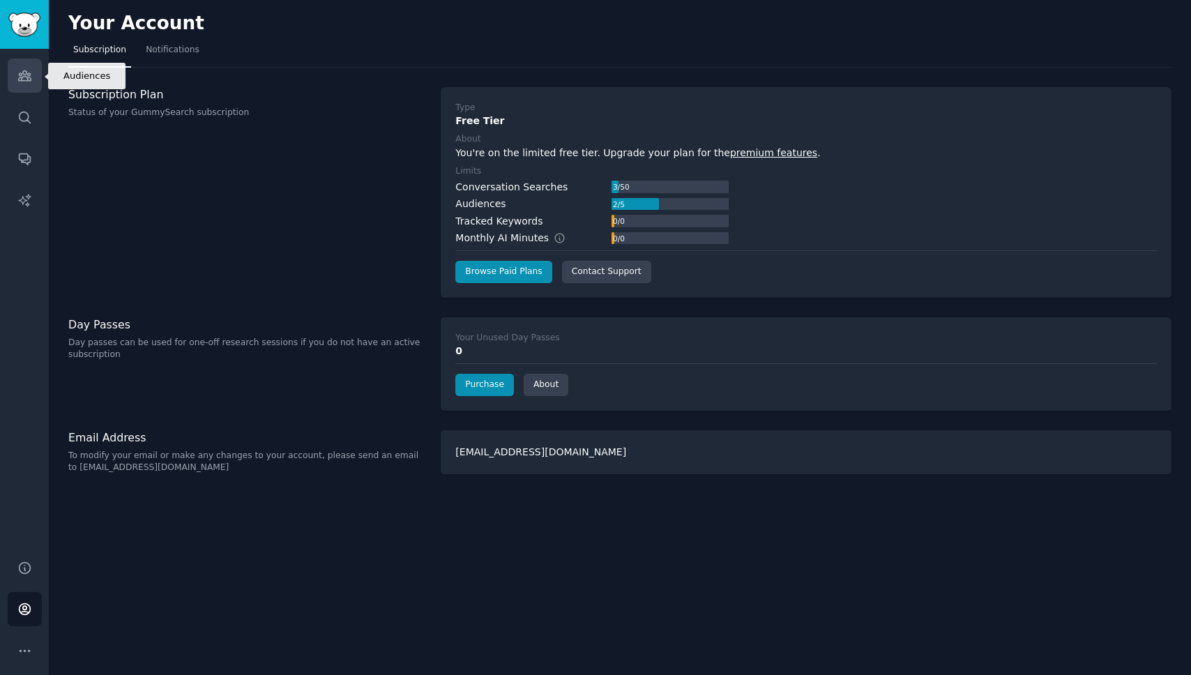
click at [20, 86] on link "Audiences" at bounding box center [25, 76] width 34 height 34
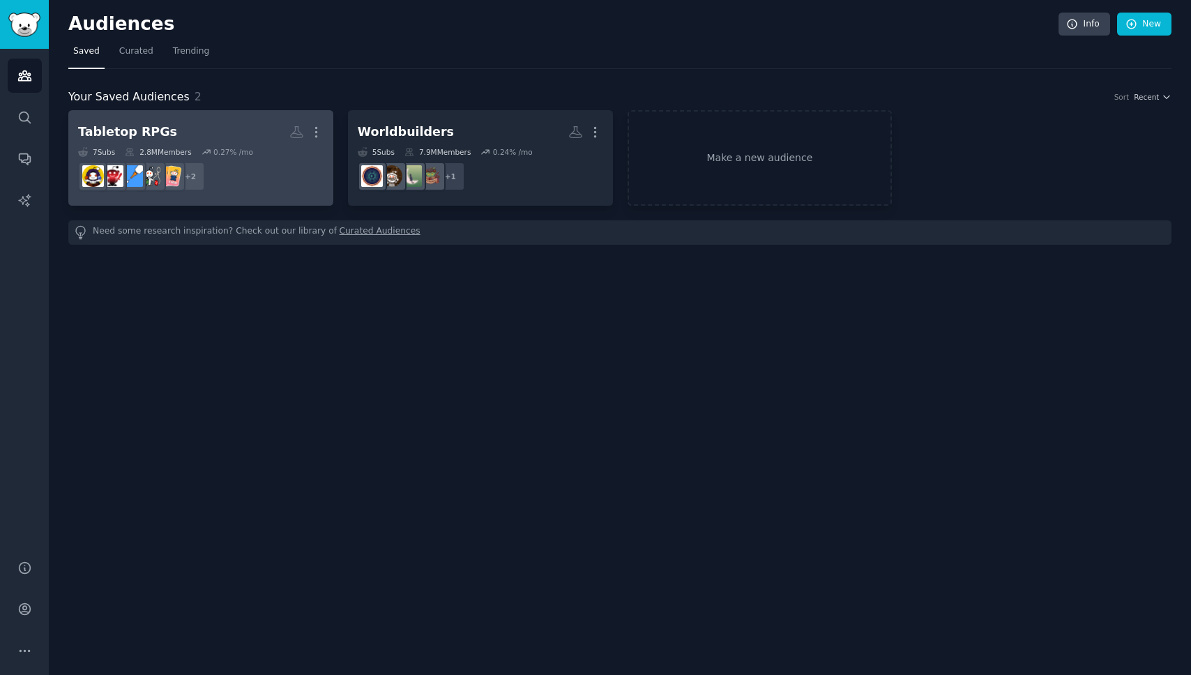
click at [221, 125] on h2 "Tabletop RPGs More" at bounding box center [200, 132] width 245 height 24
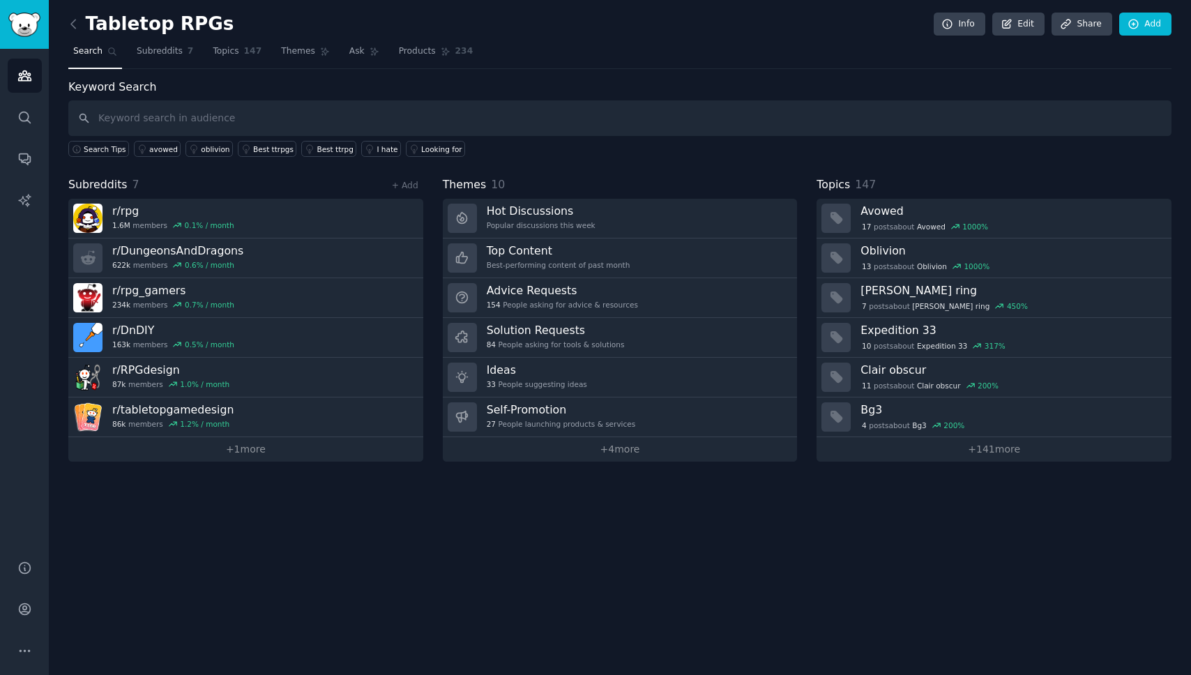
click at [67, 22] on div "Tabletop RPGs Info Edit Share Add Search Subreddits 7 Topics 147 Themes Ask Pro…" at bounding box center [620, 337] width 1142 height 675
click at [71, 17] on icon at bounding box center [73, 24] width 15 height 15
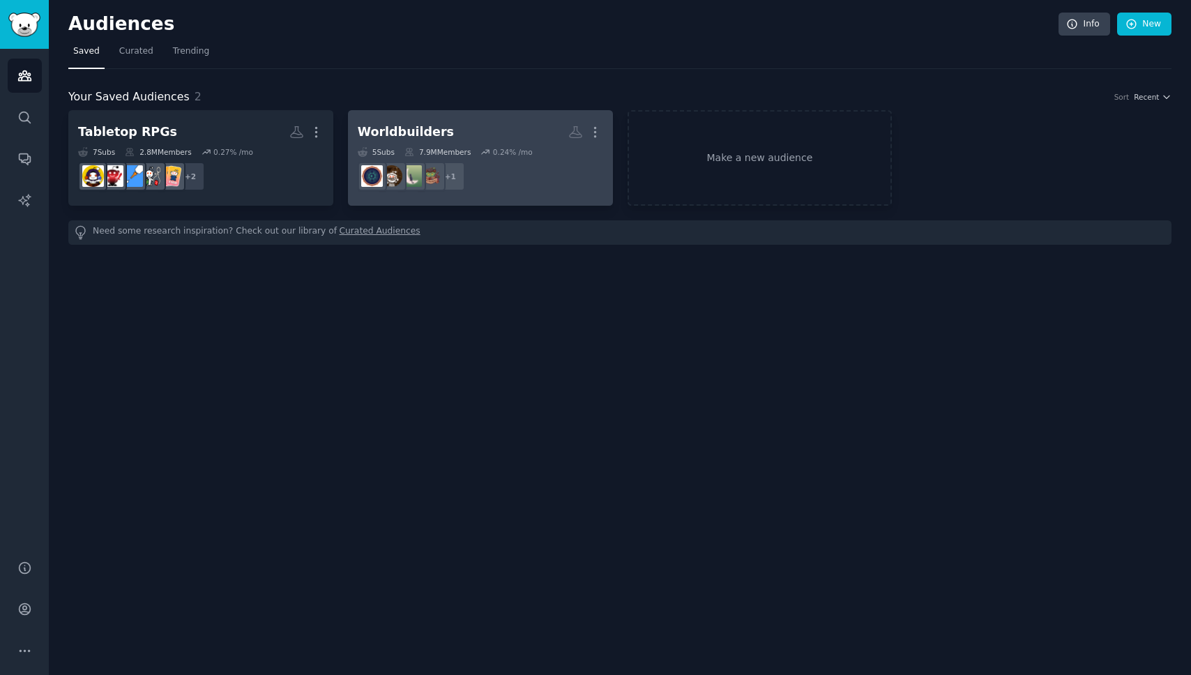
click at [521, 130] on h2 "Worldbuilders More" at bounding box center [480, 132] width 245 height 24
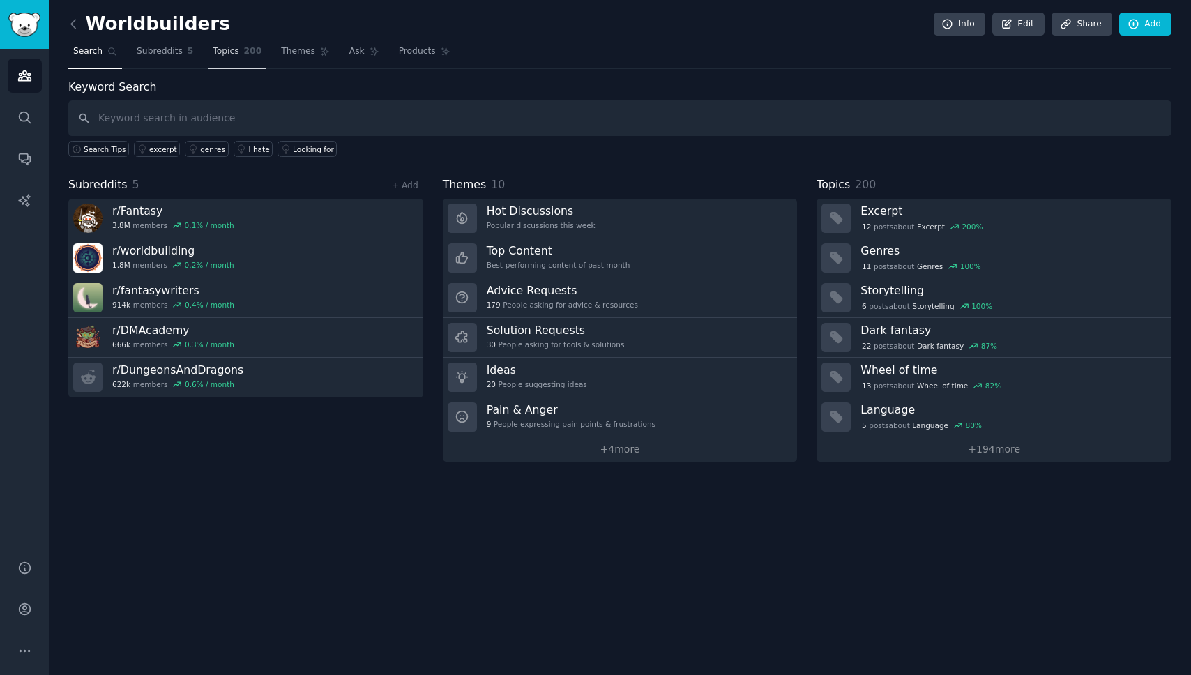
click at [229, 61] on link "Topics 200" at bounding box center [237, 54] width 59 height 29
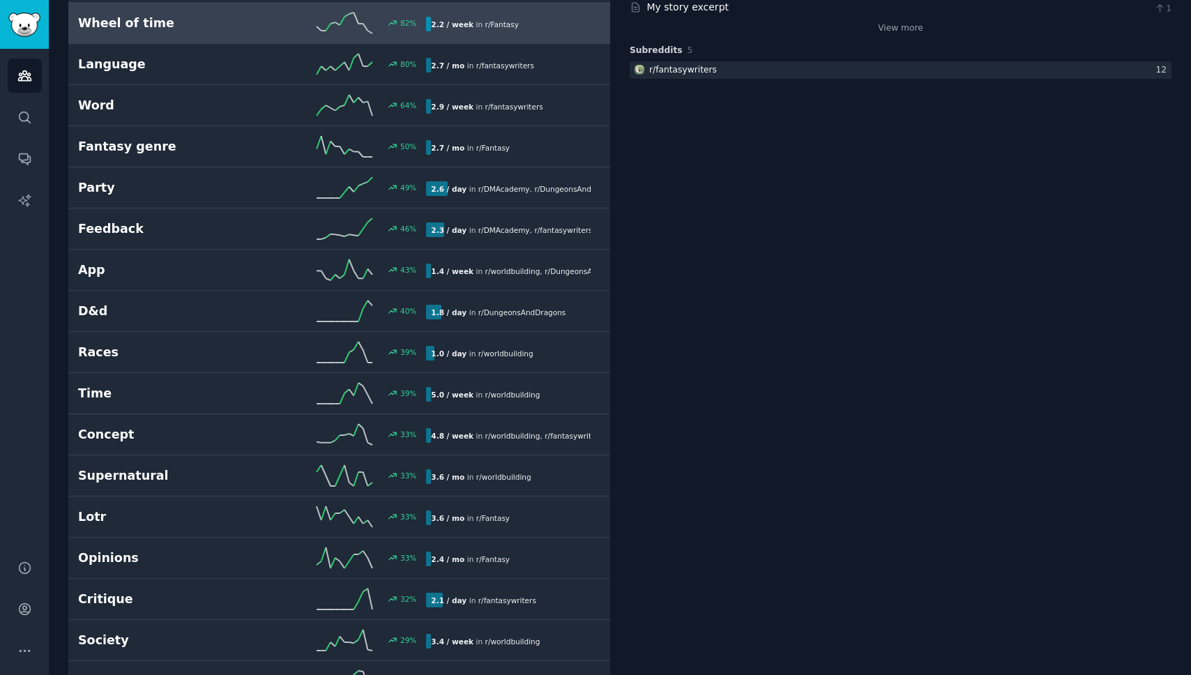
scroll to position [344, 0]
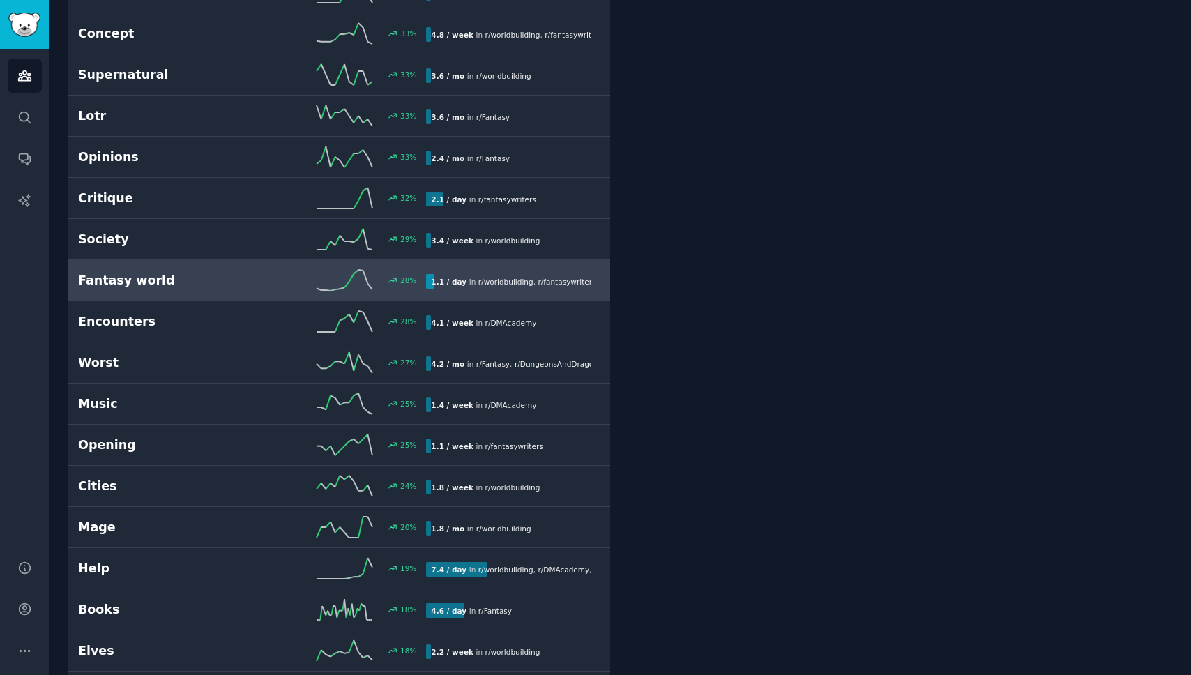
click at [247, 285] on h2 "Fantasy world" at bounding box center [165, 280] width 174 height 17
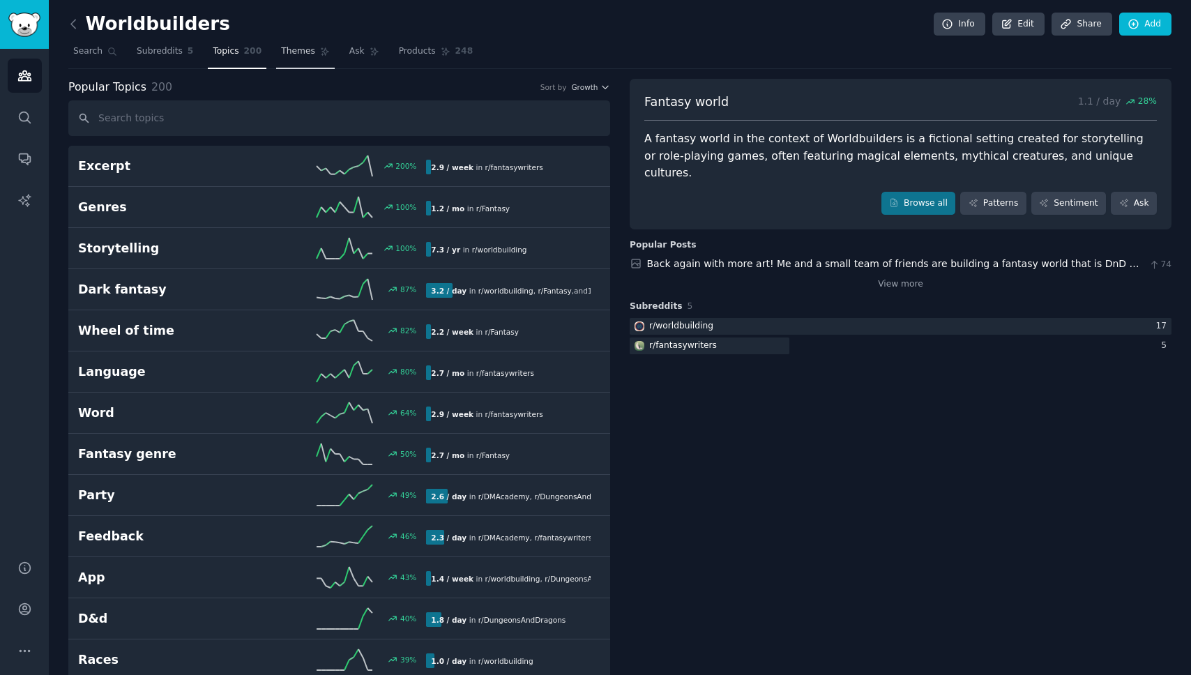
click at [312, 47] on link "Themes" at bounding box center [305, 54] width 59 height 29
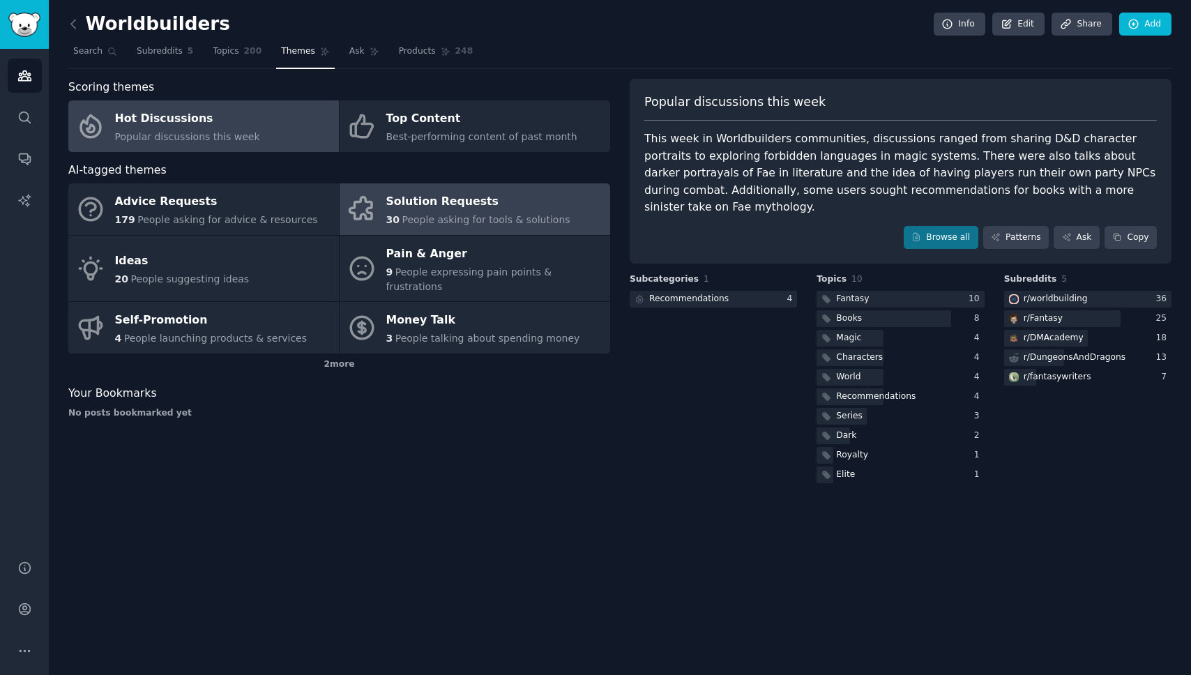
click at [484, 227] on link "Solution Requests 30 People asking for tools & solutions" at bounding box center [475, 209] width 271 height 52
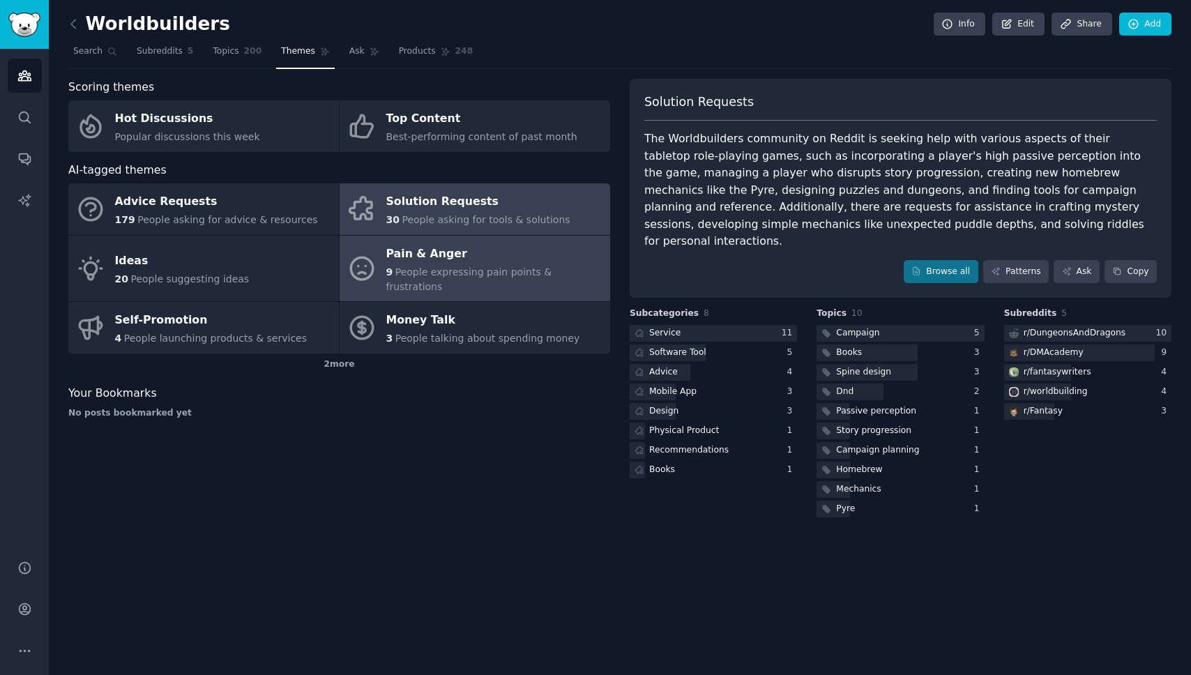
click at [528, 252] on div "Pain & Anger" at bounding box center [494, 254] width 217 height 22
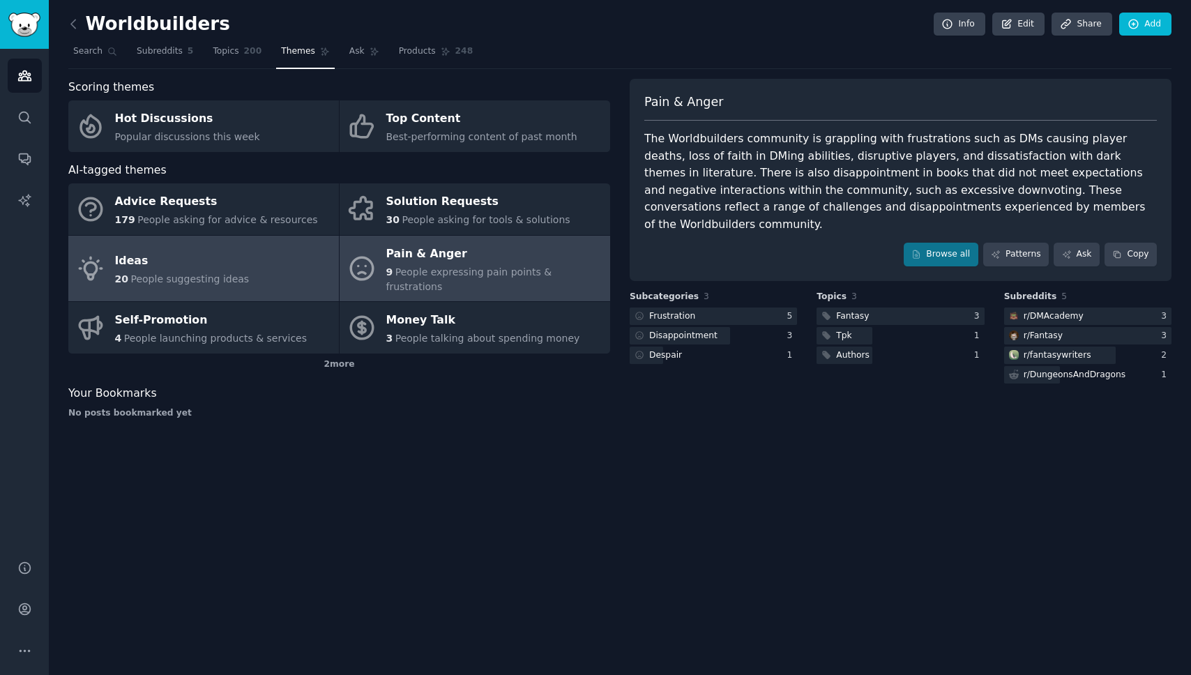
click at [208, 273] on span "People suggesting ideas" at bounding box center [189, 278] width 119 height 11
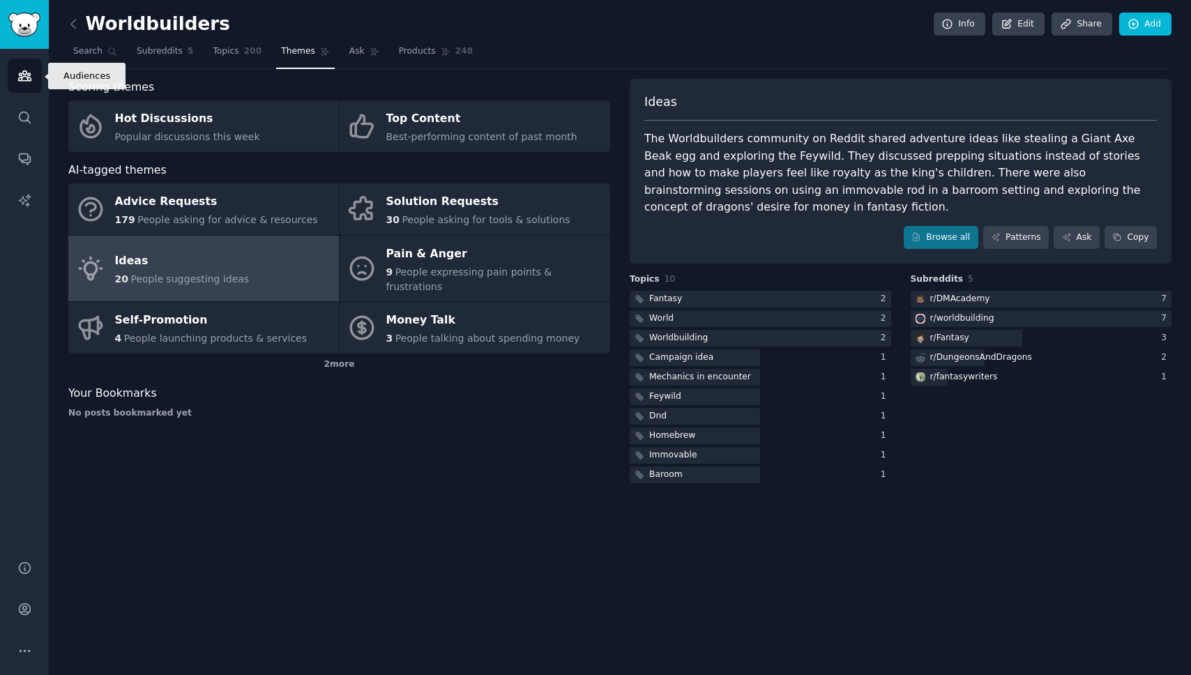
click at [29, 73] on icon "Sidebar" at bounding box center [24, 76] width 13 height 10
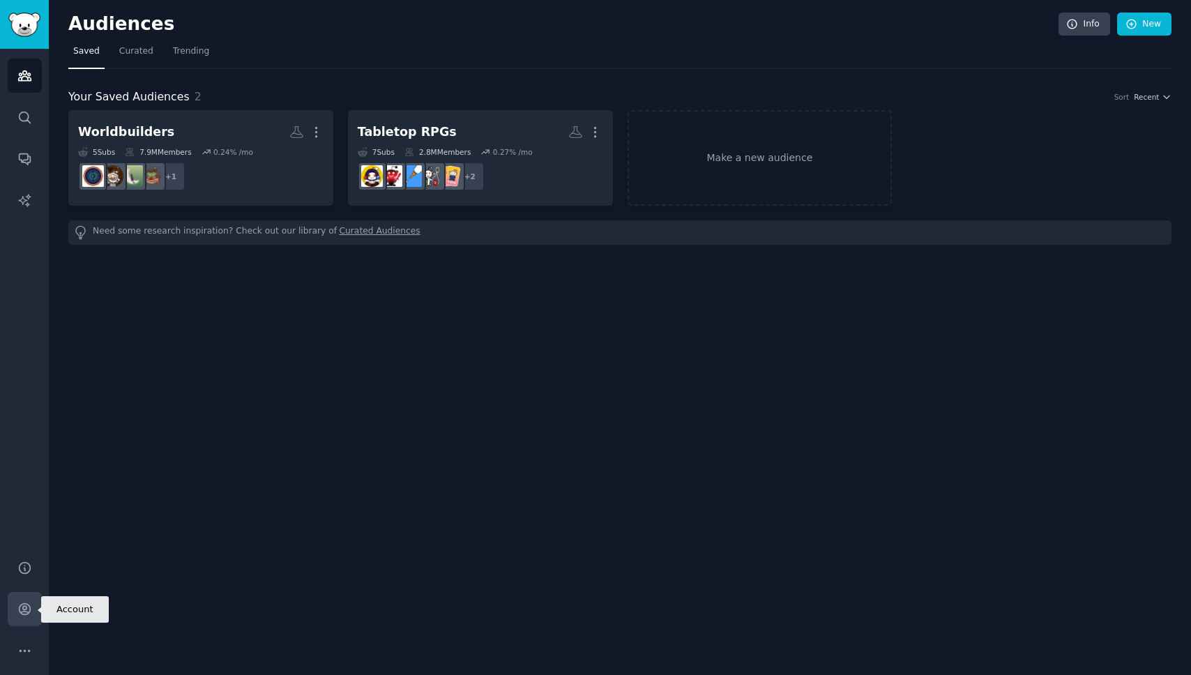
click at [29, 602] on icon "Sidebar" at bounding box center [24, 609] width 15 height 15
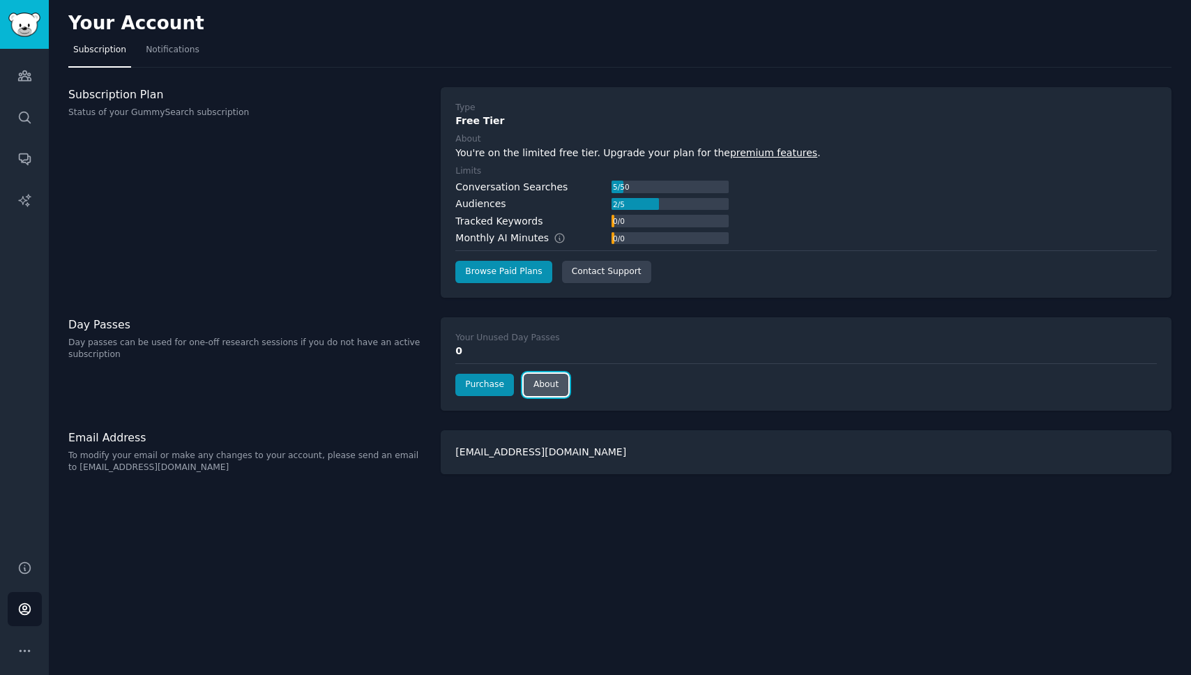
click at [540, 378] on link "About" at bounding box center [546, 385] width 45 height 22
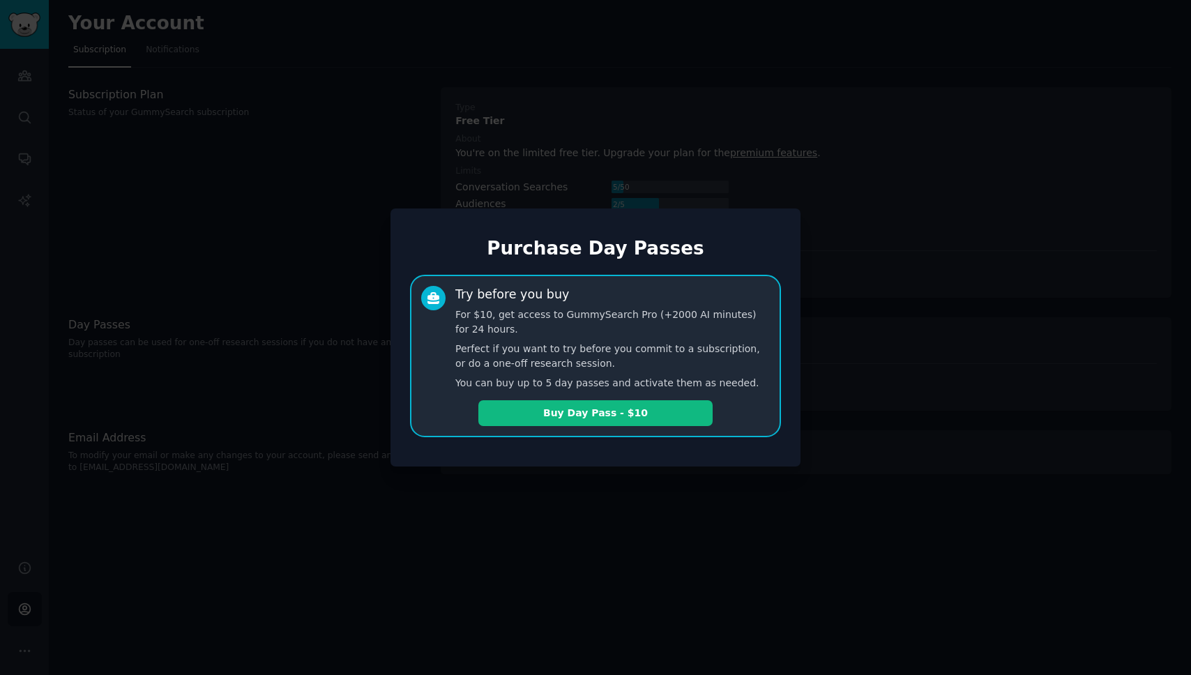
click at [860, 337] on div at bounding box center [595, 337] width 1191 height 675
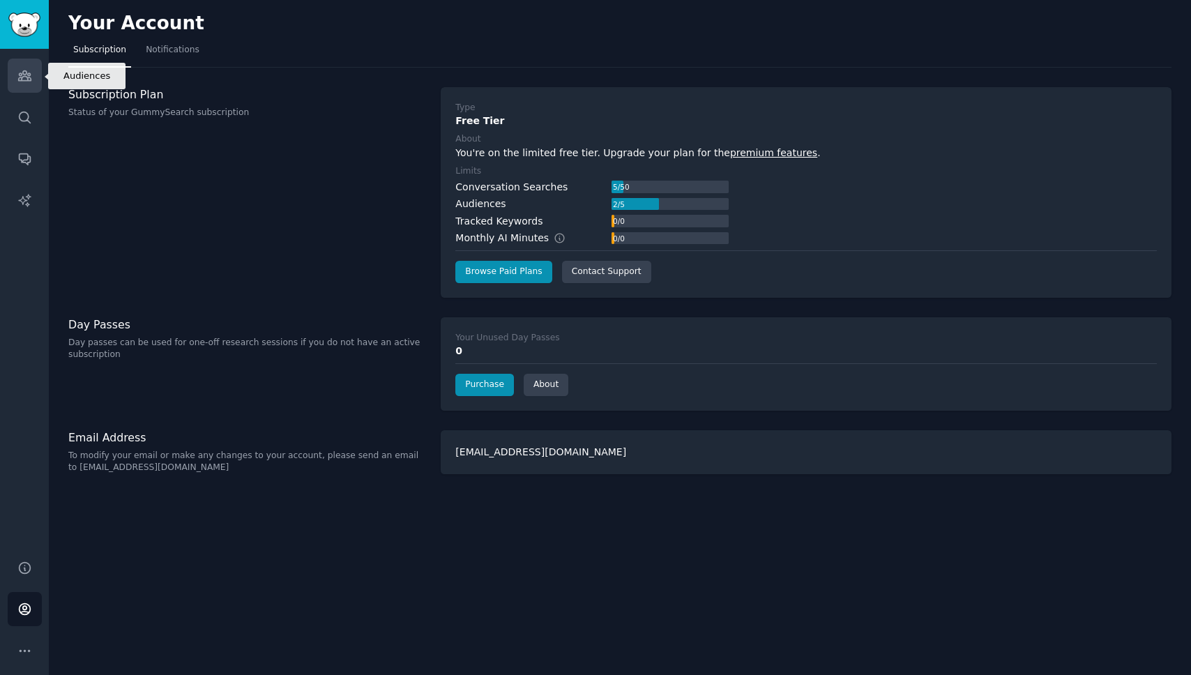
click at [21, 64] on link "Audiences" at bounding box center [25, 76] width 34 height 34
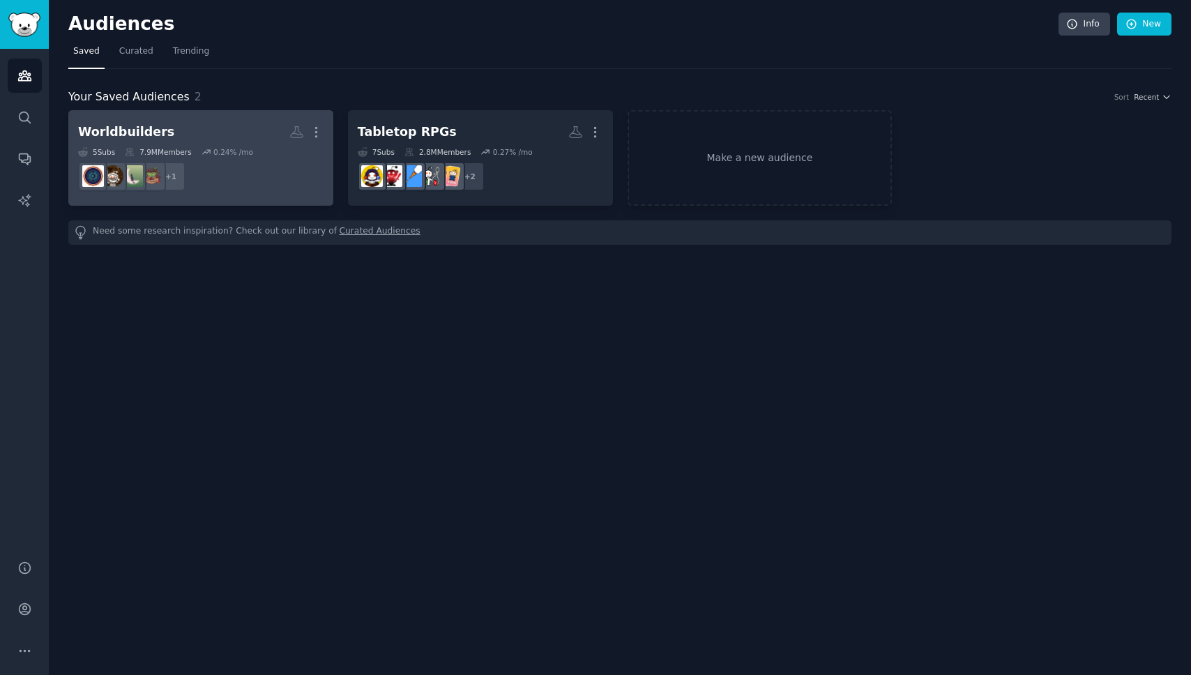
click at [218, 137] on h2 "Worldbuilders Custom Audience More" at bounding box center [200, 132] width 245 height 24
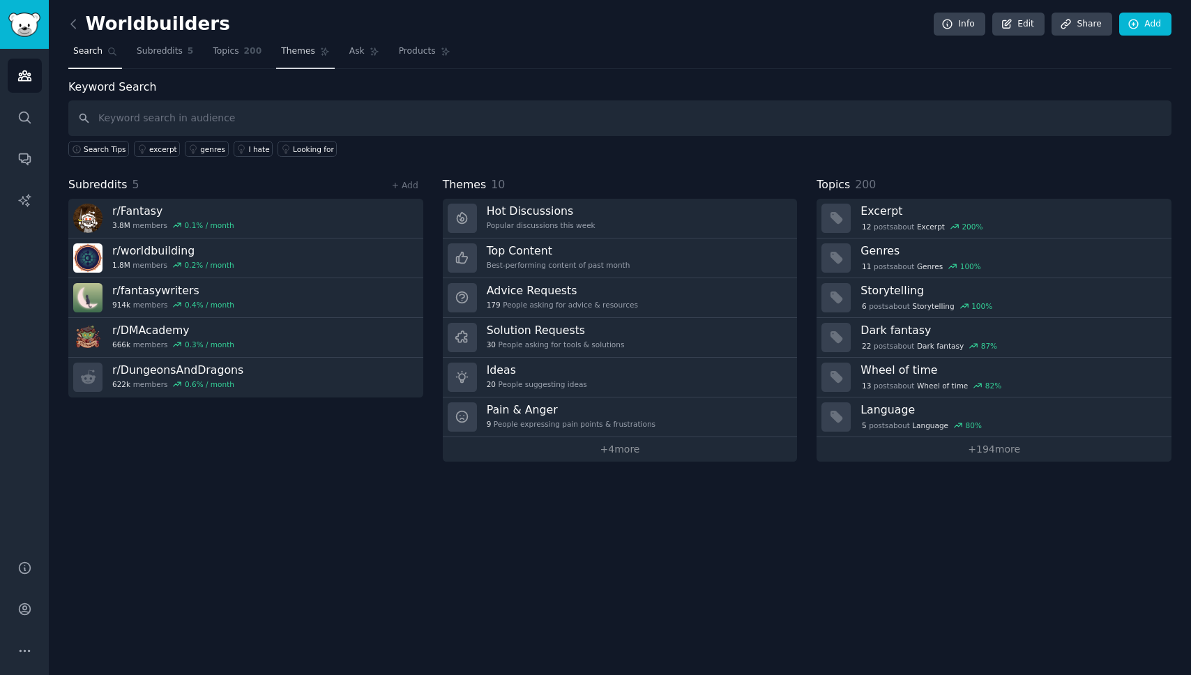
click at [302, 58] on link "Themes" at bounding box center [305, 54] width 59 height 29
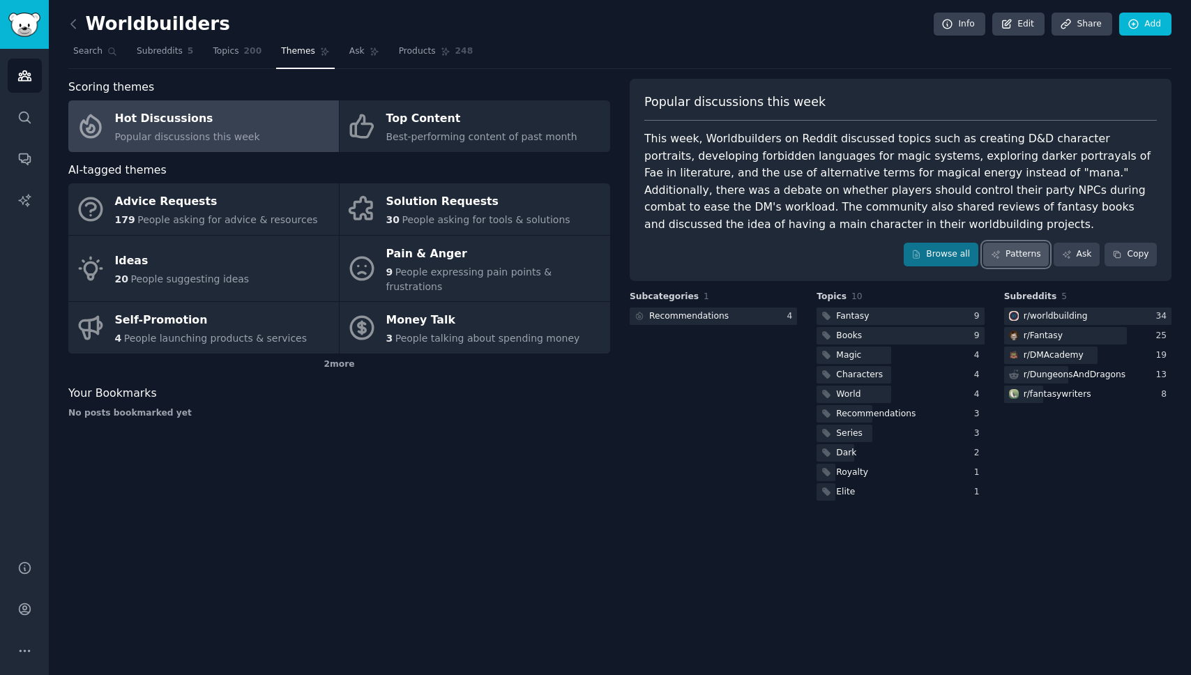
click at [1030, 258] on link "Patterns" at bounding box center [1016, 255] width 66 height 24
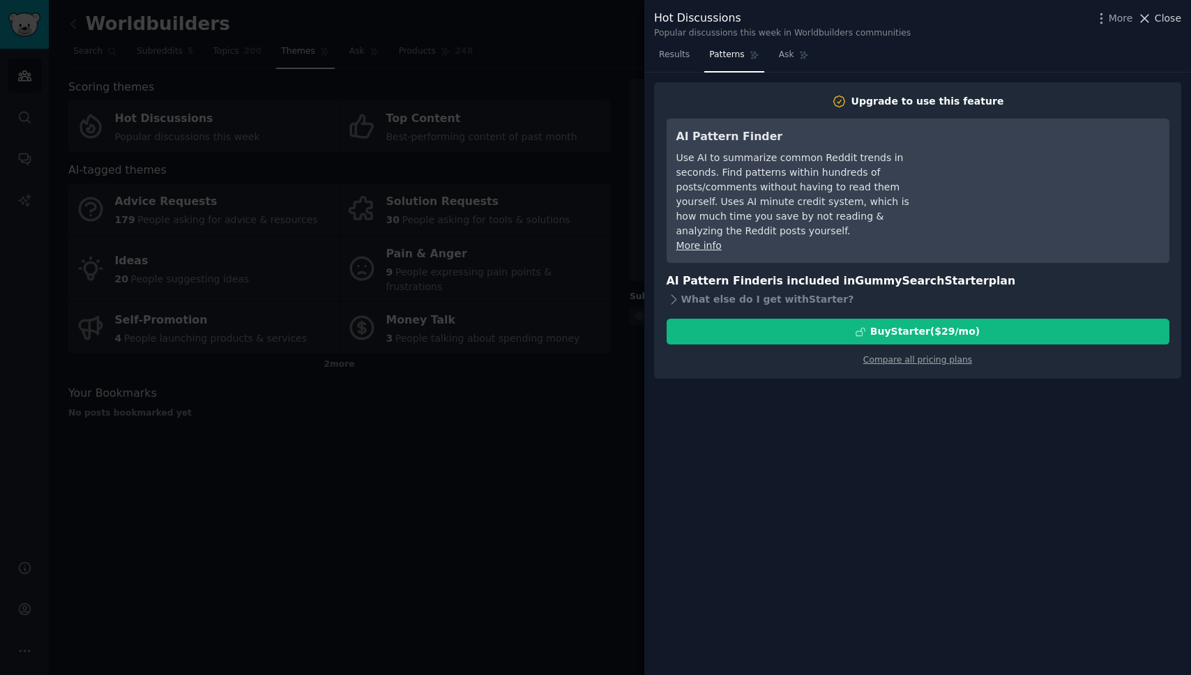
click at [1160, 15] on span "Close" at bounding box center [1168, 18] width 26 height 15
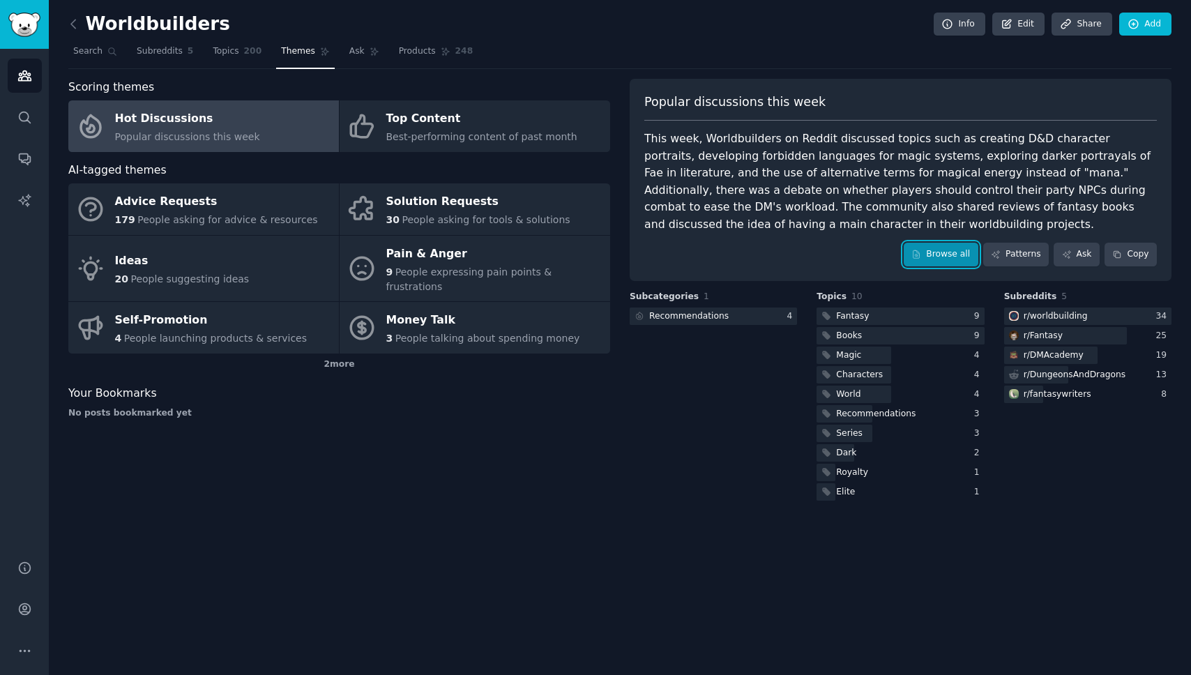
click at [952, 257] on link "Browse all" at bounding box center [941, 255] width 75 height 24
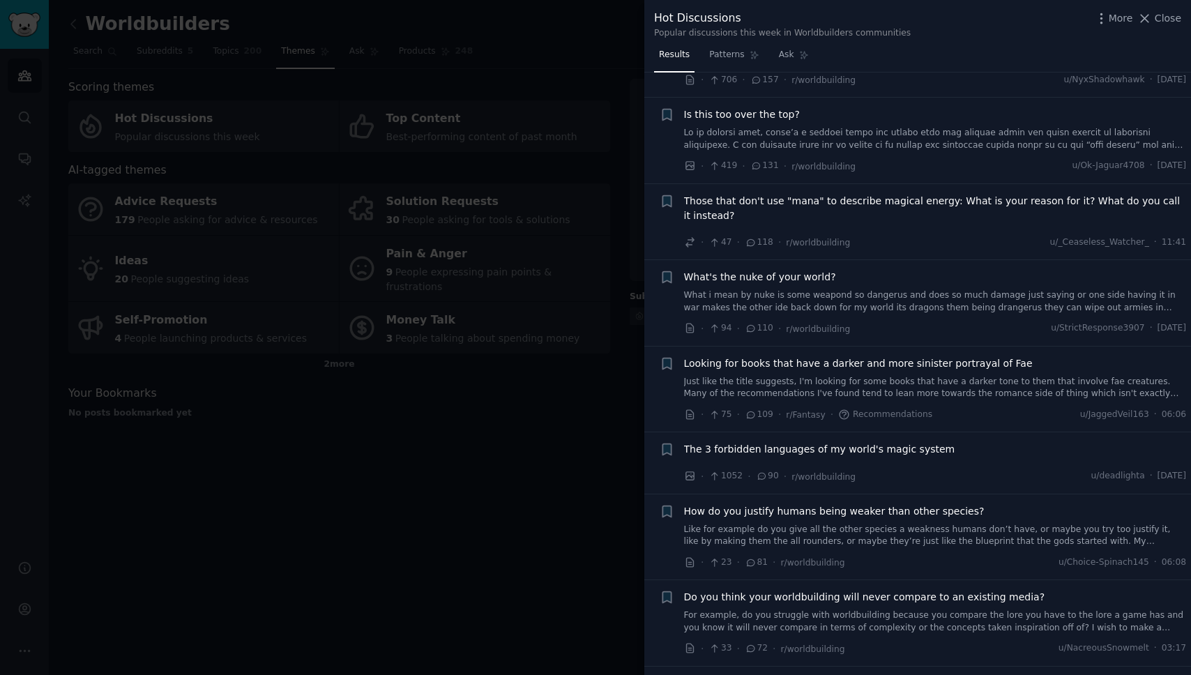
scroll to position [512, 0]
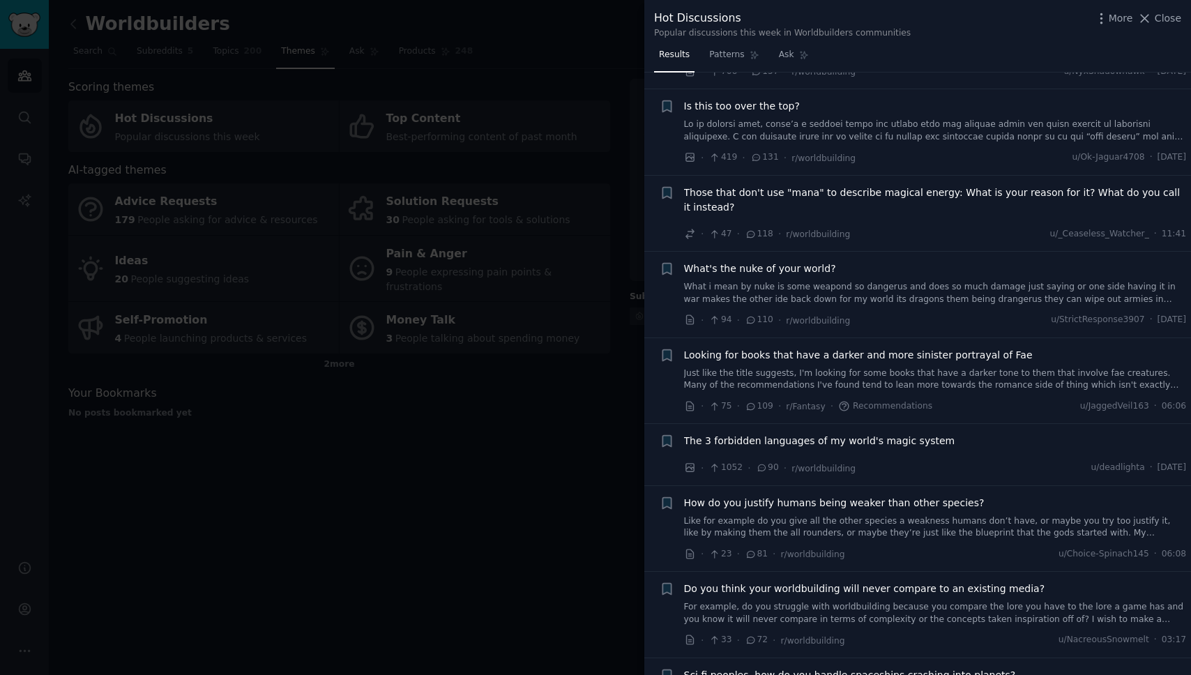
click at [518, 455] on div at bounding box center [595, 337] width 1191 height 675
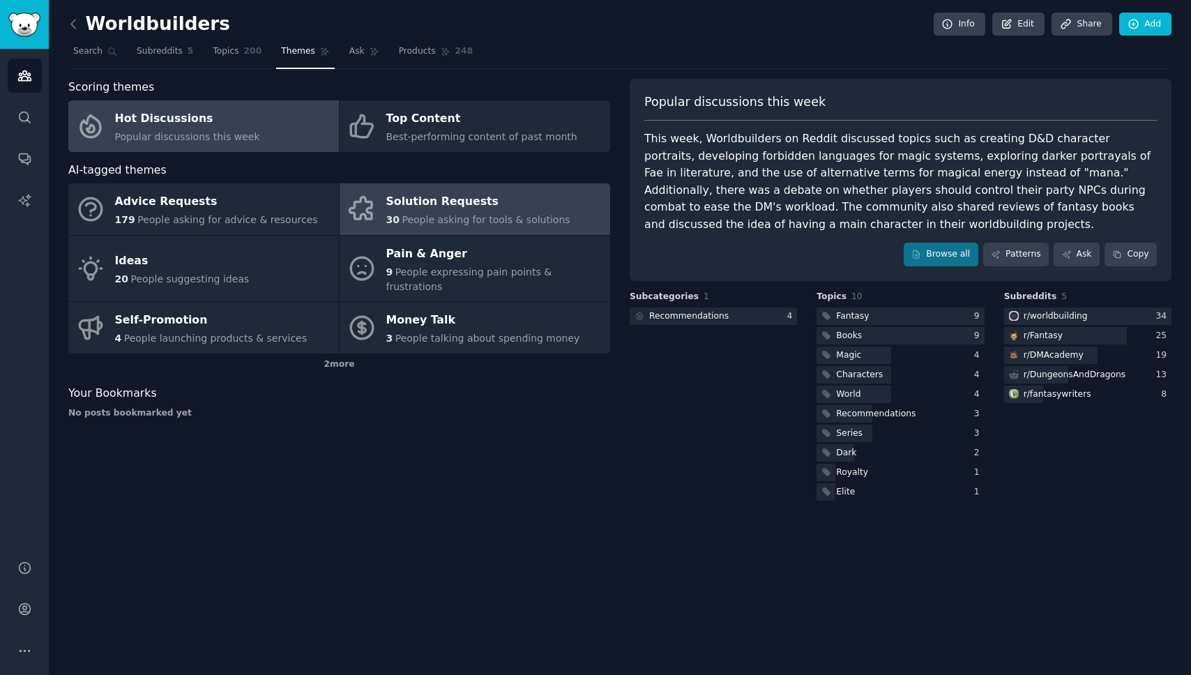
click at [436, 211] on div "Solution Requests" at bounding box center [478, 202] width 184 height 22
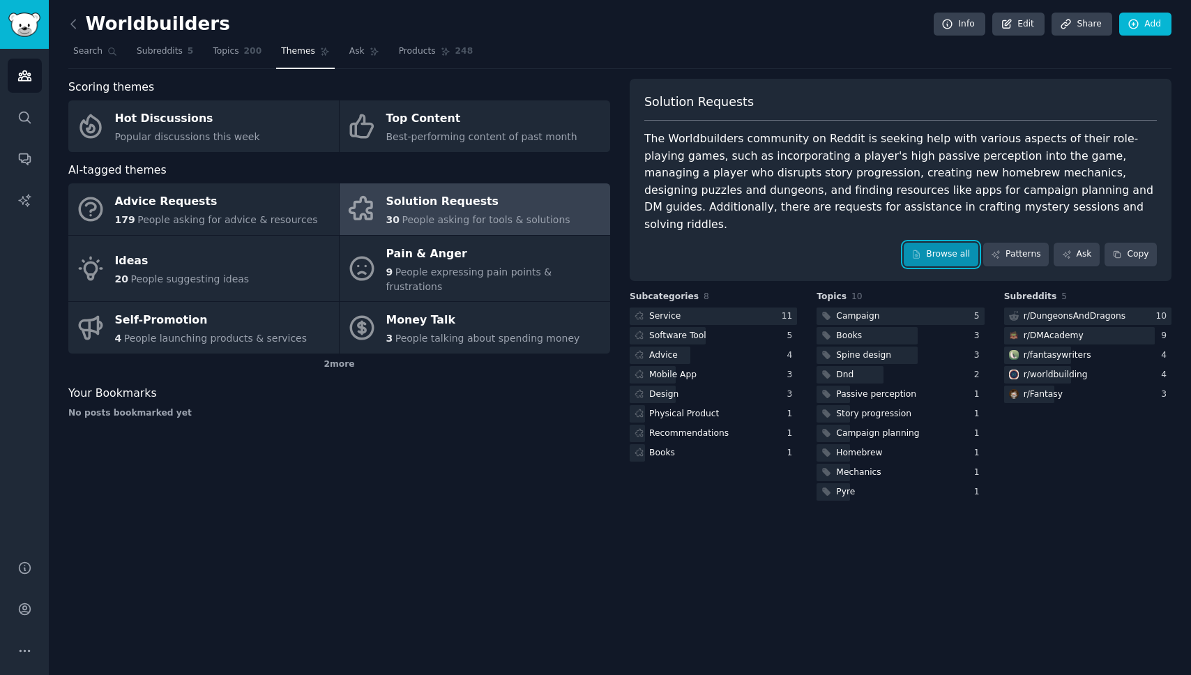
click at [945, 243] on link "Browse all" at bounding box center [941, 255] width 75 height 24
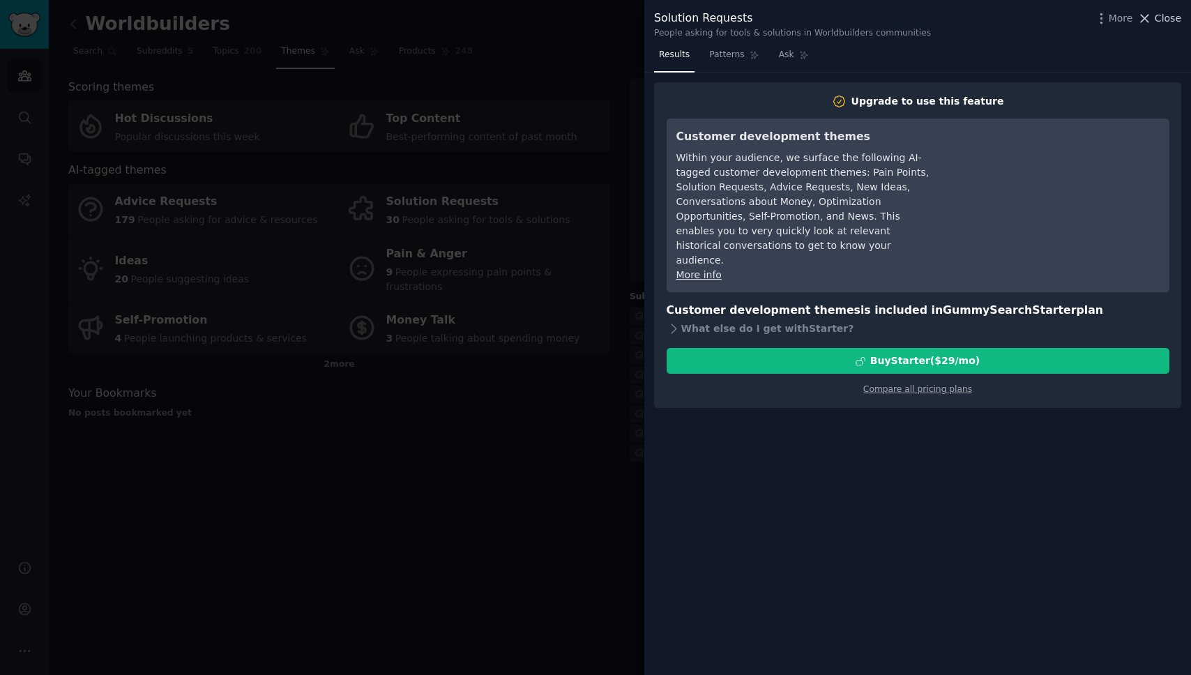
click at [1168, 21] on span "Close" at bounding box center [1168, 18] width 26 height 15
